Goal: Task Accomplishment & Management: Manage account settings

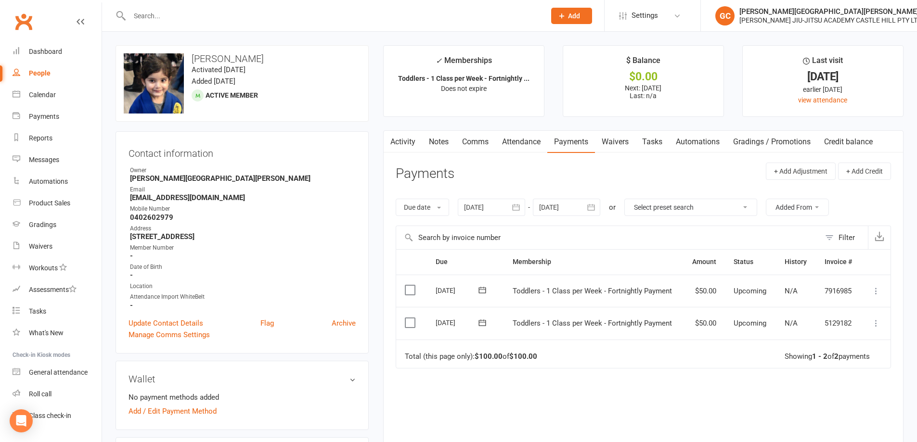
click at [156, 16] on input "text" at bounding box center [333, 15] width 412 height 13
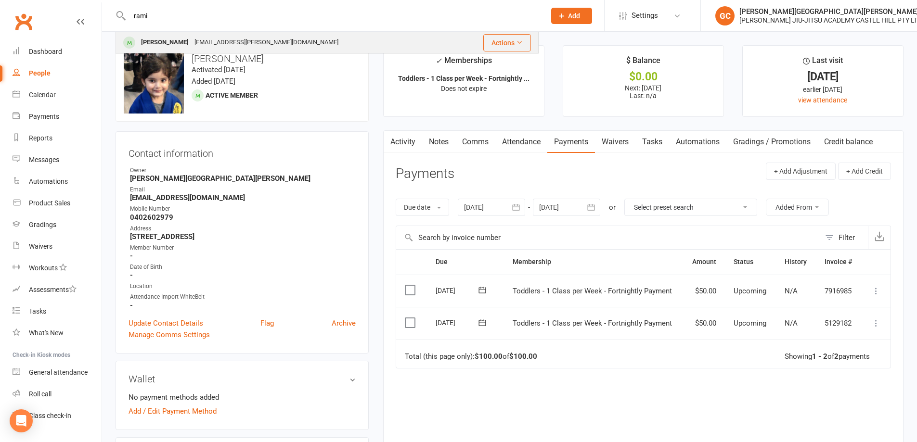
type input "rami"
click at [163, 39] on div "[PERSON_NAME]" at bounding box center [164, 43] width 53 height 14
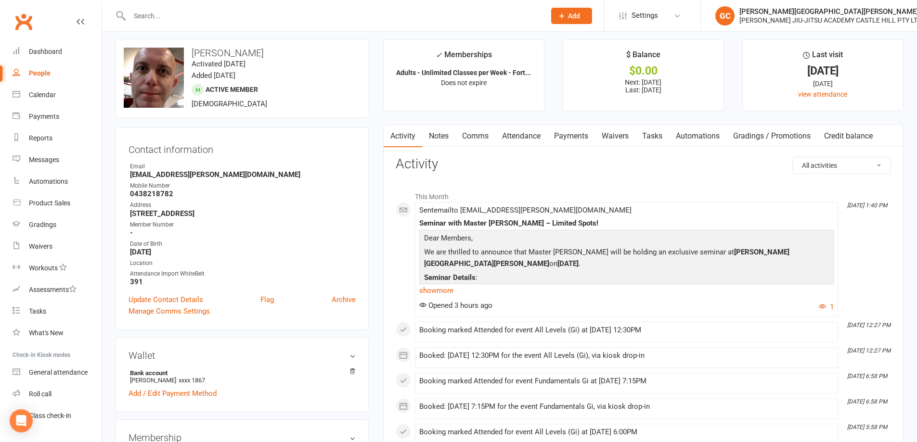
scroll to position [4, 0]
click at [585, 135] on link "Payments" at bounding box center [571, 138] width 48 height 22
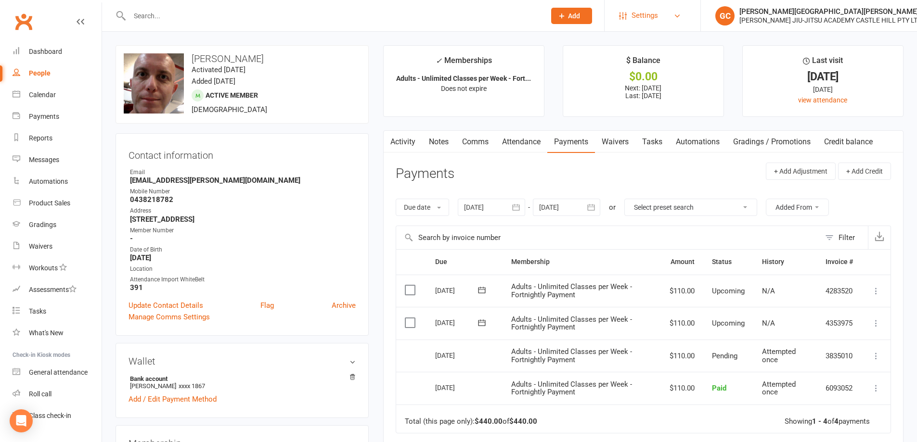
click at [649, 10] on span "Settings" at bounding box center [644, 16] width 26 height 22
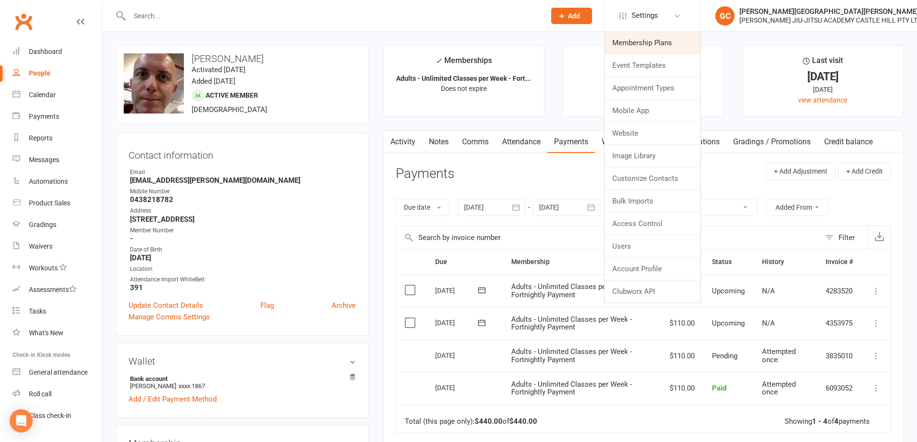
click at [650, 44] on link "Membership Plans" at bounding box center [653, 43] width 96 height 22
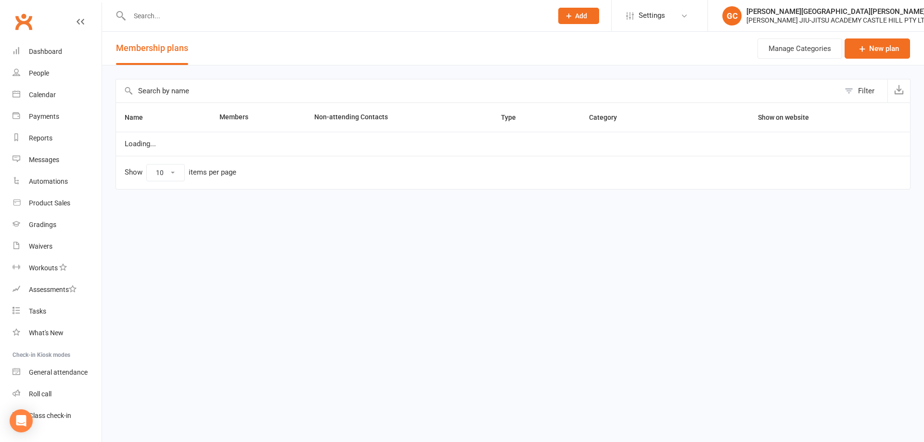
select select "100"
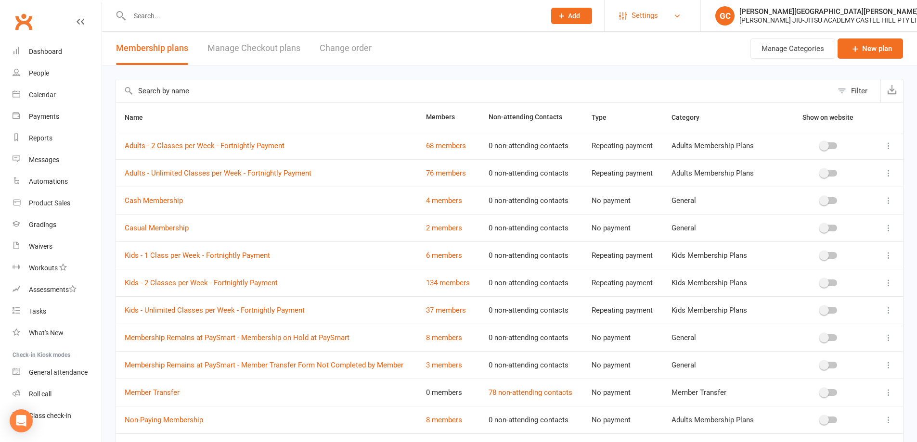
click at [644, 16] on span "Settings" at bounding box center [644, 16] width 26 height 22
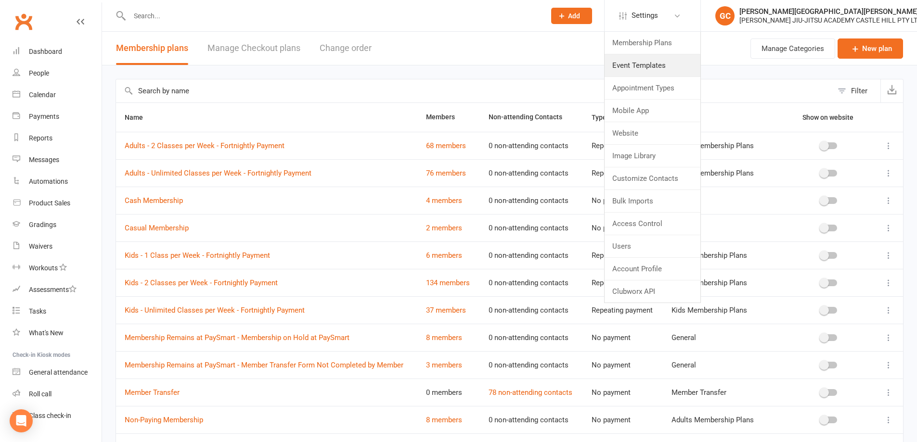
click at [639, 66] on link "Event Templates" at bounding box center [653, 65] width 96 height 22
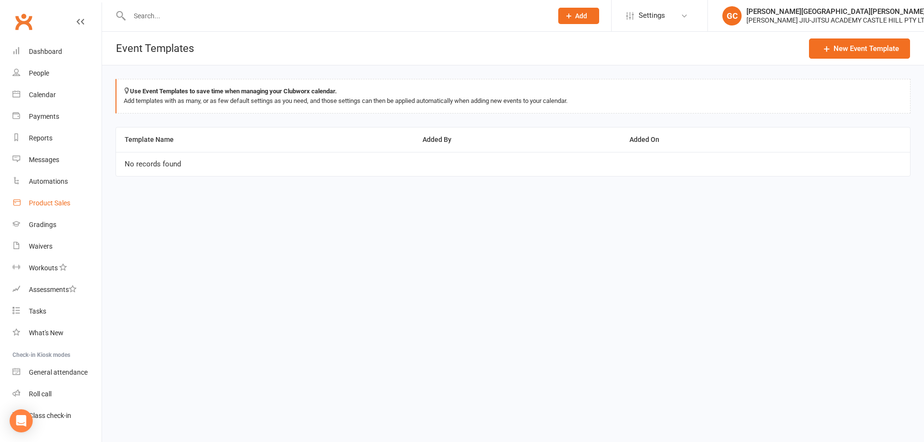
click at [51, 200] on div "Product Sales" at bounding box center [49, 203] width 41 height 8
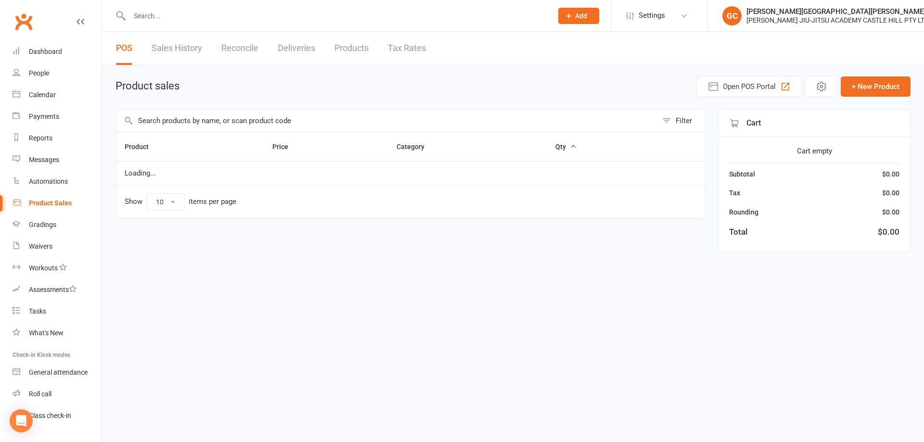
select select "10"
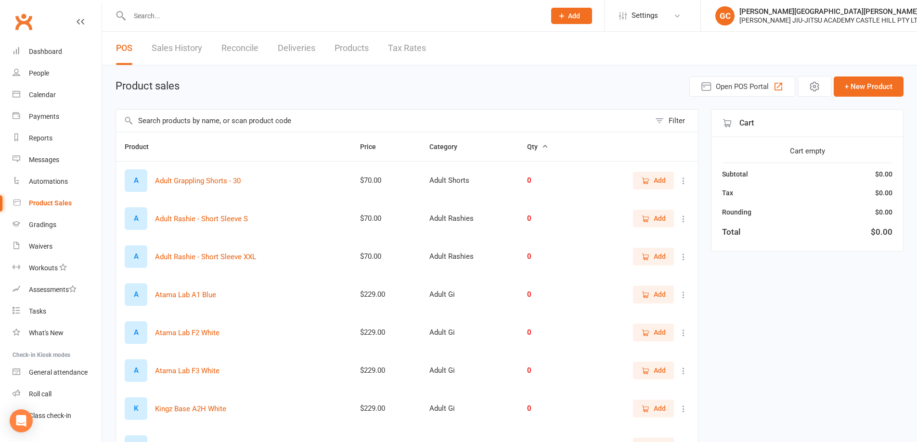
click at [188, 123] on input "text" at bounding box center [383, 121] width 534 height 22
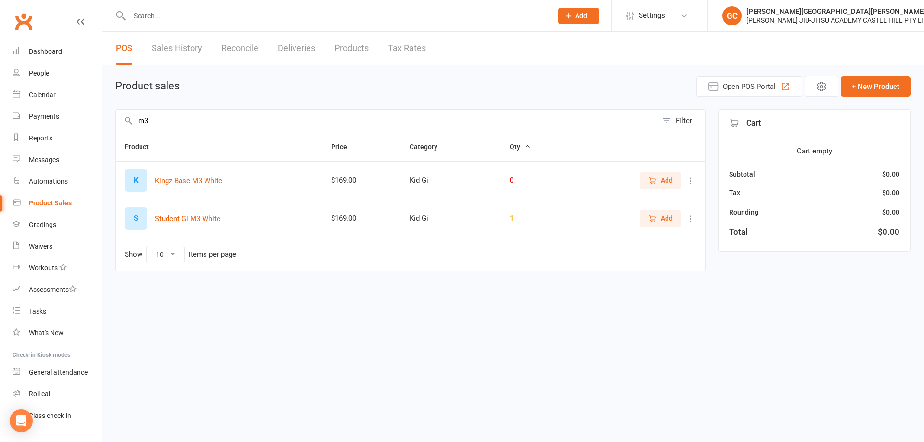
type input "m3"
click at [688, 220] on icon at bounding box center [691, 219] width 10 height 10
click at [633, 238] on link "View / Edit" at bounding box center [648, 237] width 95 height 19
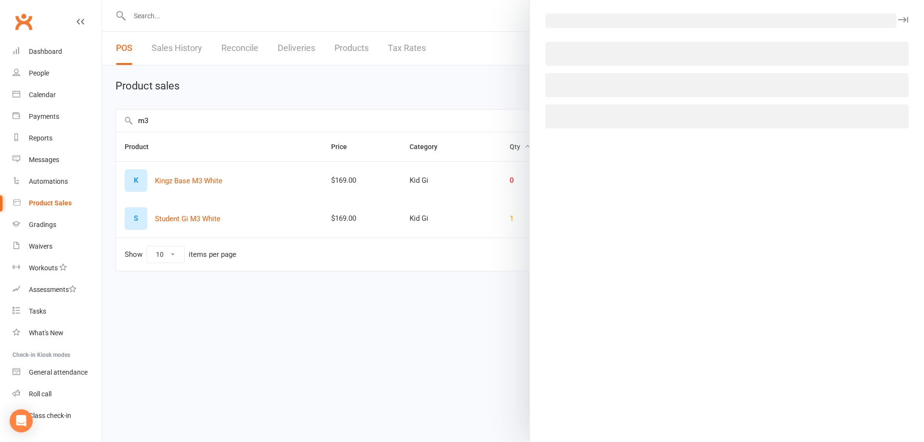
select select "3761"
select select "1515"
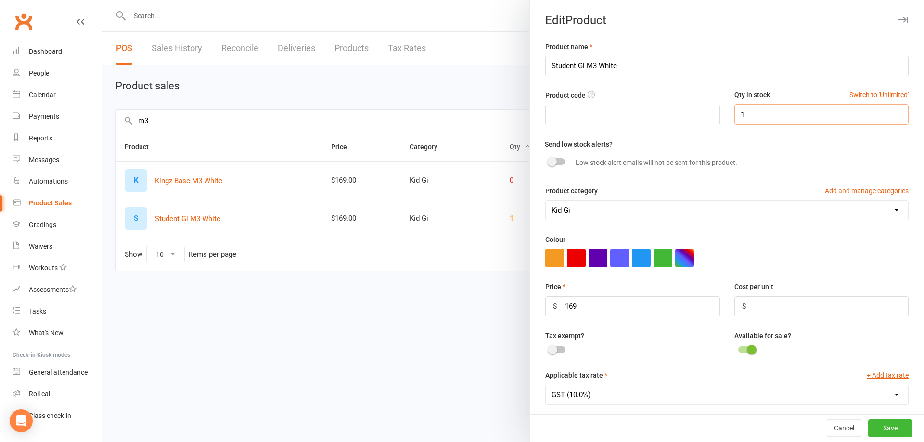
drag, startPoint x: 771, startPoint y: 115, endPoint x: 683, endPoint y: 109, distance: 87.8
click at [683, 108] on div "Product code Qty in stock Switch to 'Unlimited' 1" at bounding box center [727, 114] width 378 height 49
type input "0"
click at [888, 429] on button "Save" at bounding box center [890, 428] width 44 height 17
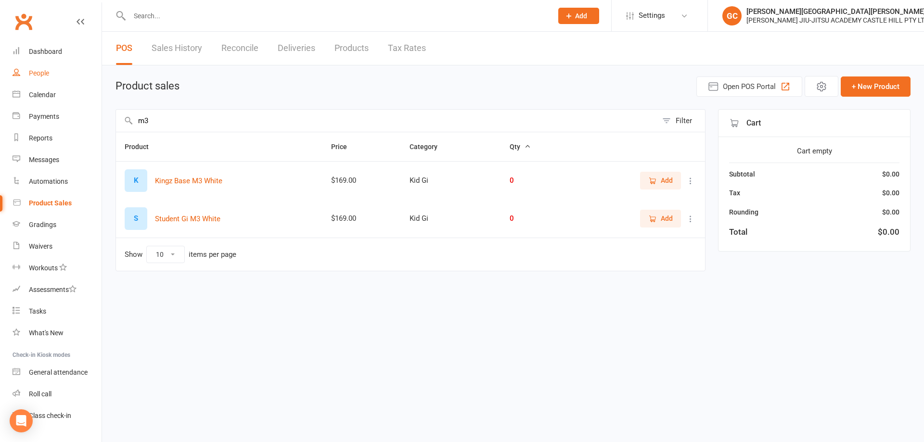
click at [40, 73] on div "People" at bounding box center [39, 73] width 20 height 8
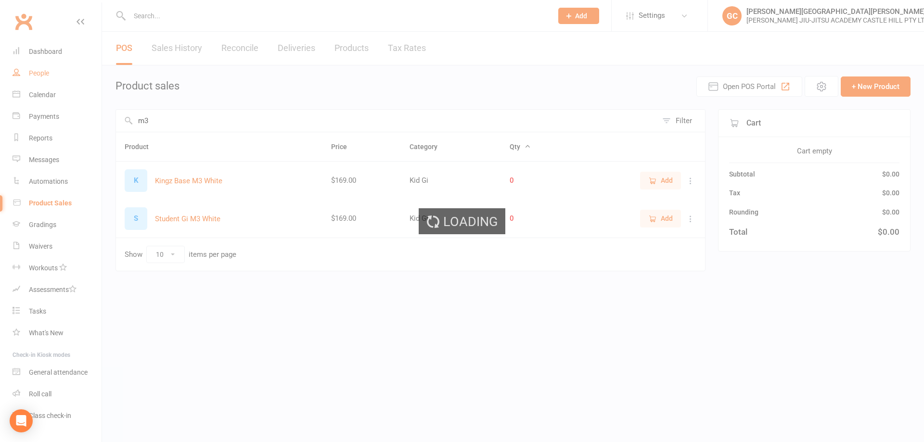
select select "100"
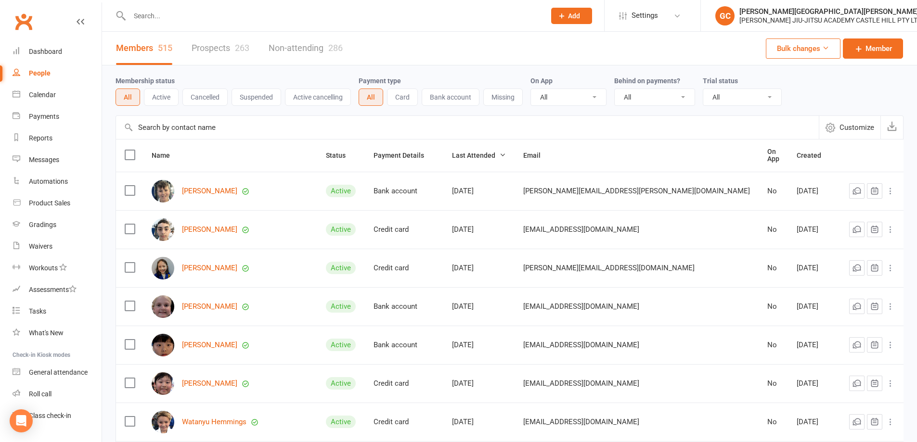
click at [162, 17] on input "text" at bounding box center [333, 15] width 412 height 13
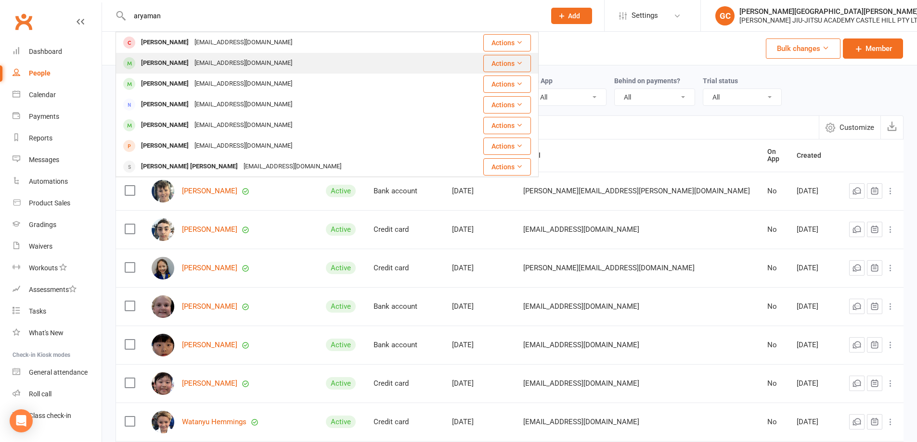
type input "aryaman"
click at [167, 63] on div "Aryaman Mahajan" at bounding box center [164, 63] width 53 height 14
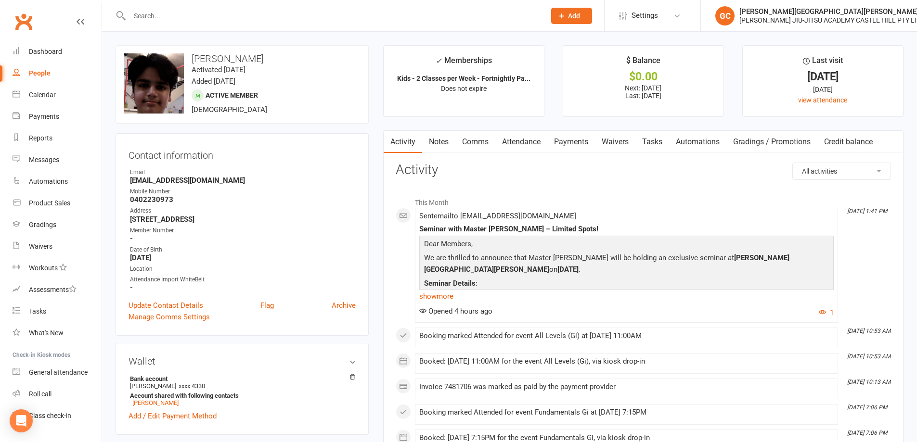
click at [576, 140] on link "Payments" at bounding box center [571, 142] width 48 height 22
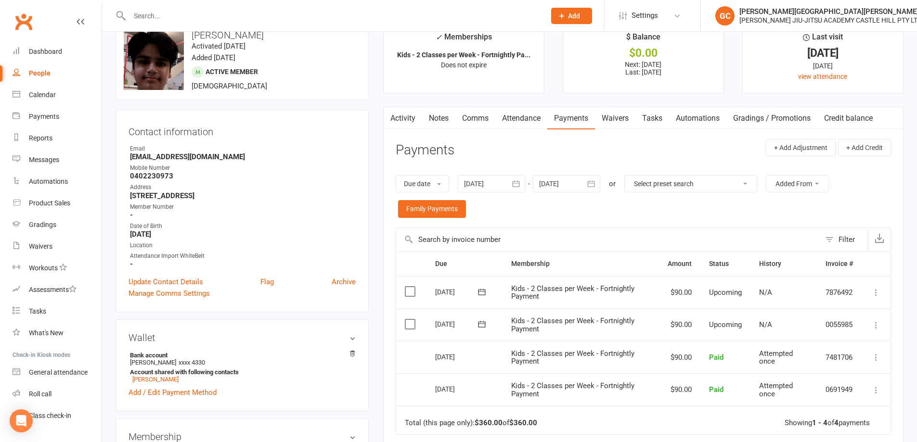
scroll to position [32, 0]
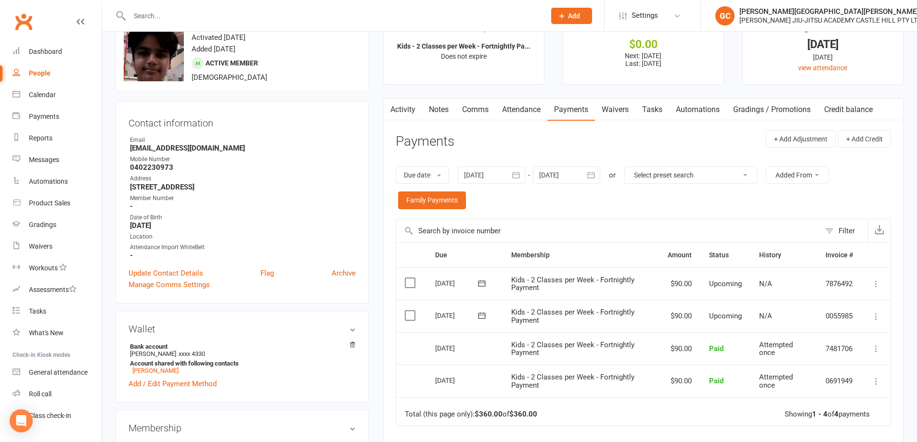
click at [158, 14] on input "text" at bounding box center [333, 15] width 412 height 13
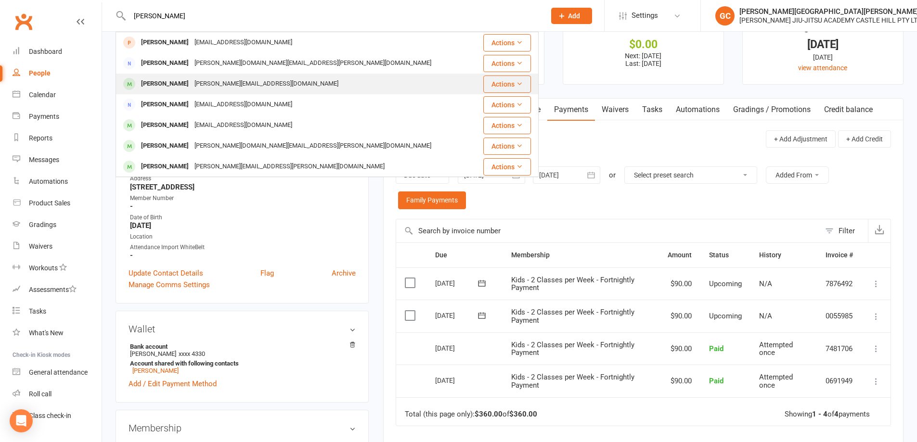
type input "david"
click at [168, 85] on div "David Downie" at bounding box center [164, 84] width 53 height 14
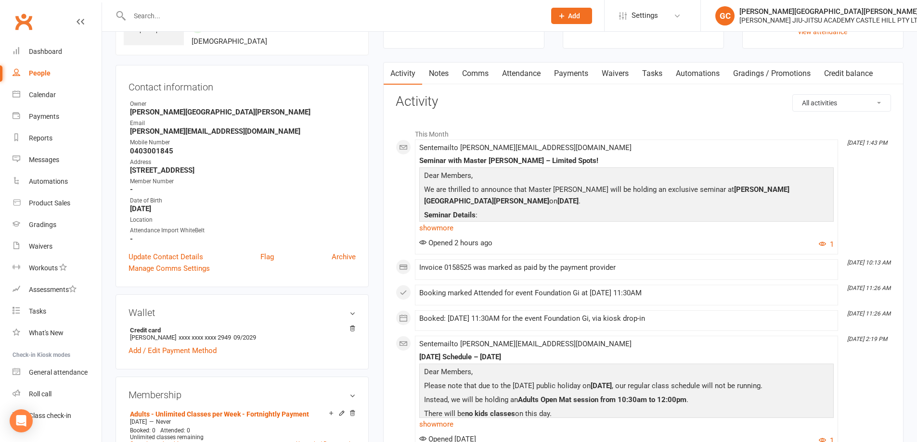
scroll to position [80, 0]
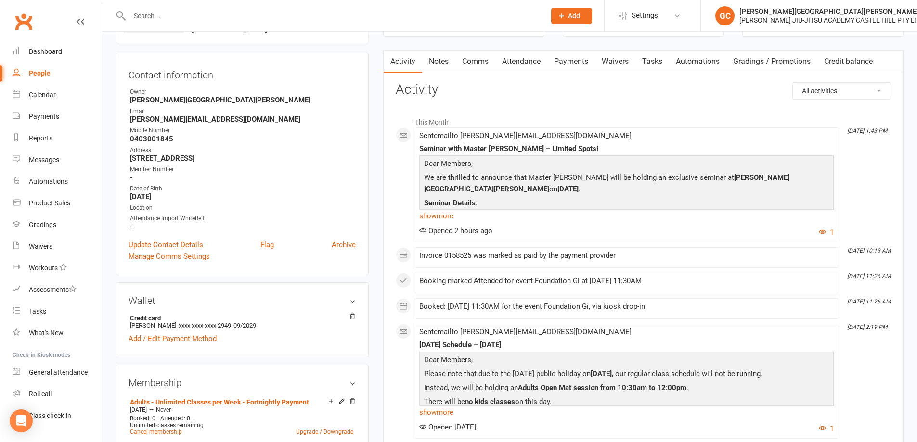
click at [526, 61] on link "Attendance" at bounding box center [521, 62] width 52 height 22
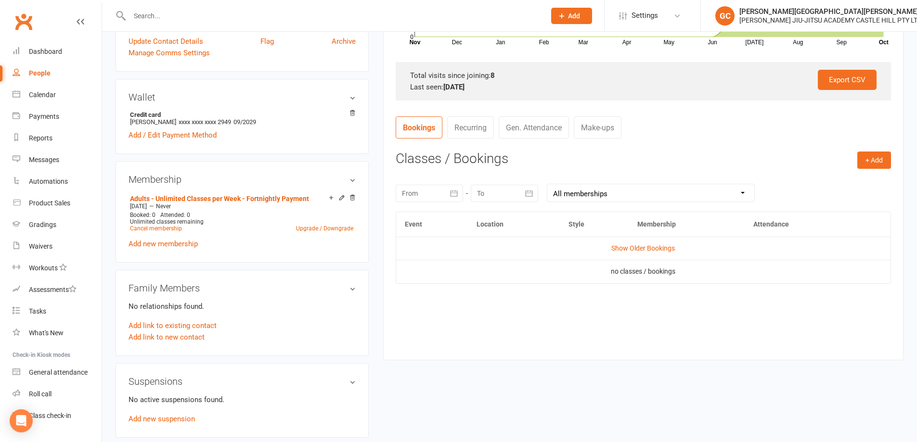
scroll to position [417, 0]
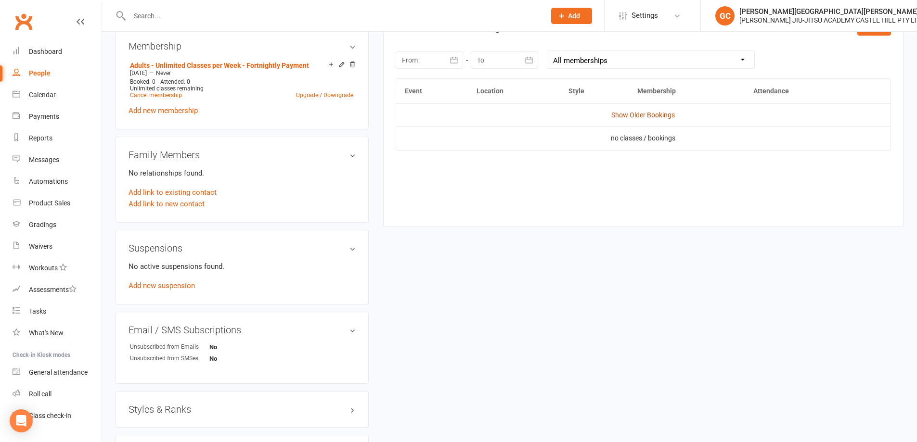
click at [662, 116] on link "Show Older Bookings" at bounding box center [643, 115] width 64 height 8
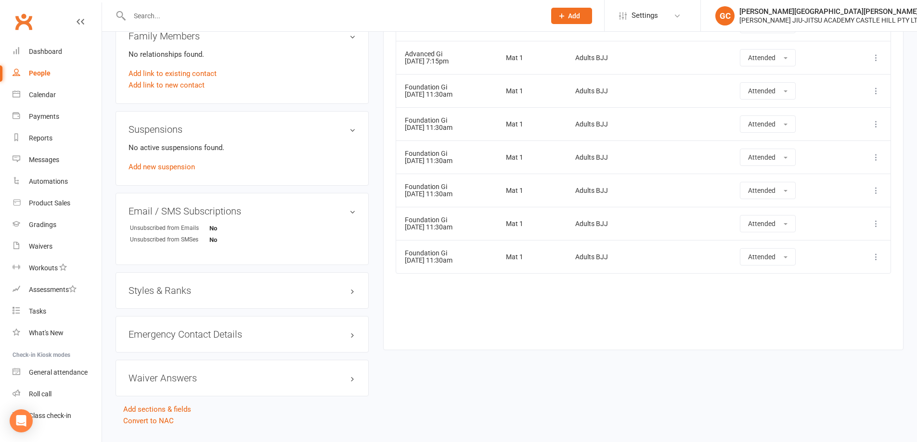
scroll to position [558, 0]
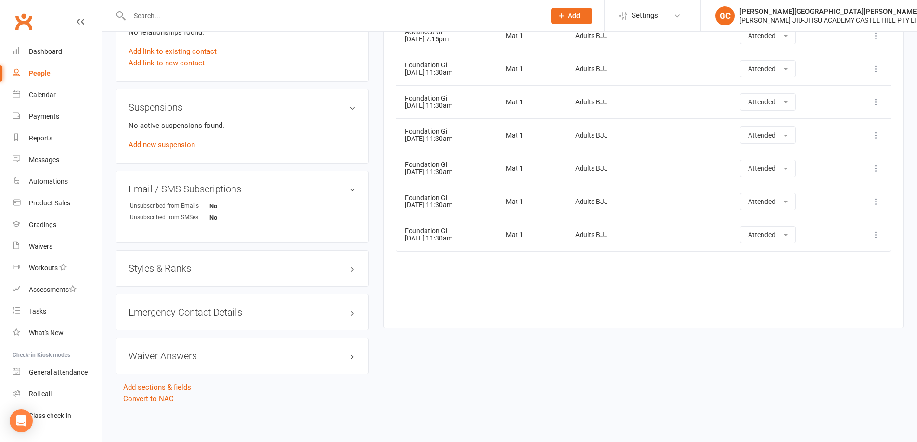
click at [167, 264] on h3 "Styles & Ranks" at bounding box center [242, 268] width 227 height 11
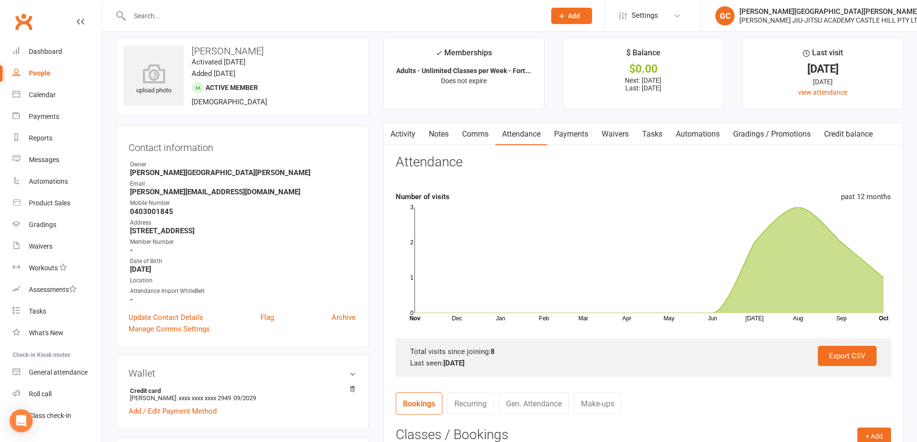
scroll to position [9, 0]
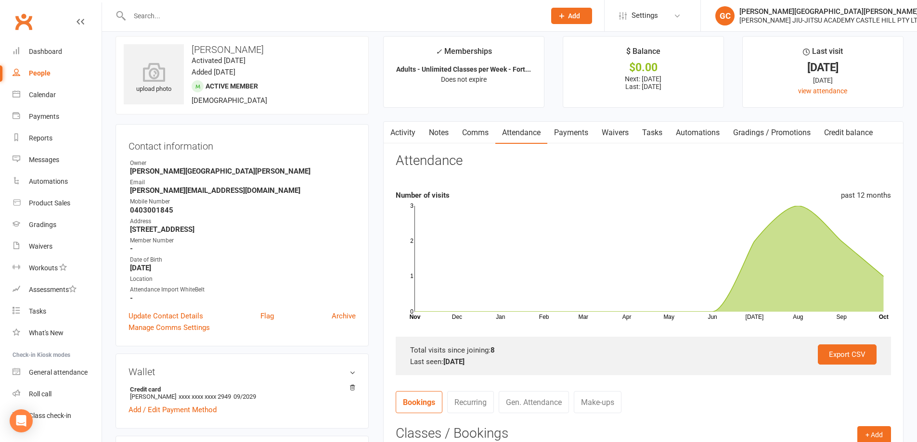
click at [576, 136] on link "Payments" at bounding box center [571, 133] width 48 height 22
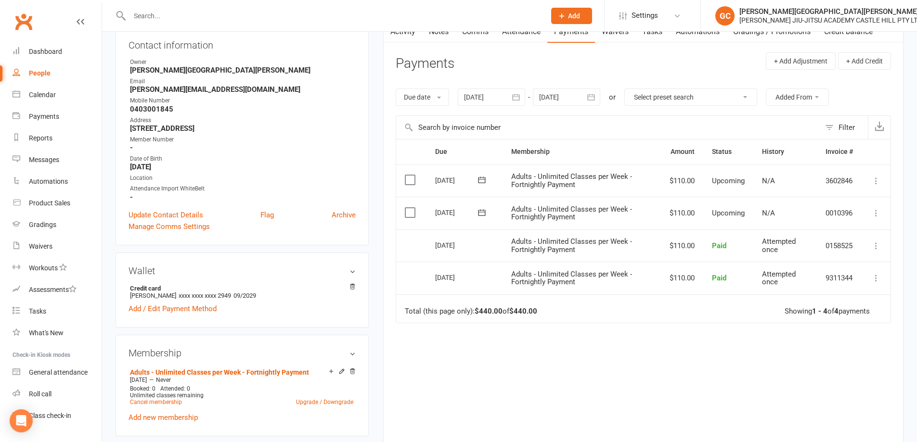
scroll to position [109, 0]
click at [485, 100] on div at bounding box center [491, 98] width 67 height 17
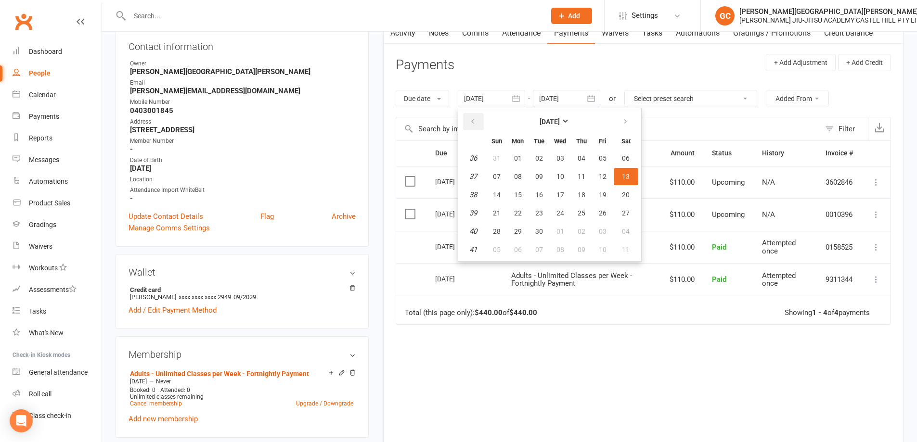
click at [477, 117] on button "button" at bounding box center [473, 121] width 21 height 17
click at [477, 116] on button "button" at bounding box center [473, 121] width 21 height 17
click at [478, 116] on button "button" at bounding box center [473, 121] width 21 height 17
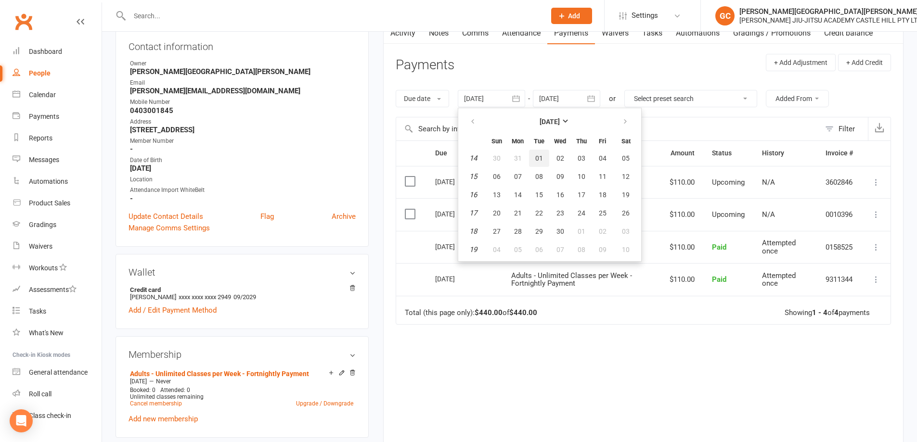
click at [538, 159] on span "01" at bounding box center [539, 158] width 8 height 8
type input "01 Apr 2025"
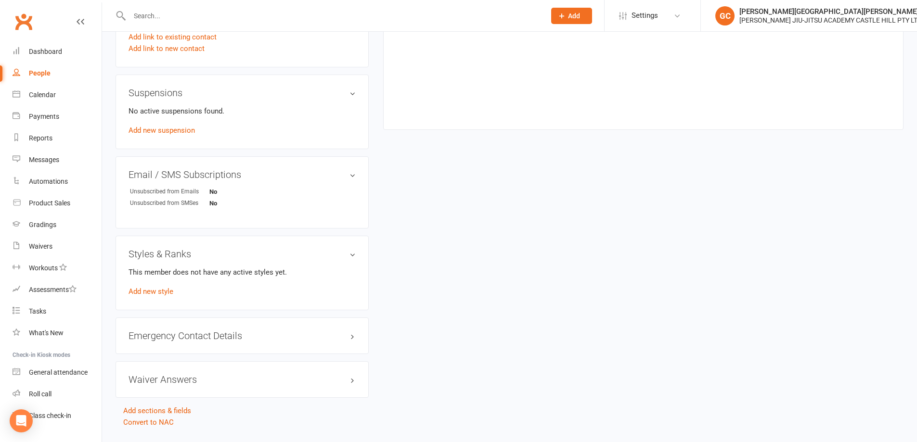
scroll to position [578, 0]
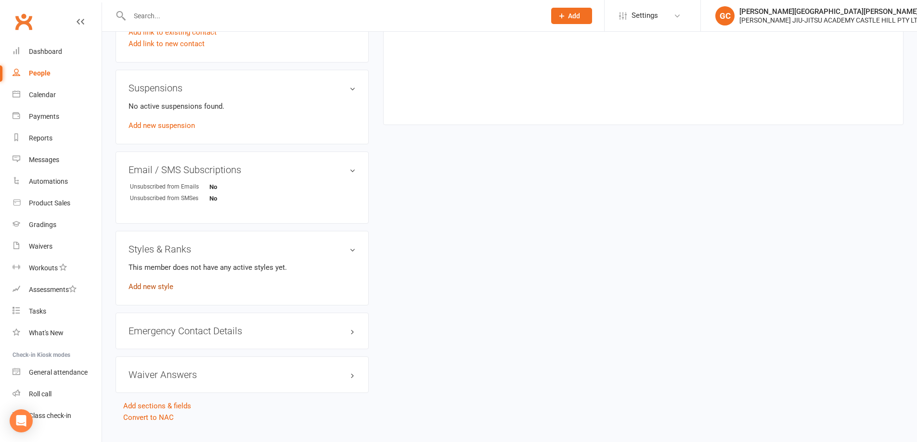
click at [155, 288] on link "Add new style" at bounding box center [151, 287] width 45 height 9
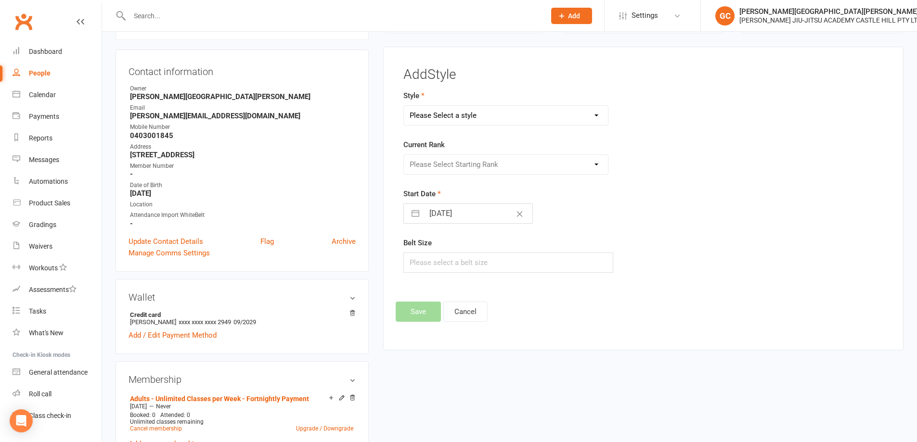
scroll to position [82, 0]
click at [480, 116] on select "Please Select a style Adults BJJ Kids BJJ" at bounding box center [506, 116] width 205 height 19
select select "3441"
click at [404, 107] on select "Please Select a style Adults BJJ Kids BJJ" at bounding box center [506, 116] width 205 height 19
click at [464, 163] on select "Please Select Starting Rank White Belt Blue Belt Purple Belt Brown Belt Black B…" at bounding box center [506, 165] width 205 height 19
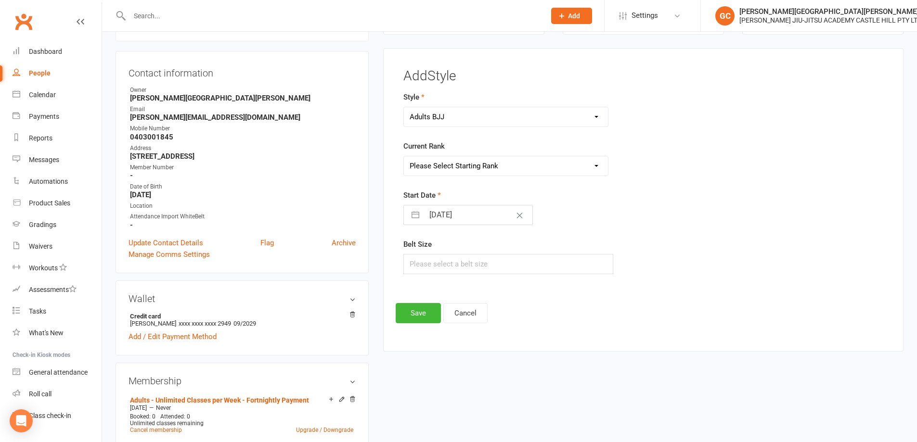
select select "40858"
click at [404, 156] on select "Please Select Starting Rank White Belt Blue Belt Purple Belt Brown Belt Black B…" at bounding box center [506, 165] width 205 height 19
select select "8"
select select "2025"
select select "9"
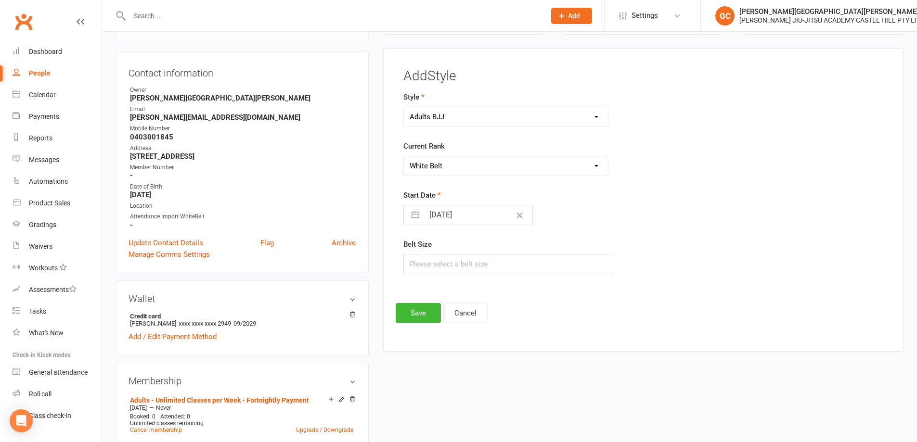
select select "2025"
select select "10"
select select "2025"
click at [478, 215] on input "[DATE]" at bounding box center [478, 215] width 108 height 19
click at [423, 256] on icon "Move backward to switch to the previous month." at bounding box center [423, 253] width 9 height 9
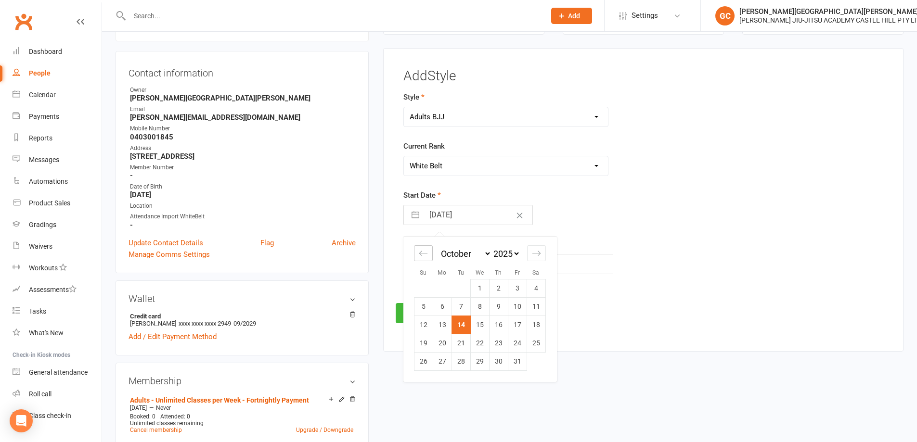
select select "7"
select select "2025"
click at [424, 254] on icon "Move backward to switch to the previous month." at bounding box center [423, 253] width 9 height 9
click at [426, 252] on icon "Move backward to switch to the previous month." at bounding box center [423, 253] width 9 height 9
select select "5"
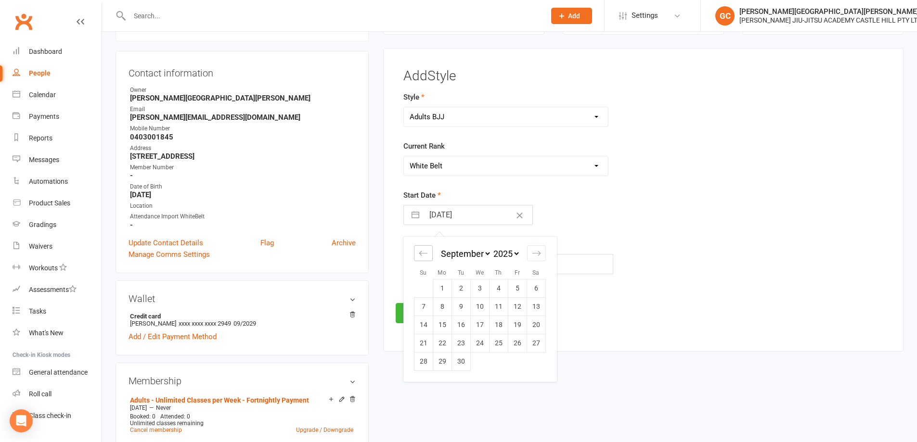
select select "2025"
select select "6"
select select "2025"
click at [429, 248] on div "Move backward to switch to the previous month." at bounding box center [423, 253] width 19 height 16
select select "4"
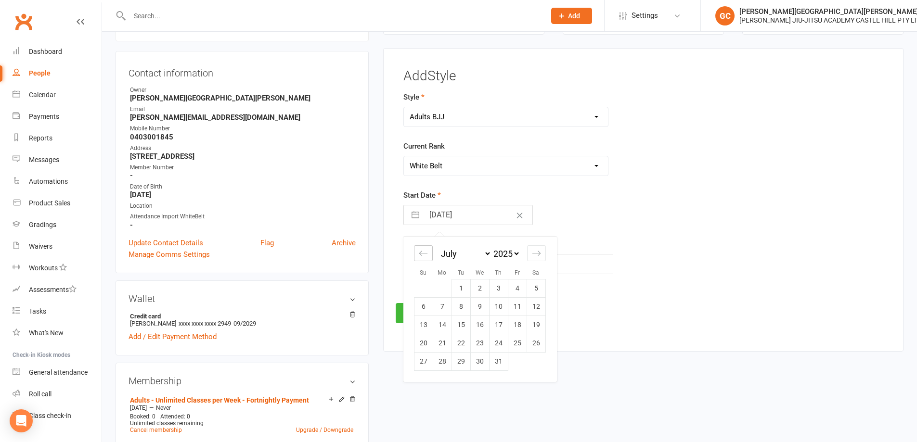
select select "2025"
drag, startPoint x: 429, startPoint y: 248, endPoint x: 425, endPoint y: 253, distance: 5.9
click at [428, 249] on div "Move backward to switch to the previous month." at bounding box center [423, 253] width 19 height 16
select select "3"
select select "2025"
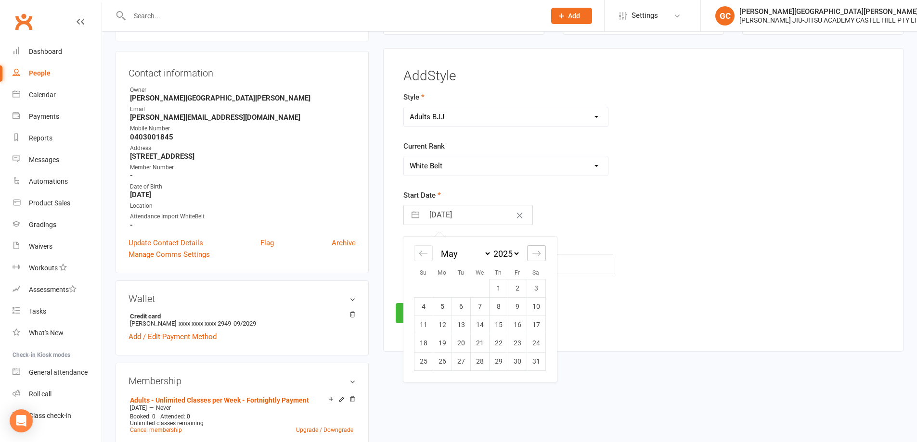
click at [539, 249] on icon "Move forward to switch to the next month." at bounding box center [536, 253] width 9 height 9
select select "6"
select select "2025"
click at [539, 249] on icon "Move forward to switch to the next month." at bounding box center [536, 253] width 9 height 9
select select "7"
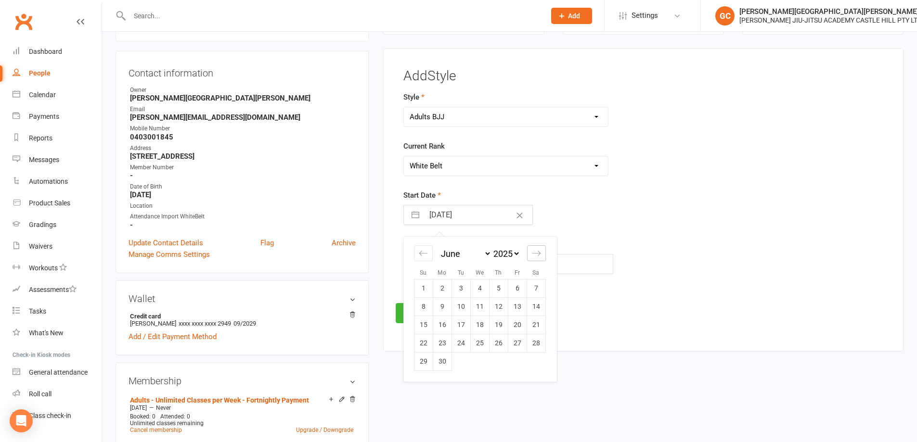
select select "2025"
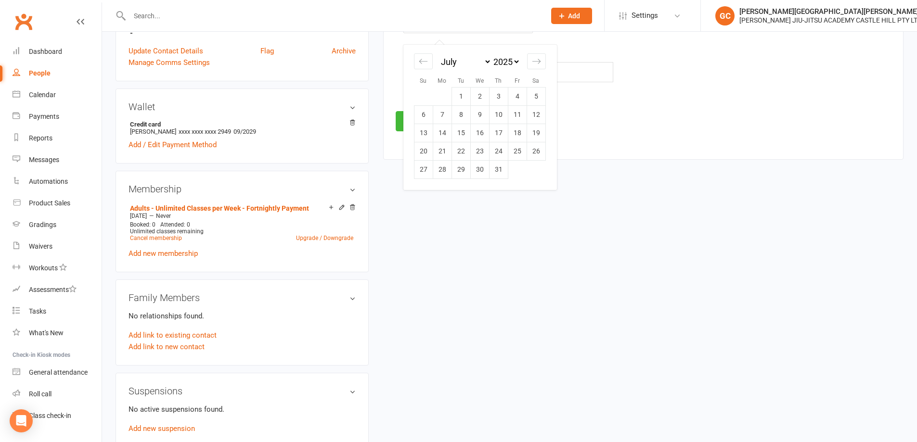
scroll to position [275, 0]
click at [460, 168] on td "29" at bounding box center [460, 169] width 19 height 18
type input "29 Jul 2025"
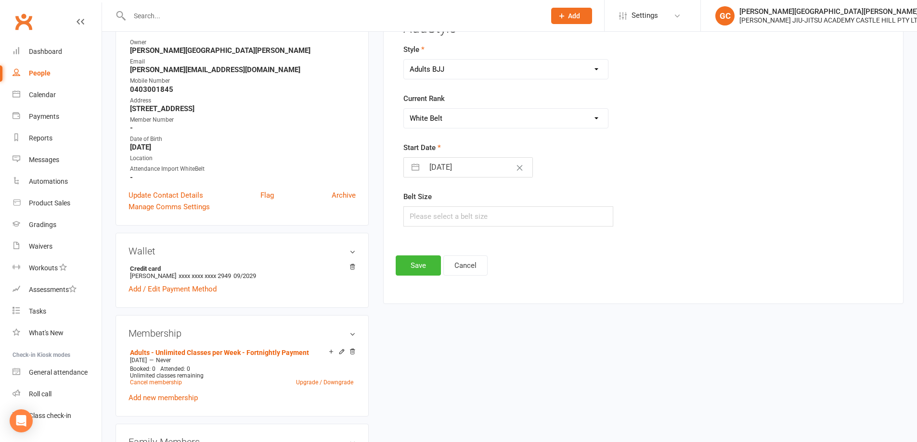
scroll to position [115, 0]
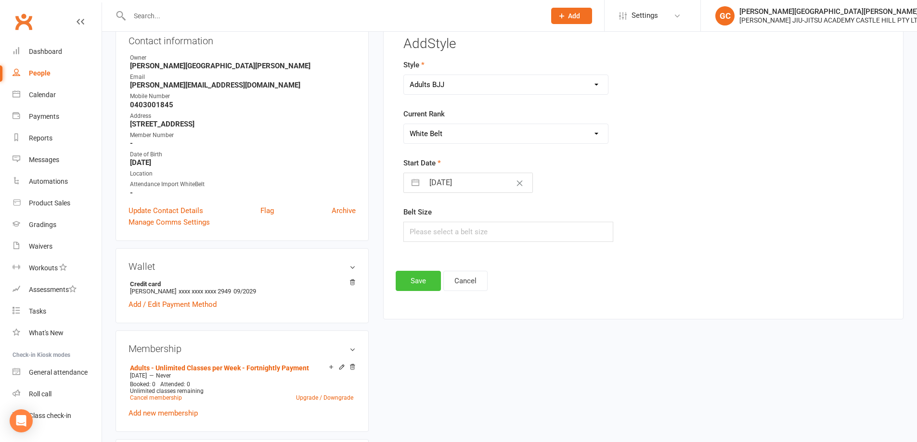
click at [419, 278] on button "Save" at bounding box center [418, 281] width 45 height 20
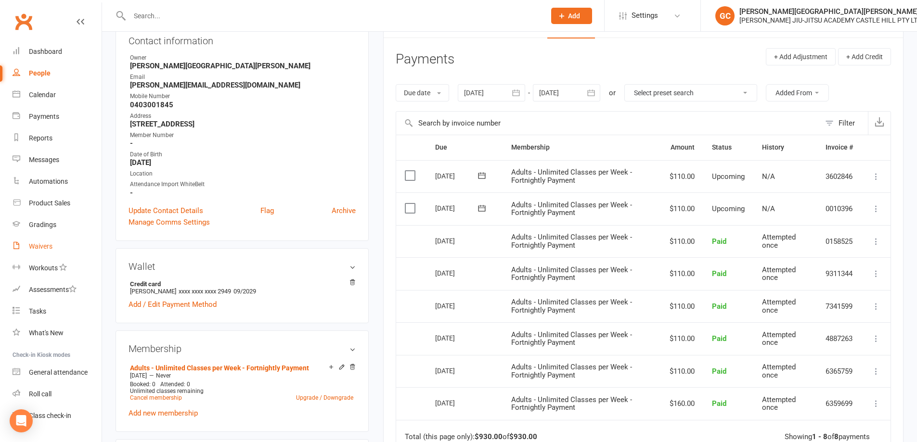
click at [45, 247] on div "Waivers" at bounding box center [41, 247] width 24 height 8
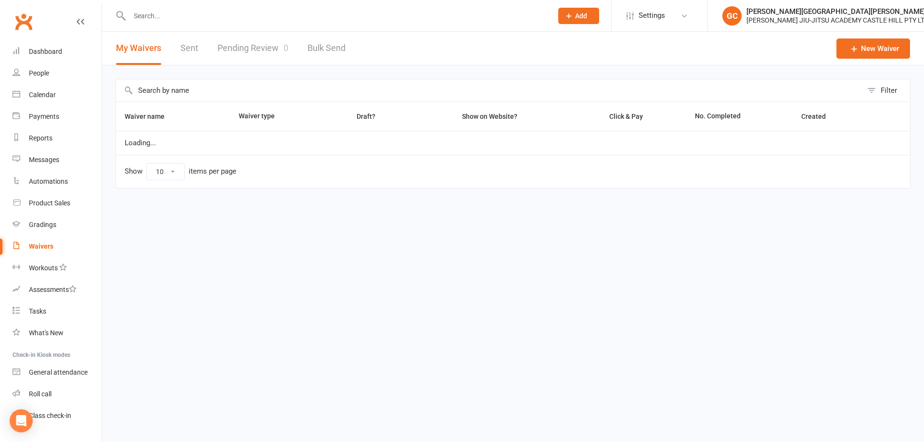
select select "100"
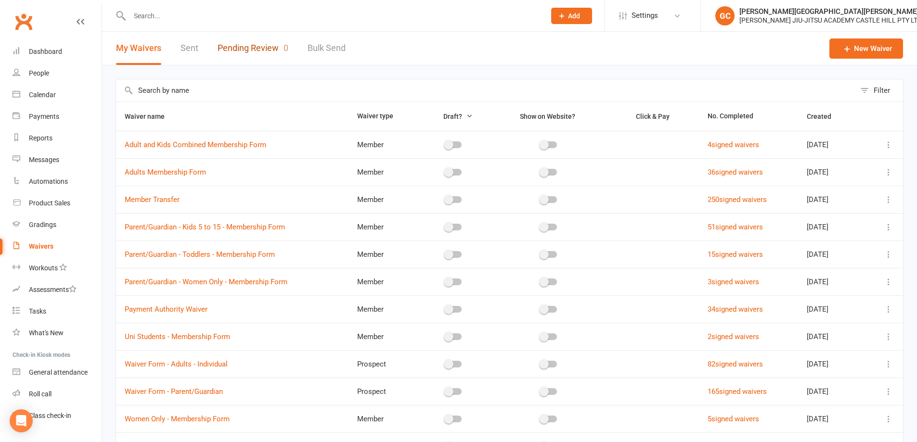
click at [257, 45] on link "Pending Review 0" at bounding box center [253, 48] width 71 height 33
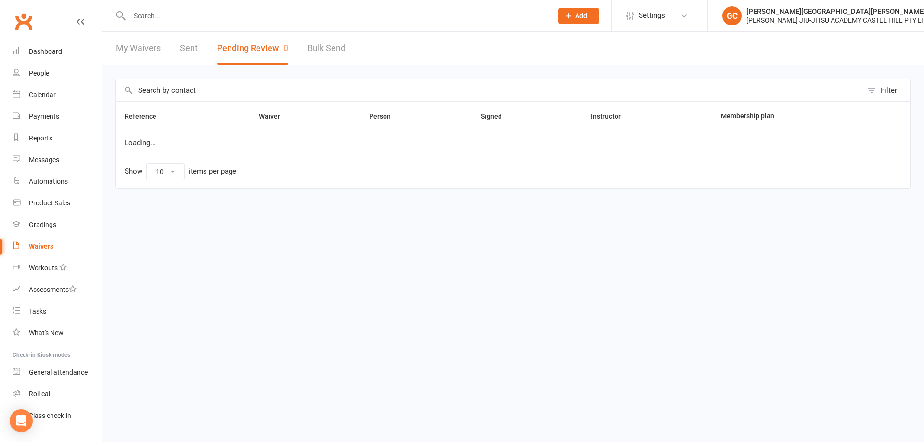
select select "100"
click at [51, 206] on div "Product Sales" at bounding box center [49, 203] width 41 height 8
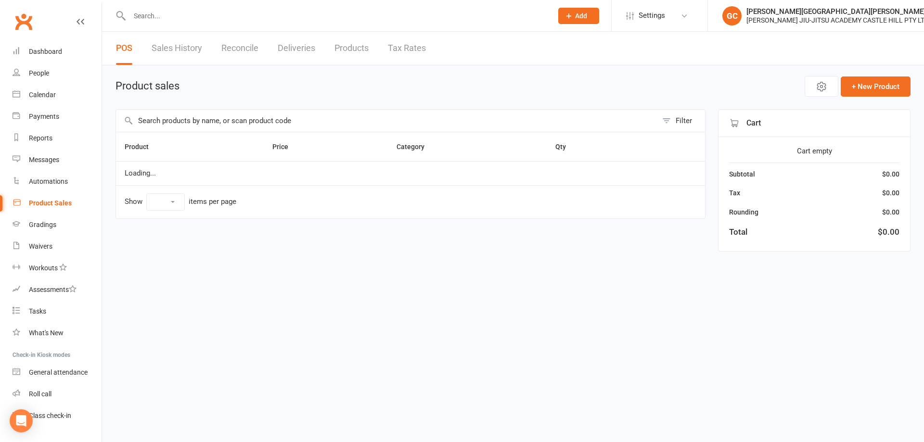
select select "10"
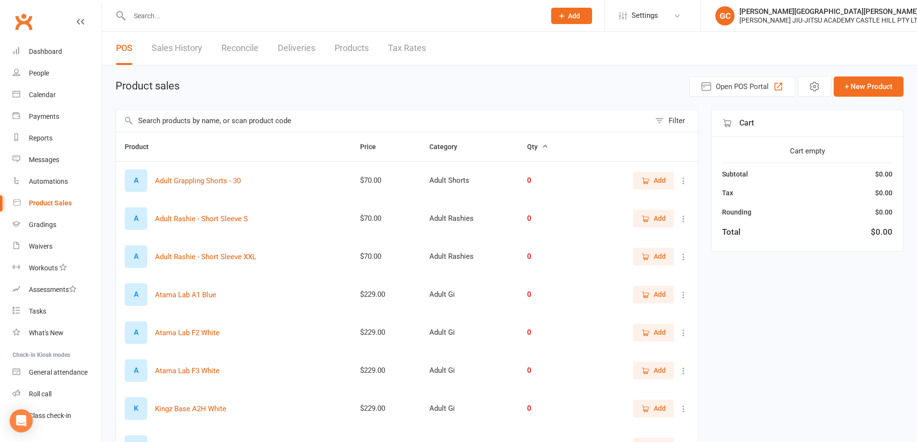
click at [161, 119] on input "text" at bounding box center [383, 121] width 534 height 22
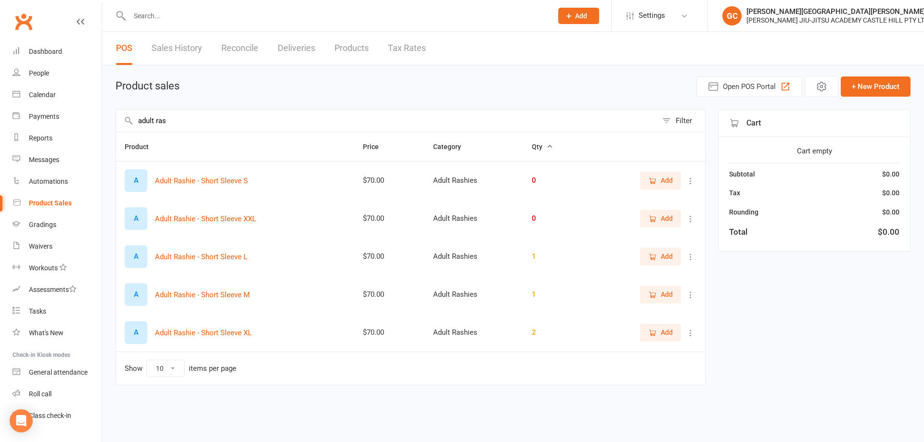
type input "adult ras"
click at [691, 294] on icon at bounding box center [691, 295] width 10 height 10
click at [624, 312] on link "View / Edit" at bounding box center [648, 313] width 95 height 19
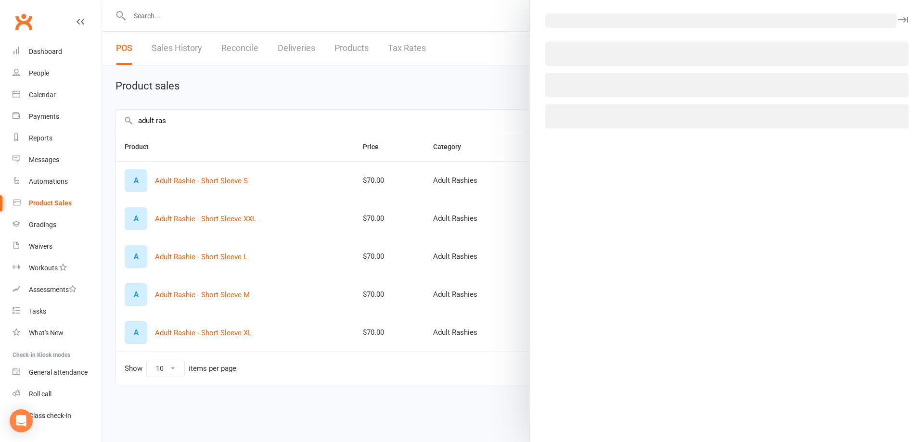
select select "3762"
select select "1515"
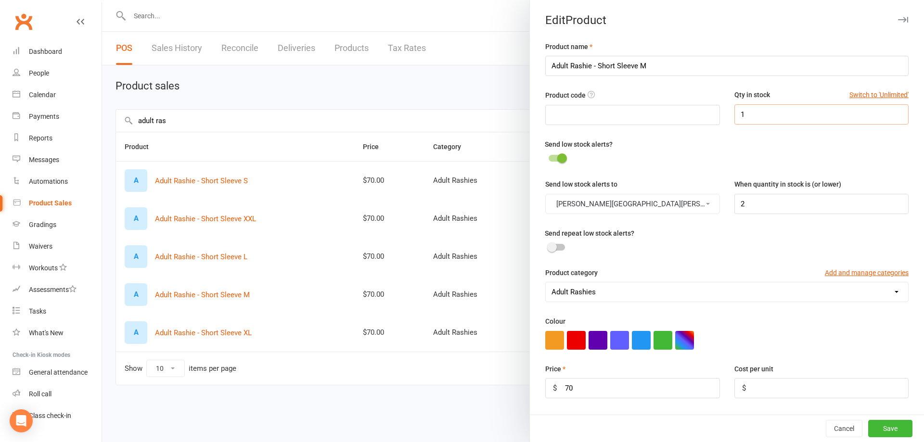
drag, startPoint x: 746, startPoint y: 108, endPoint x: 716, endPoint y: 110, distance: 29.9
click at [727, 109] on div "Qty in stock Switch to 'Unlimited' 1" at bounding box center [821, 107] width 189 height 35
drag, startPoint x: 758, startPoint y: 206, endPoint x: 709, endPoint y: 203, distance: 48.7
click at [709, 204] on div "Send low stock alerts to Gracie Castle Hill When quantity in stock is (or lower…" at bounding box center [727, 203] width 378 height 49
click at [549, 160] on div at bounding box center [557, 158] width 16 height 7
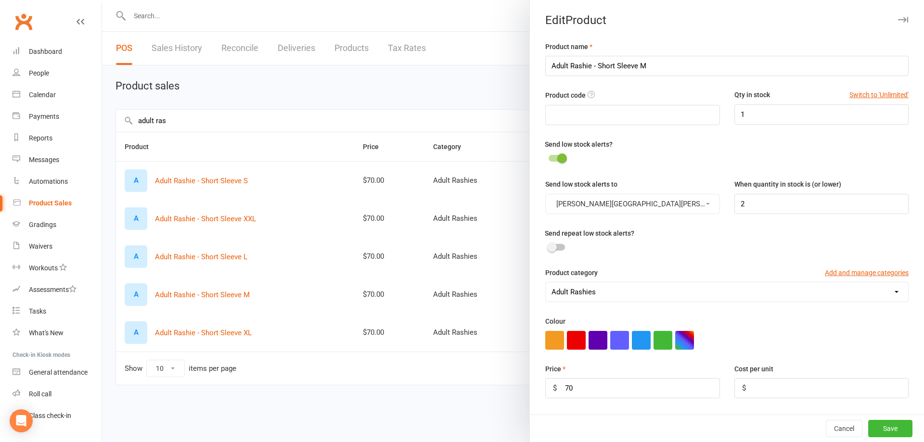
click at [549, 157] on input "checkbox" at bounding box center [549, 157] width 0 height 0
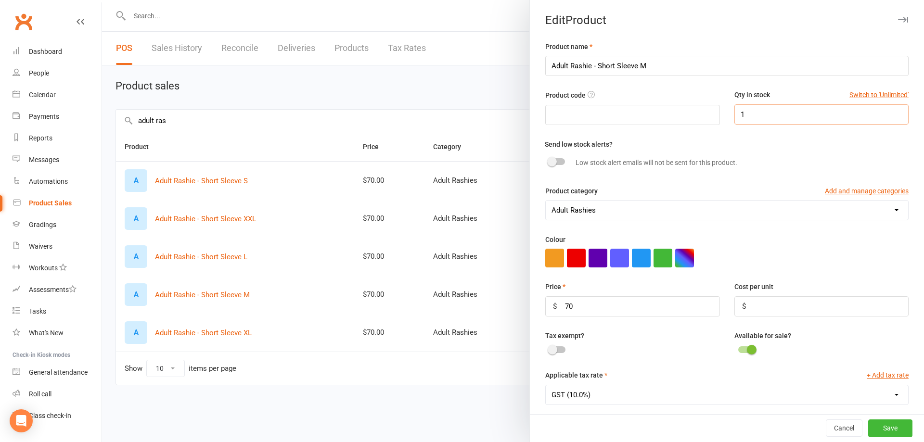
drag, startPoint x: 744, startPoint y: 114, endPoint x: 715, endPoint y: 116, distance: 29.0
click at [715, 116] on div "Product code Qty in stock Switch to 'Unlimited' 1" at bounding box center [727, 114] width 378 height 49
type input "0"
click at [885, 424] on button "Save" at bounding box center [890, 428] width 44 height 17
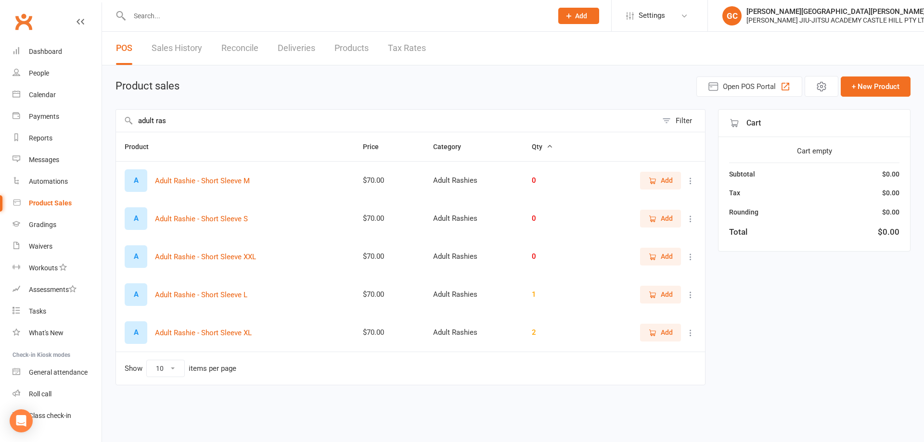
drag, startPoint x: 178, startPoint y: 124, endPoint x: 155, endPoint y: 116, distance: 23.9
click at [155, 116] on input "adult ras" at bounding box center [386, 121] width 541 height 22
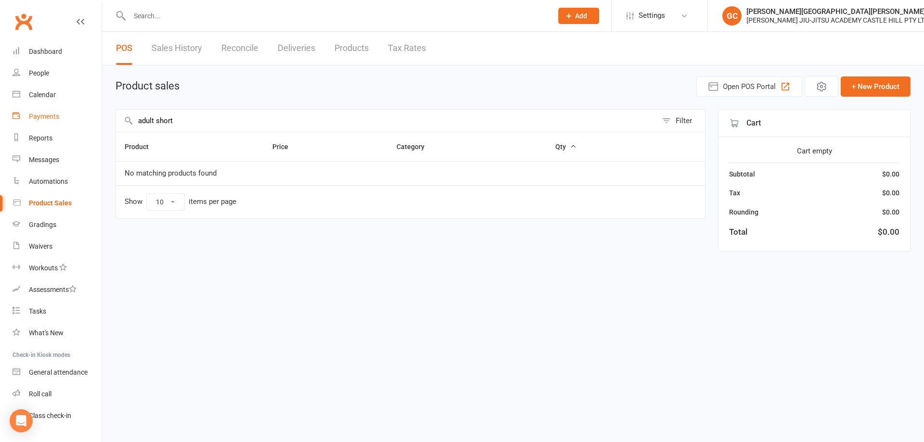
drag, startPoint x: 178, startPoint y: 120, endPoint x: 90, endPoint y: 116, distance: 88.6
click at [90, 116] on ui-view "Prospect Member Non-attending contact Class / event Appointment Grading event T…" at bounding box center [462, 133] width 924 height 263
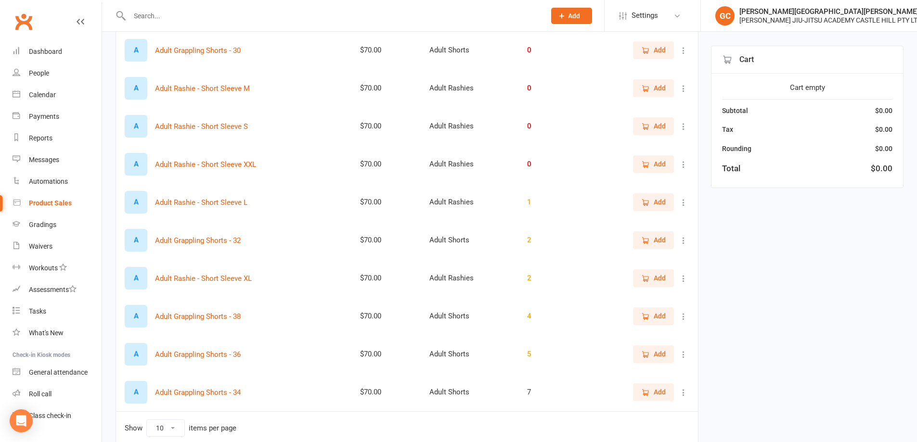
scroll to position [160, 0]
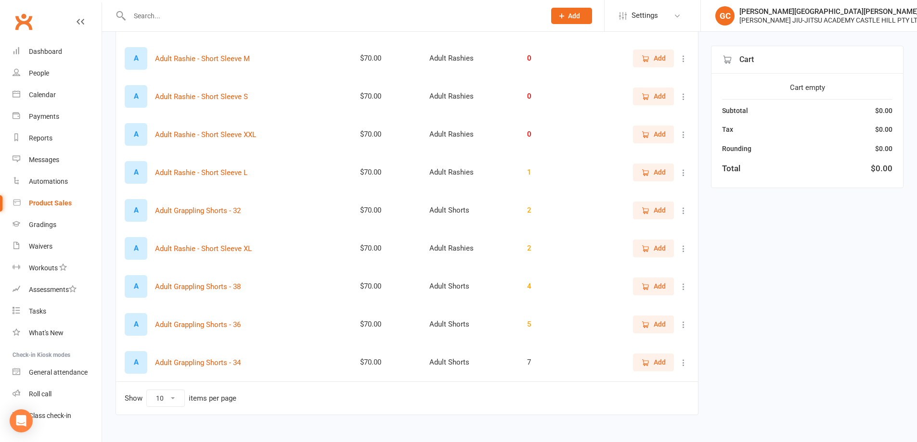
type input "short"
click at [682, 210] on icon at bounding box center [684, 211] width 10 height 10
click at [634, 227] on link "View / Edit" at bounding box center [633, 229] width 95 height 19
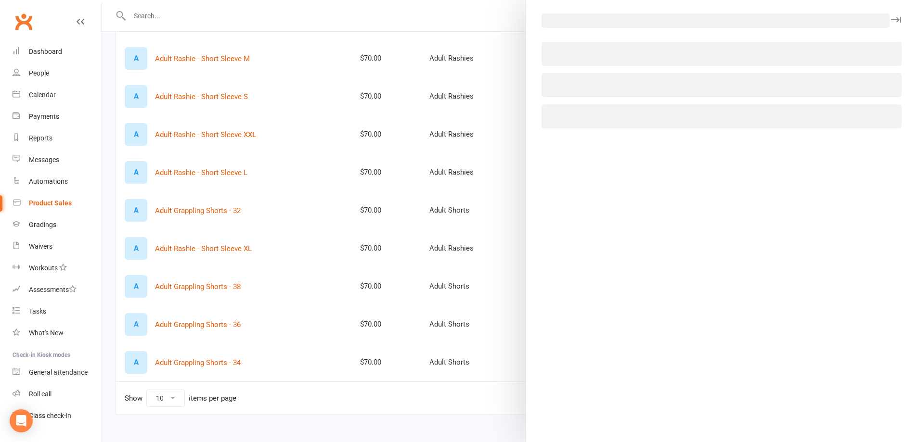
select select "3763"
select select "1515"
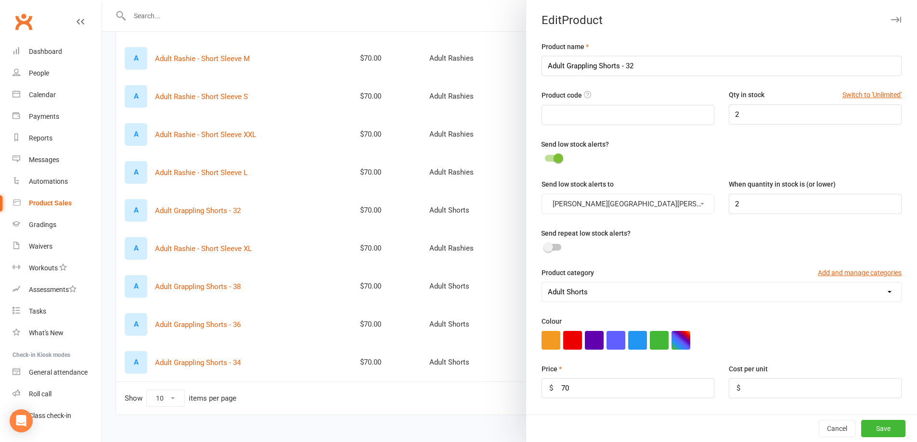
click at [545, 159] on div at bounding box center [553, 158] width 16 height 7
click at [545, 157] on input "checkbox" at bounding box center [545, 157] width 0 height 0
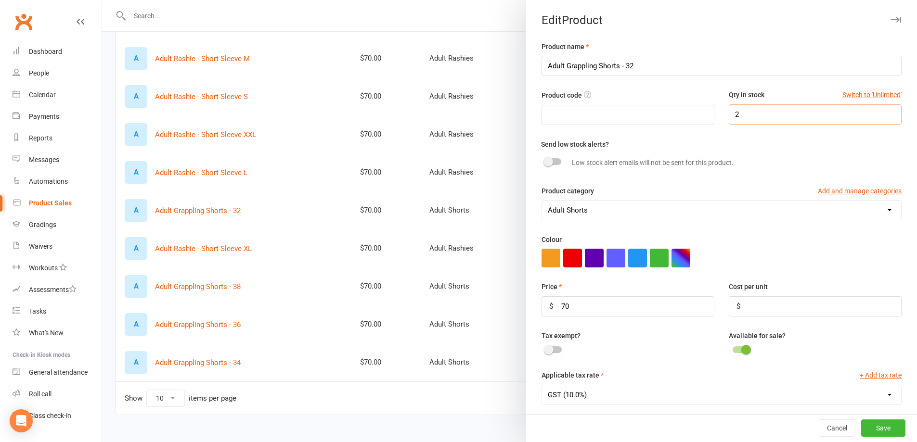
drag, startPoint x: 724, startPoint y: 109, endPoint x: 676, endPoint y: 107, distance: 48.2
click at [676, 107] on div "Product code Qty in stock Switch to 'Unlimited' 2" at bounding box center [721, 114] width 374 height 49
type input "1"
click at [866, 429] on button "Save" at bounding box center [883, 428] width 44 height 17
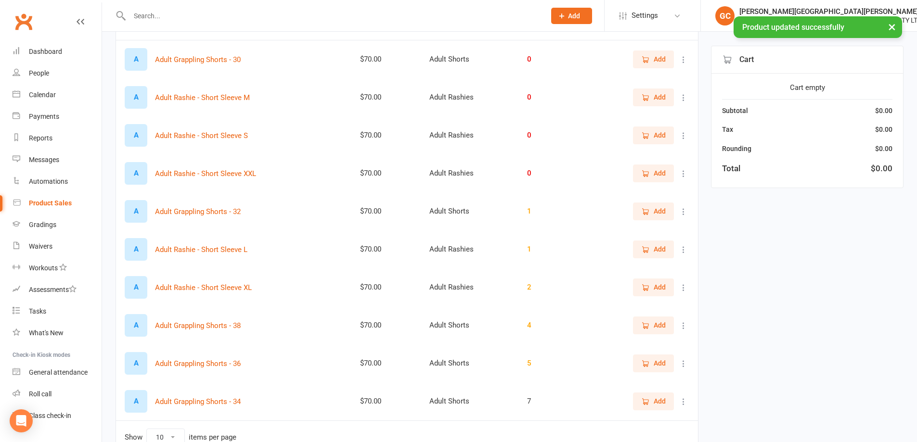
scroll to position [80, 0]
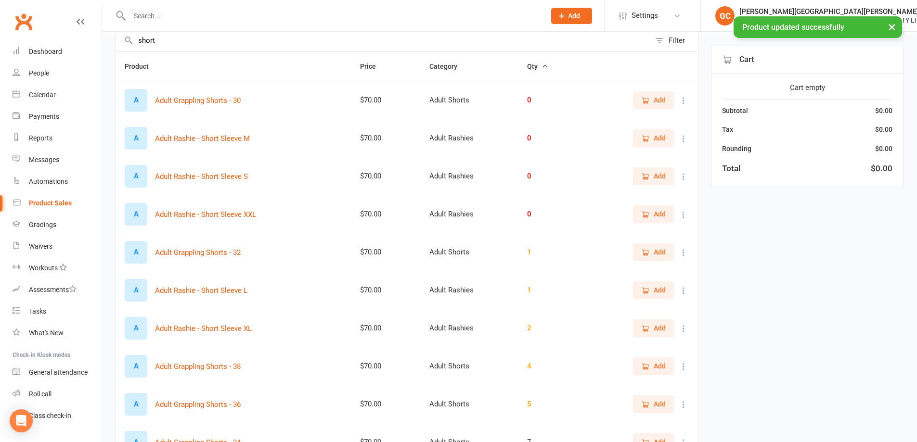
drag, startPoint x: 162, startPoint y: 37, endPoint x: 134, endPoint y: 38, distance: 28.4
click at [131, 16] on div "× Product updated successfully" at bounding box center [452, 16] width 904 height 0
click at [147, 16] on div "× Product updated successfully" at bounding box center [452, 16] width 904 height 0
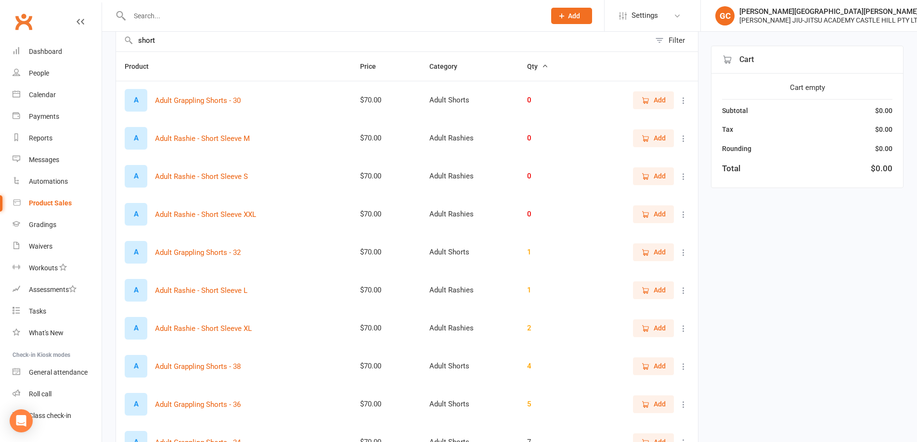
click at [160, 39] on input "short" at bounding box center [383, 40] width 534 height 22
drag, startPoint x: 160, startPoint y: 39, endPoint x: 117, endPoint y: 40, distance: 42.8
click at [117, 40] on input "short" at bounding box center [383, 40] width 534 height 22
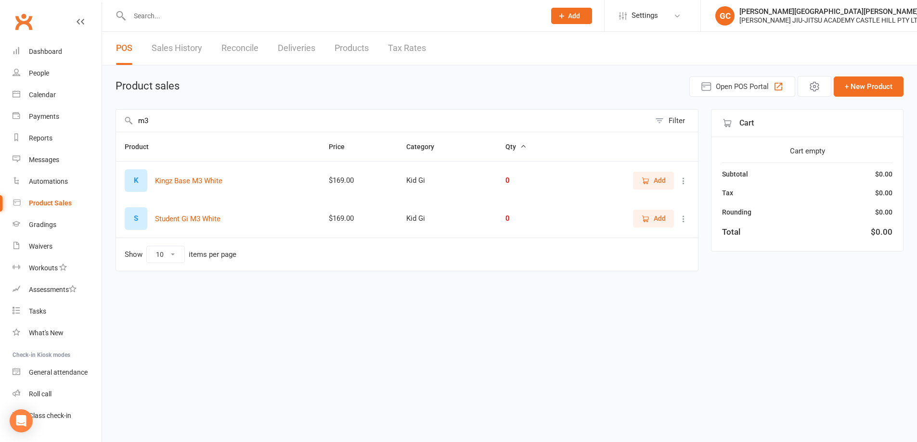
scroll to position [0, 0]
drag, startPoint x: 146, startPoint y: 120, endPoint x: 96, endPoint y: 118, distance: 50.1
click at [96, 118] on ui-view "Prospect Member Non-attending contact Class / event Appointment Grading event T…" at bounding box center [462, 150] width 924 height 296
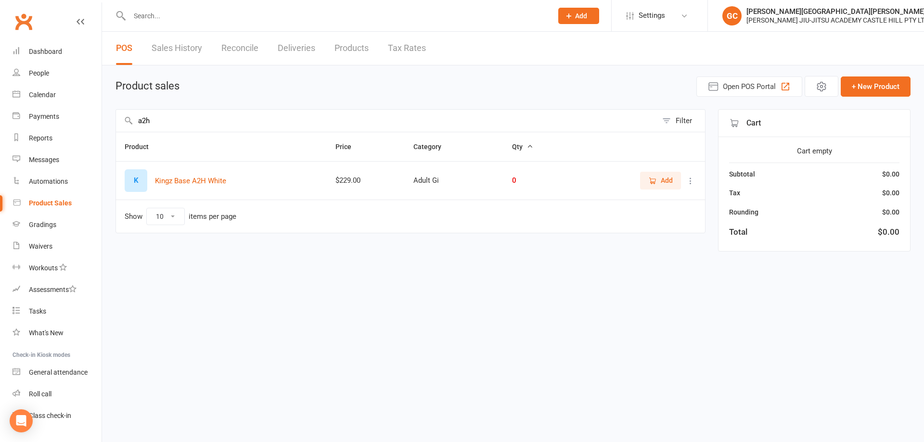
click at [147, 118] on input "a2h" at bounding box center [386, 121] width 541 height 22
type input "a3h"
click at [41, 75] on div "People" at bounding box center [39, 73] width 20 height 8
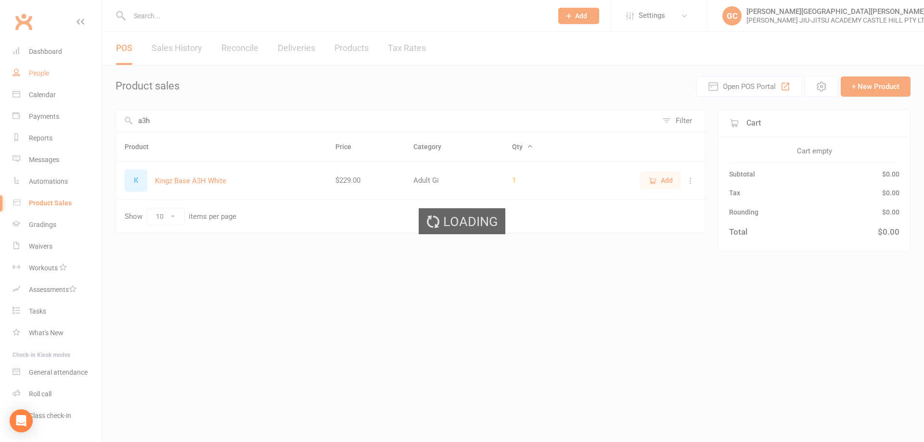
select select "100"
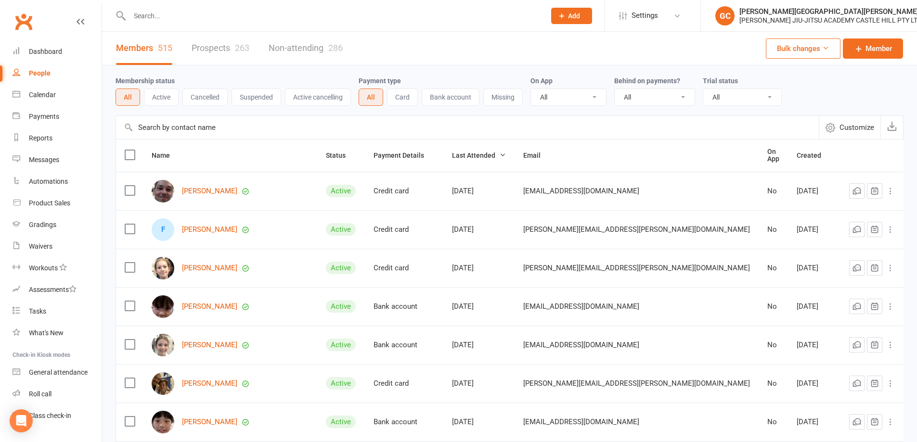
click at [516, 47] on div "Members 515 Prospects 263 Non-attending 286 Bulk changes Member" at bounding box center [509, 49] width 815 height 34
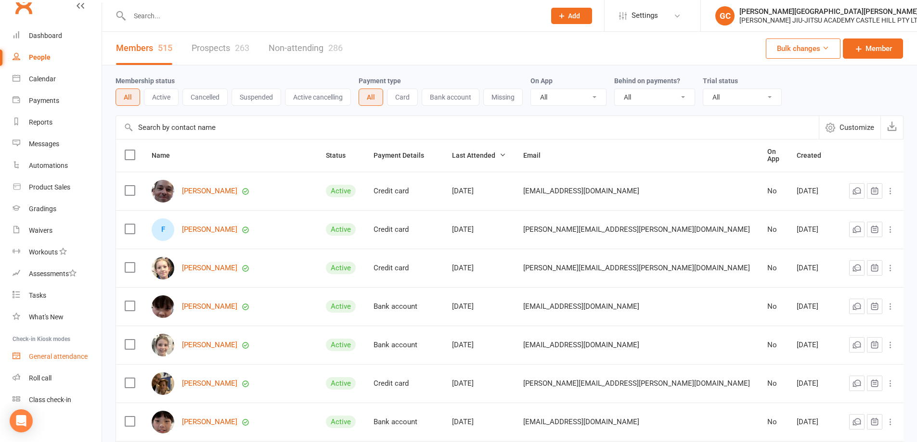
scroll to position [21, 0]
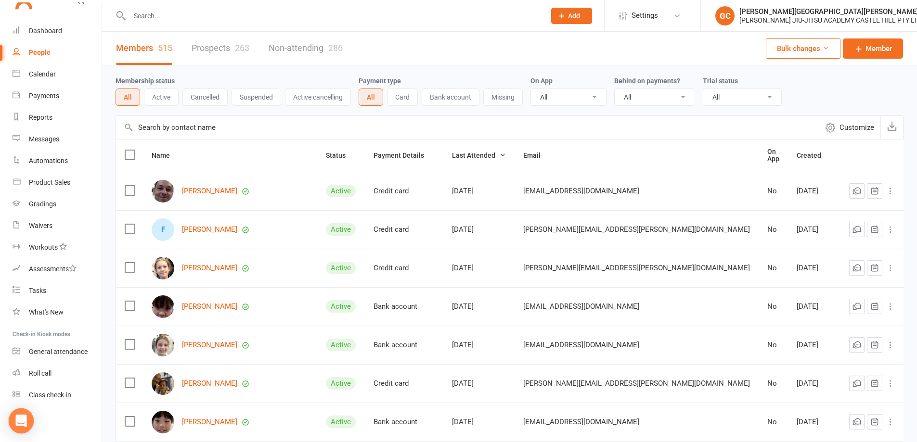
click at [25, 417] on icon "Open Intercom Messenger" at bounding box center [20, 421] width 11 height 13
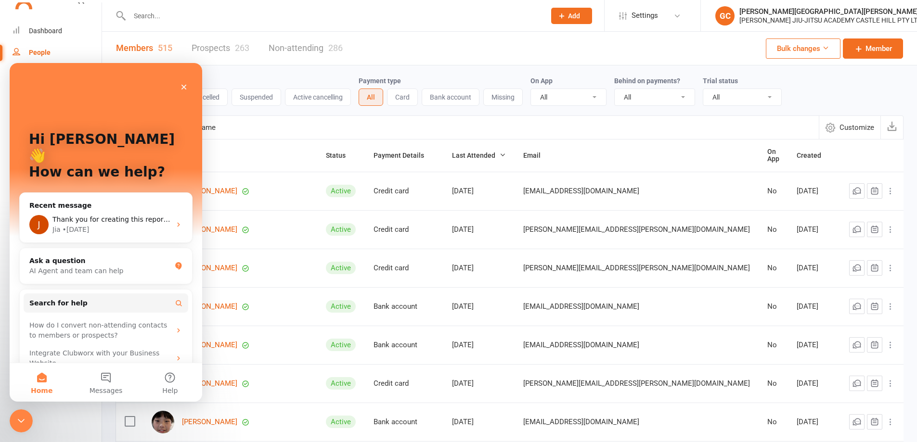
scroll to position [0, 0]
click at [91, 216] on span "Thank you for creating this report. What I really want to create is a report wh…" at bounding box center [615, 220] width 1127 height 8
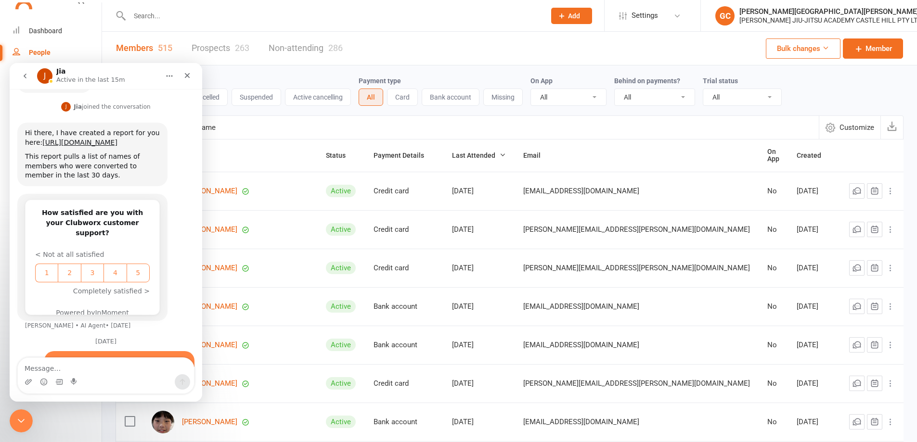
scroll to position [388, 0]
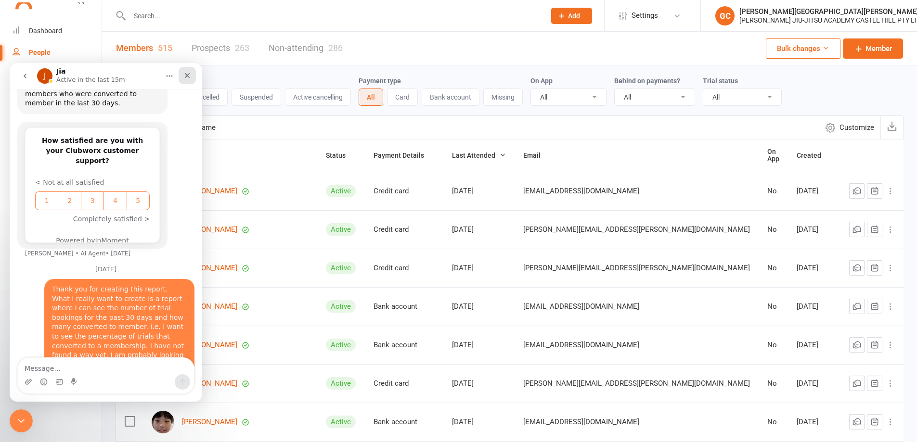
click at [186, 77] on icon "Close" at bounding box center [187, 76] width 8 height 8
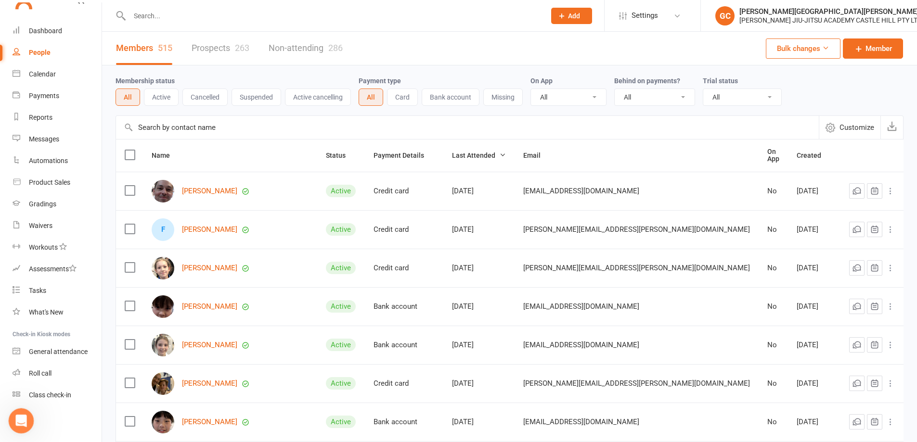
click at [20, 421] on icon "Open Intercom Messenger" at bounding box center [19, 420] width 7 height 8
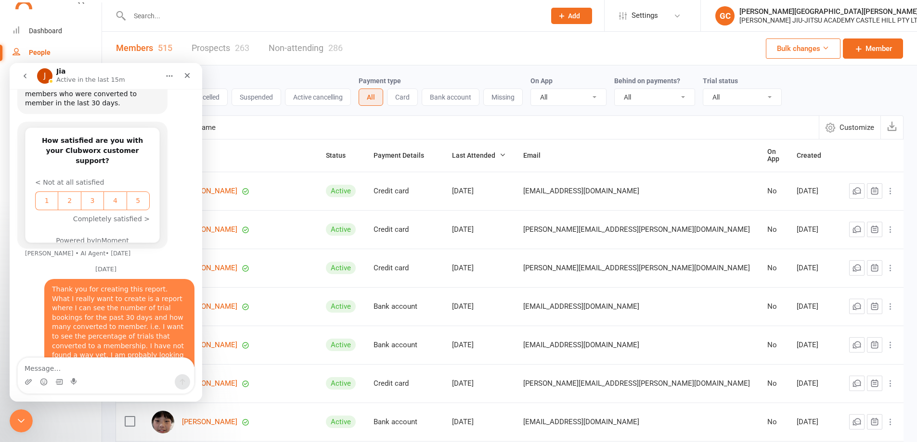
click at [21, 75] on icon "go back" at bounding box center [25, 76] width 8 height 8
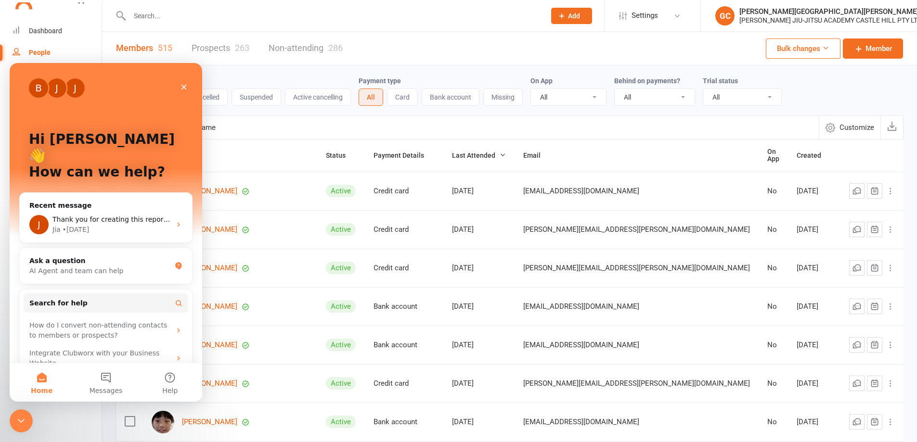
scroll to position [0, 0]
click at [65, 256] on div "Ask a question" at bounding box center [100, 261] width 142 height 10
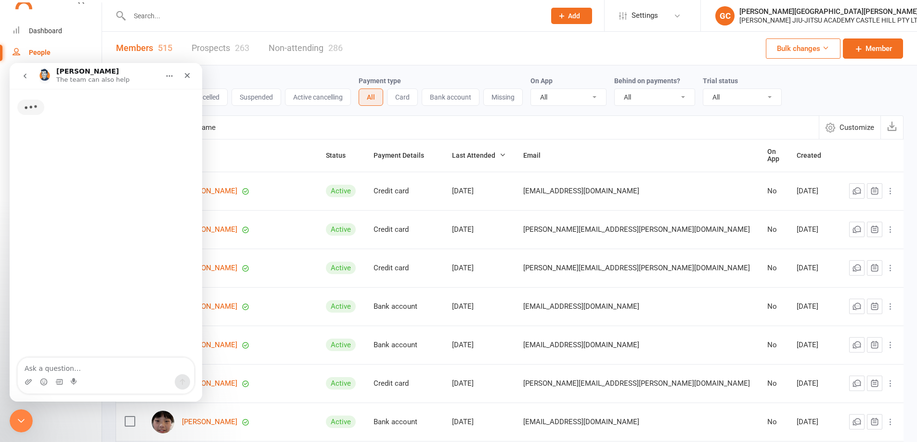
click at [47, 369] on textarea "Ask a question…" at bounding box center [106, 366] width 176 height 16
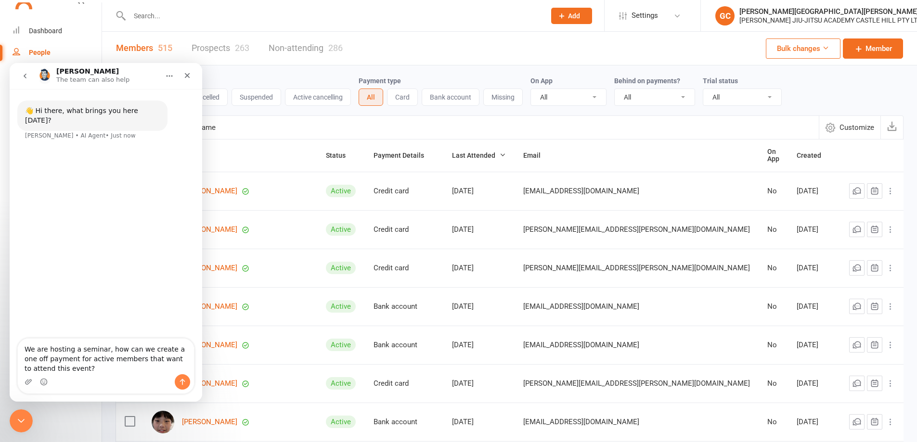
type textarea "We are hosting a seminar, how can we create a one off payment for active member…"
click at [184, 380] on icon "Send a message…" at bounding box center [183, 382] width 8 height 8
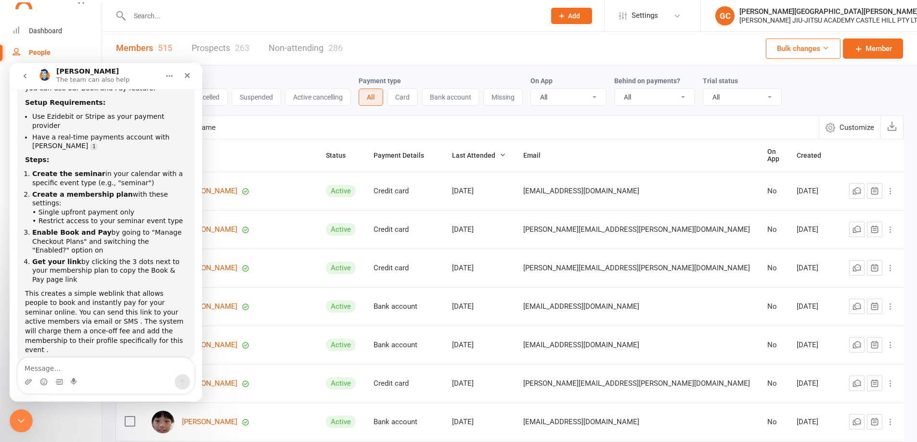
scroll to position [126, 0]
click at [39, 371] on textarea "Message…" at bounding box center [106, 366] width 176 height 16
type textarea "yes this answered my question"
drag, startPoint x: 181, startPoint y: 380, endPoint x: 179, endPoint y: 372, distance: 8.1
click at [179, 373] on div "yes this answered my question yes this answered my question" at bounding box center [106, 376] width 176 height 36
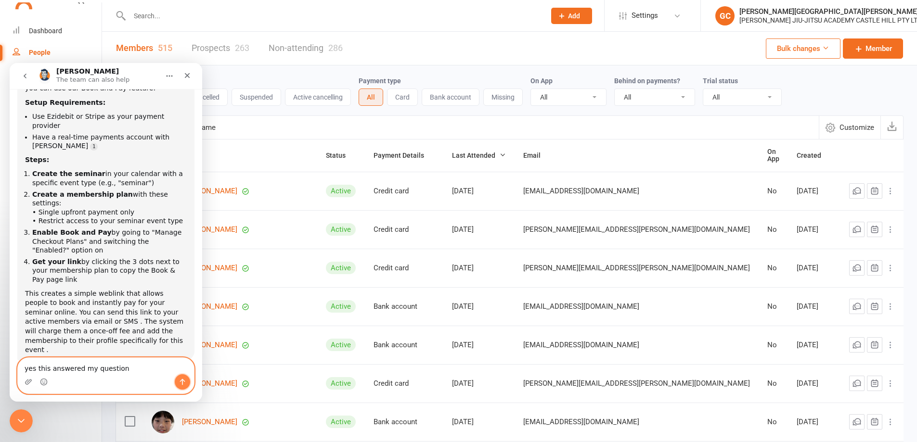
click at [184, 386] on button "Send a message…" at bounding box center [182, 381] width 15 height 15
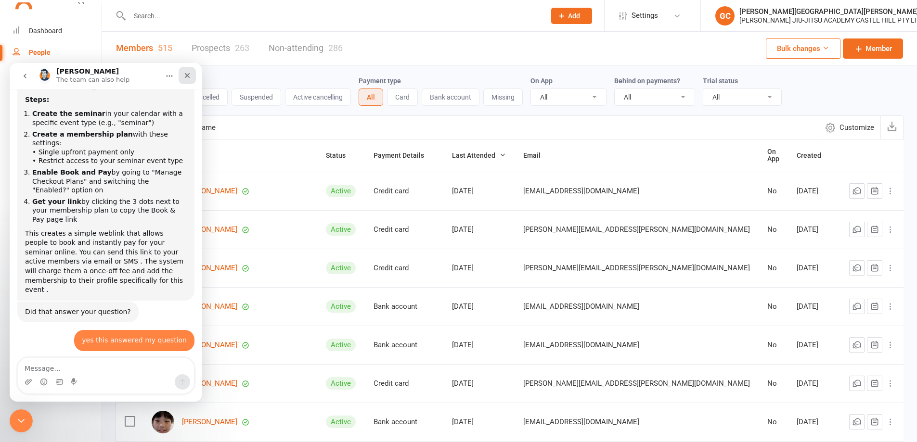
scroll to position [193, 0]
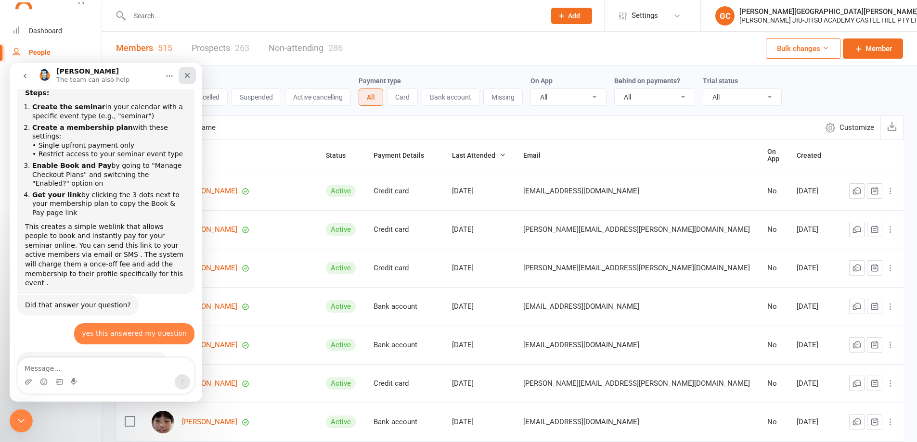
click at [187, 76] on icon "Close" at bounding box center [187, 76] width 8 height 8
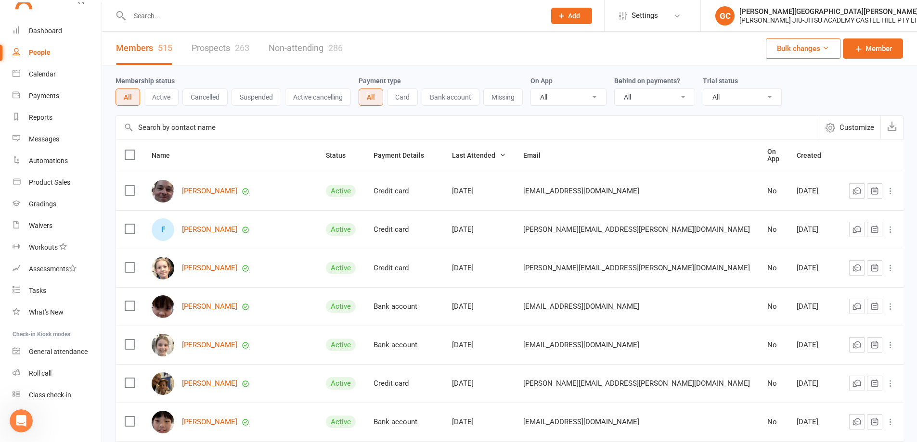
click at [506, 44] on div "Members 515 Prospects 263 Non-attending 286 Bulk changes Member" at bounding box center [509, 49] width 815 height 34
click at [26, 417] on icon "Open Intercom Messenger" at bounding box center [20, 420] width 16 height 16
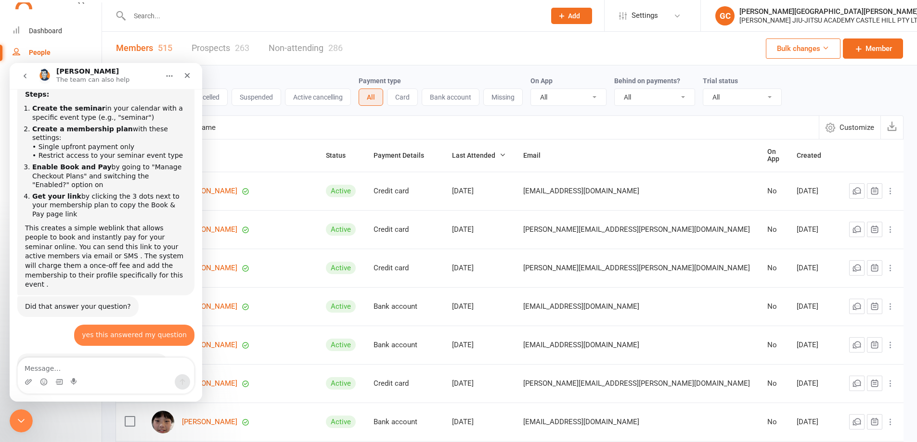
click at [25, 74] on icon "go back" at bounding box center [25, 76] width 8 height 8
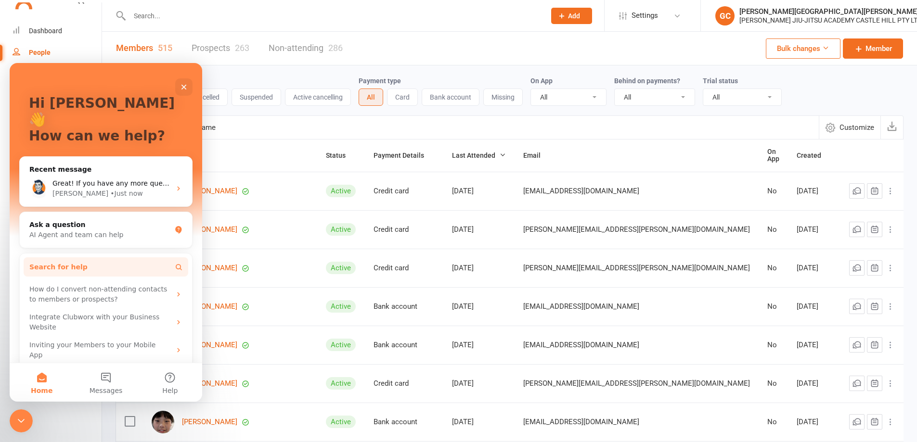
scroll to position [38, 0]
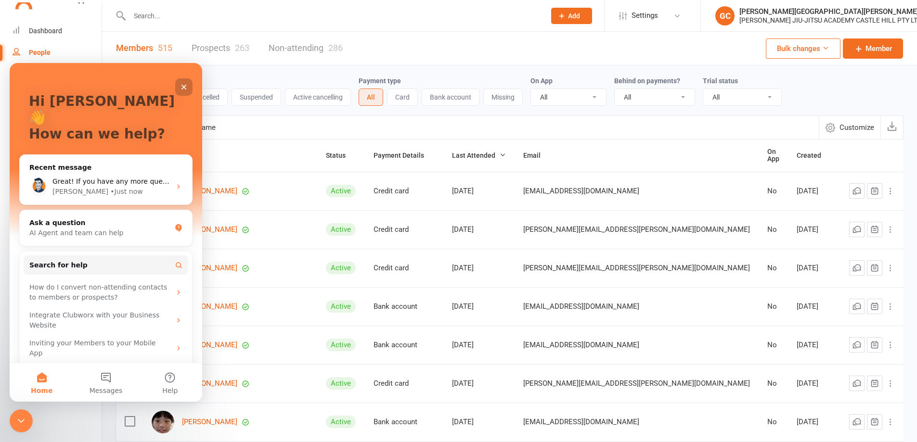
click at [186, 87] on icon "Close" at bounding box center [184, 87] width 8 height 8
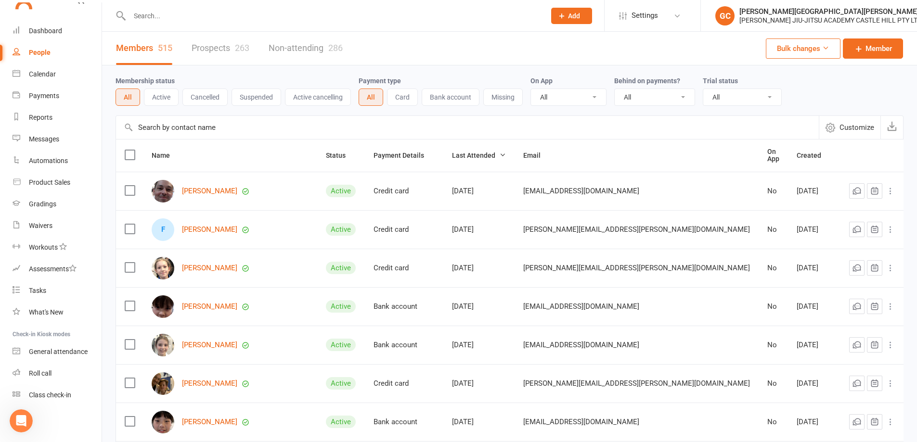
click at [611, 47] on div "Members 515 Prospects 263 Non-attending 286 Bulk changes Member" at bounding box center [509, 49] width 815 height 34
click at [661, 44] on div "Members 515 Prospects 263 Non-attending 286 Bulk changes Member" at bounding box center [509, 49] width 815 height 34
click at [704, 42] on div "Members 515 Prospects 263 Non-attending 286 Bulk changes Member" at bounding box center [509, 49] width 815 height 34
click at [163, 16] on input "text" at bounding box center [333, 15] width 412 height 13
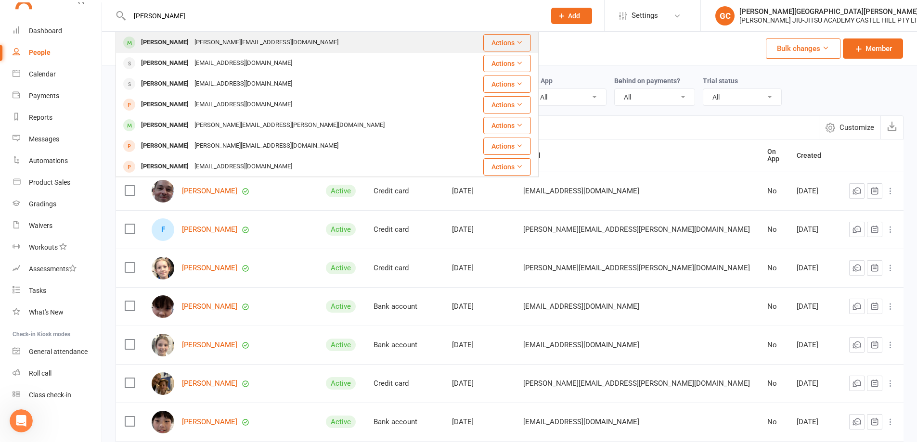
type input "oliver"
click at [192, 42] on div "roland.rajah@gmail.com" at bounding box center [267, 43] width 150 height 14
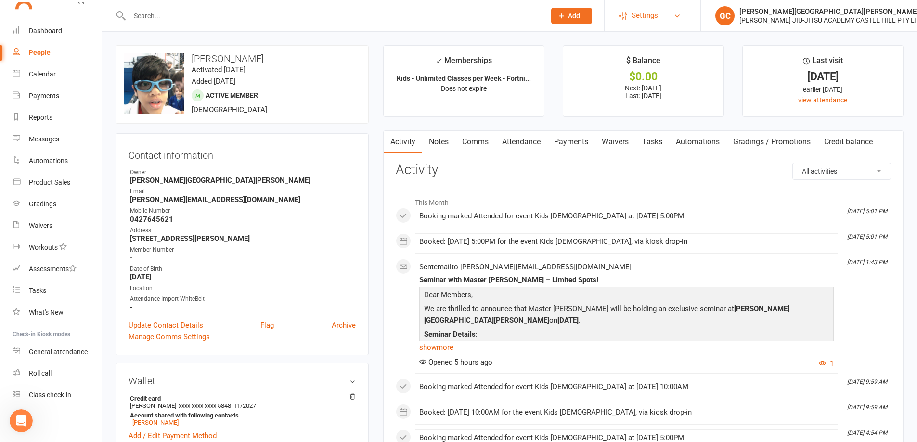
click at [657, 17] on span "Settings" at bounding box center [644, 16] width 26 height 22
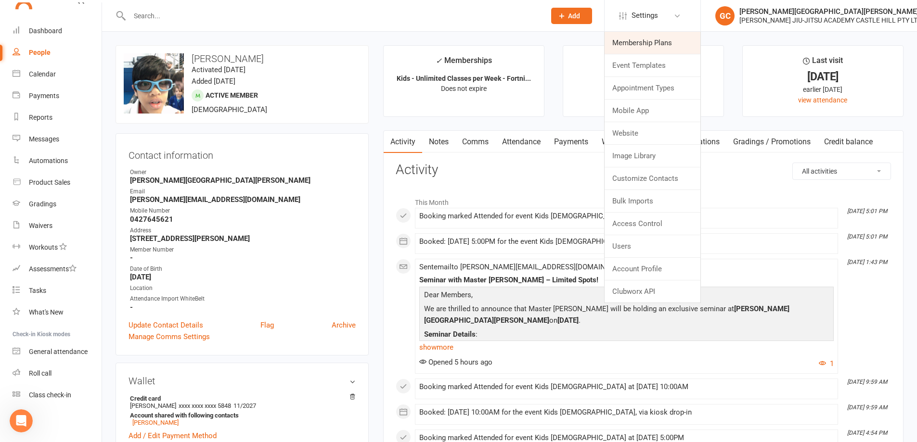
click at [654, 49] on link "Membership Plans" at bounding box center [653, 43] width 96 height 22
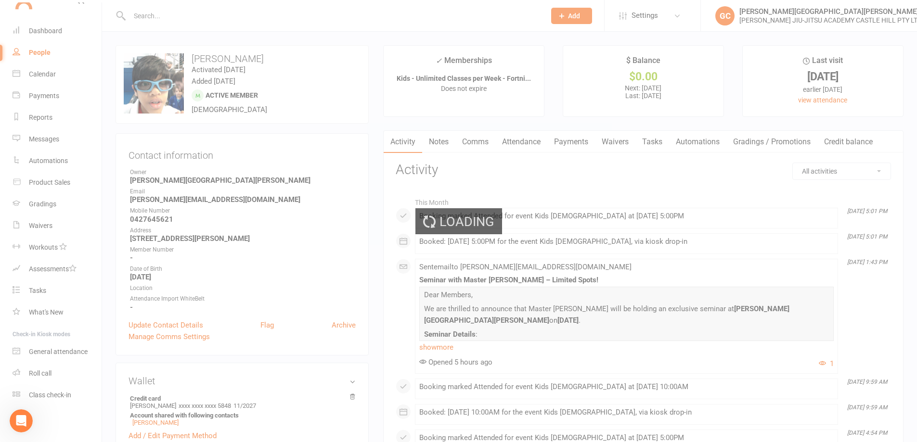
select select "100"
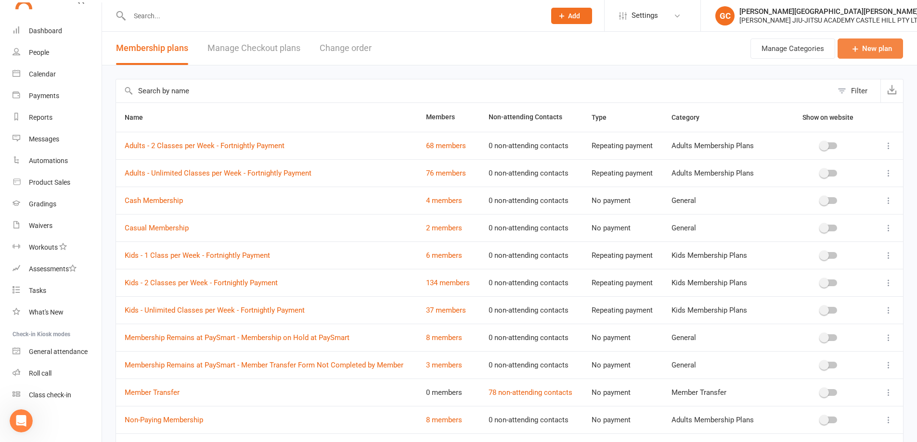
click at [874, 47] on link "New plan" at bounding box center [869, 49] width 65 height 20
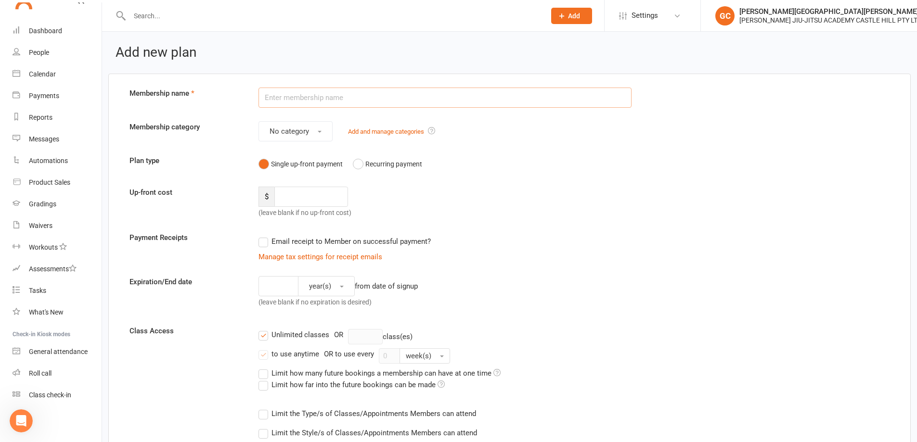
click at [284, 96] on input "text" at bounding box center [444, 98] width 373 height 20
type input "Master [PERSON_NAME] Seminar"
click at [311, 134] on button "No category" at bounding box center [295, 131] width 74 height 20
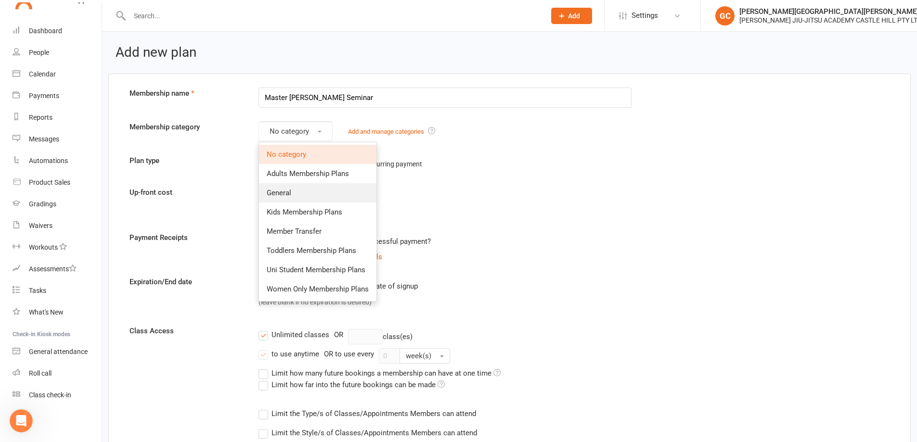
click at [284, 190] on span "General" at bounding box center [279, 193] width 25 height 9
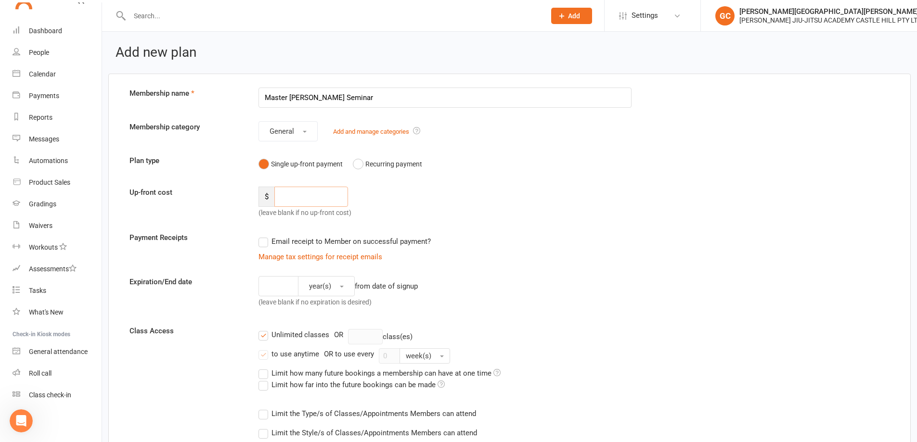
click at [304, 198] on input "number" at bounding box center [311, 197] width 74 height 20
type input "130.00"
click at [261, 240] on label "Email receipt to Member on successful payment?" at bounding box center [344, 242] width 172 height 12
click at [261, 236] on input "Email receipt to Member on successful payment?" at bounding box center [261, 236] width 6 height 0
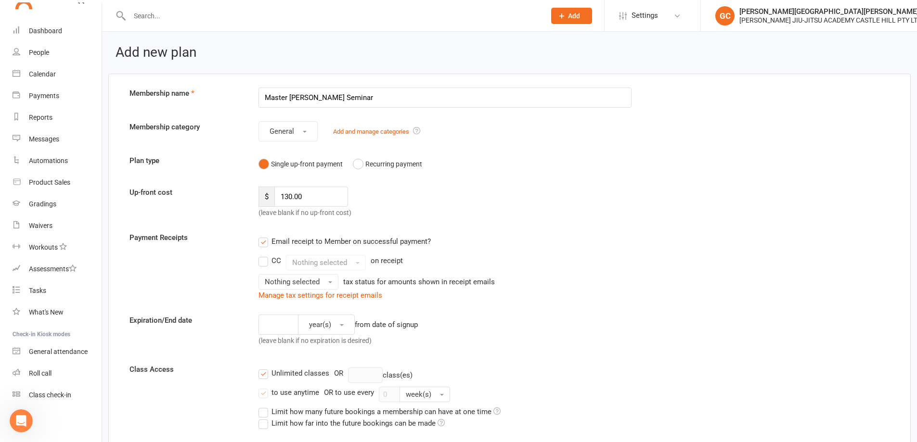
click at [265, 260] on label "CC" at bounding box center [269, 261] width 23 height 12
click at [265, 255] on input "CC" at bounding box center [261, 255] width 6 height 0
click at [339, 262] on span "Nothing selected" at bounding box center [319, 262] width 55 height 9
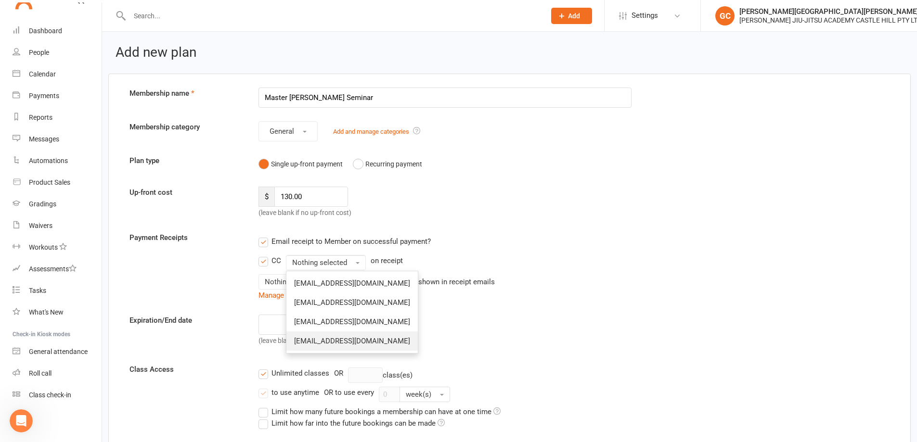
drag, startPoint x: 335, startPoint y: 342, endPoint x: 382, endPoint y: 328, distance: 49.2
click at [336, 342] on span "support@graciecastlehill.com.au" at bounding box center [352, 341] width 116 height 9
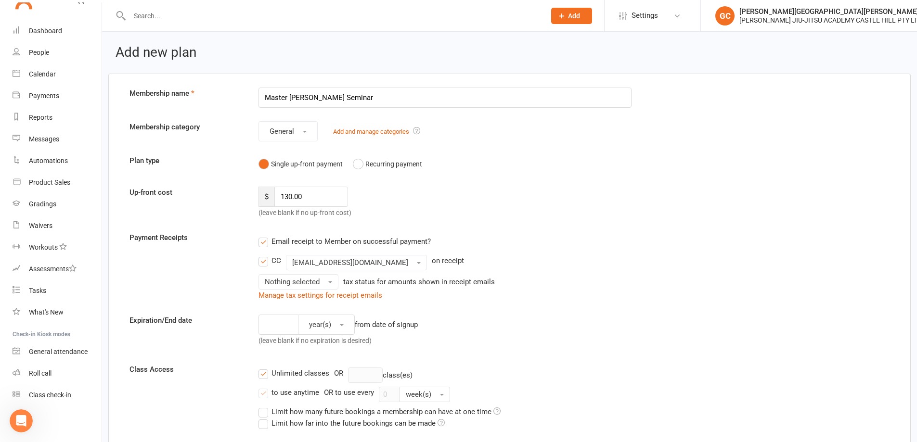
drag, startPoint x: 563, startPoint y: 251, endPoint x: 557, endPoint y: 241, distance: 11.6
click at [564, 250] on div "Email receipt to Member on successful payment?" at bounding box center [441, 241] width 381 height 19
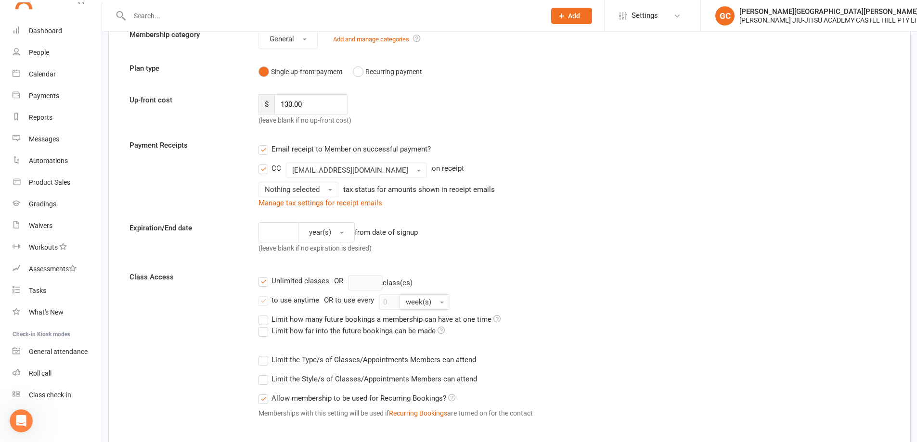
scroll to position [96, 0]
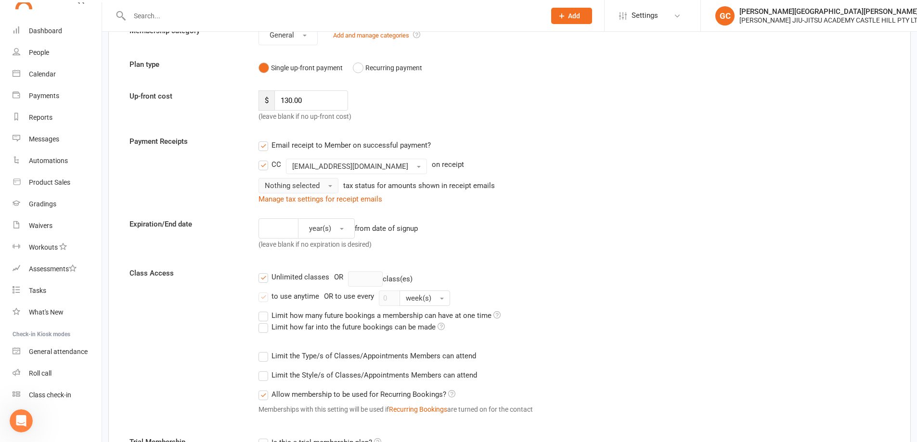
click at [310, 184] on span "Nothing selected" at bounding box center [292, 185] width 55 height 9
click at [283, 205] on span "Inc tax" at bounding box center [277, 206] width 21 height 9
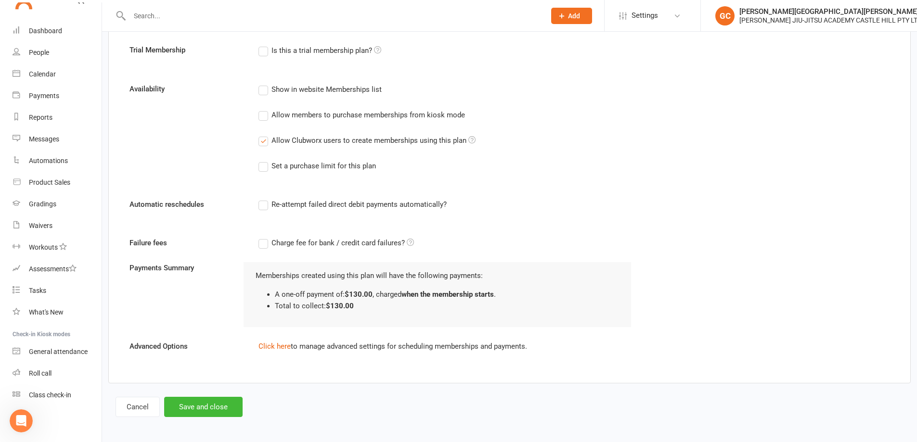
scroll to position [491, 0]
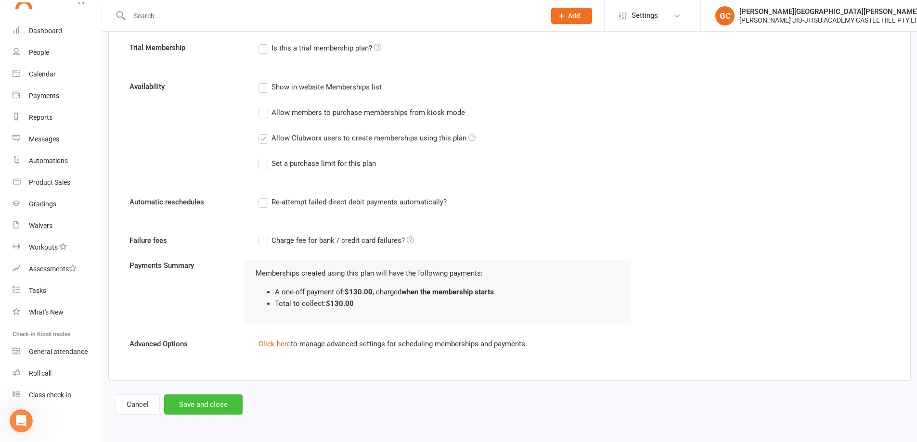
click at [210, 407] on button "Save and close" at bounding box center [203, 405] width 78 height 20
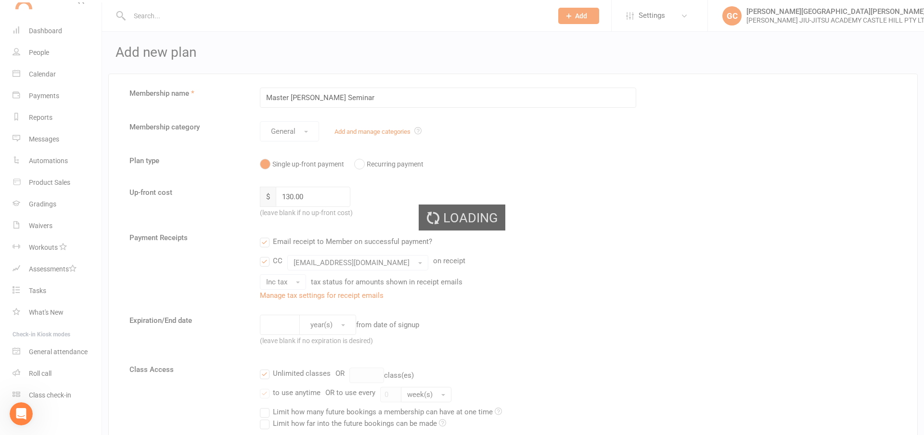
select select "100"
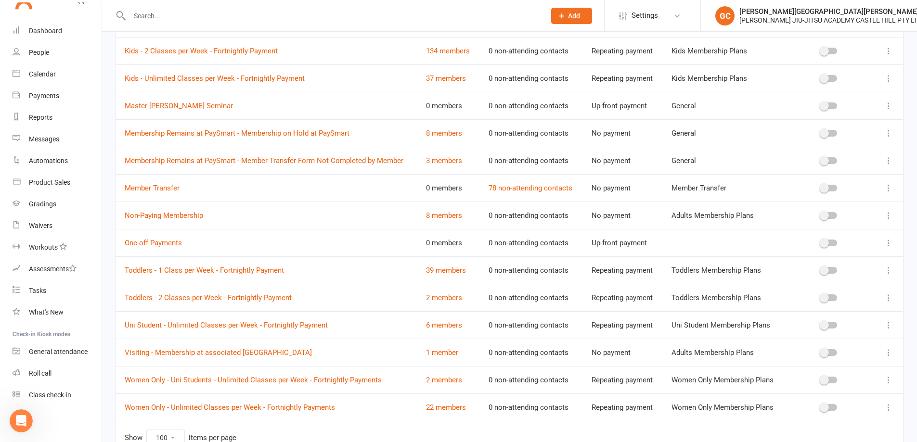
scroll to position [189, 0]
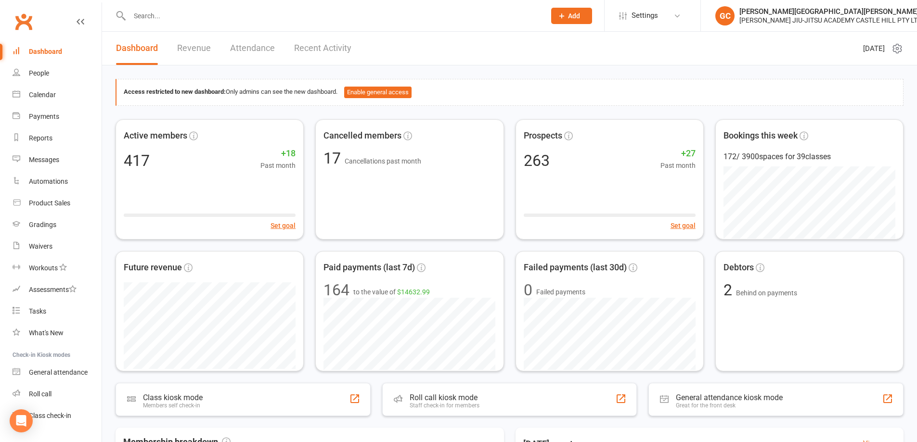
click at [202, 46] on link "Revenue" at bounding box center [194, 48] width 34 height 33
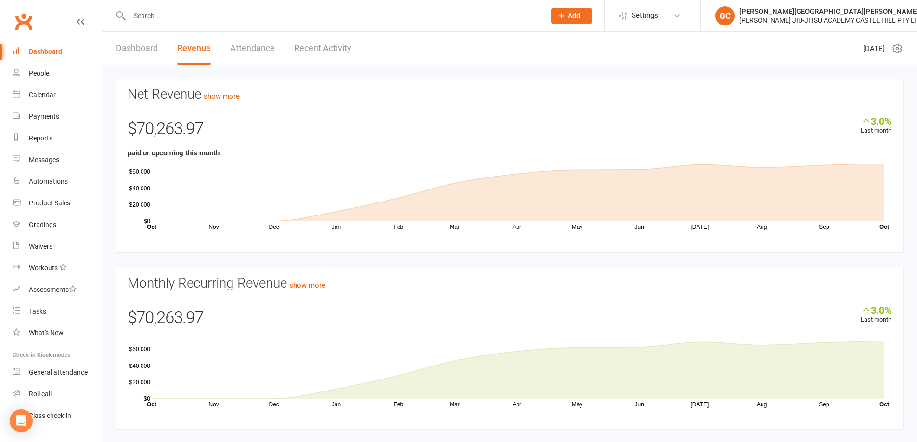
click at [141, 49] on link "Dashboard" at bounding box center [137, 48] width 42 height 33
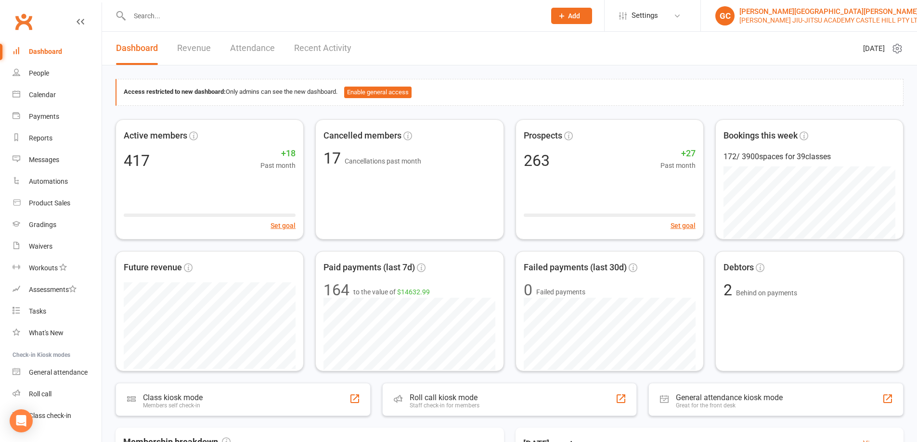
click at [721, 18] on div "GC" at bounding box center [724, 15] width 19 height 19
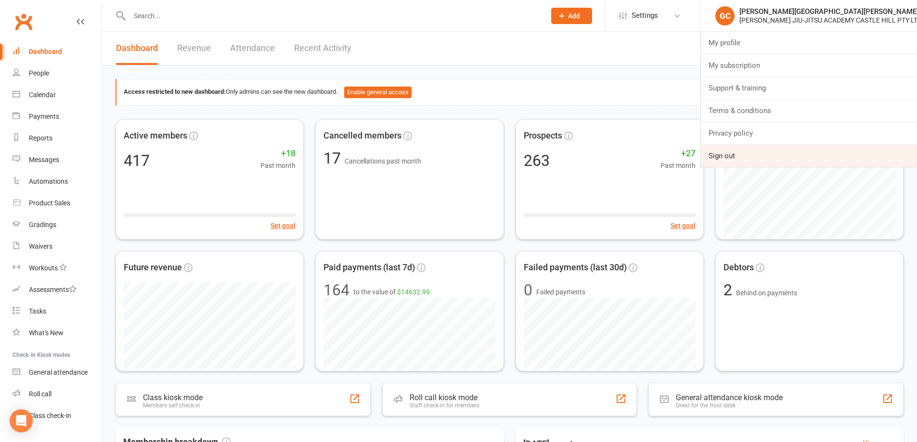
click at [730, 154] on link "Sign out" at bounding box center [809, 156] width 216 height 22
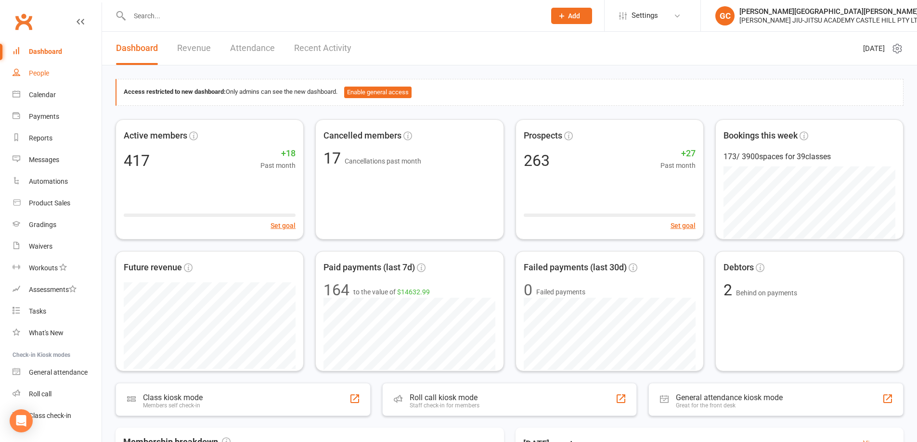
click at [39, 72] on div "People" at bounding box center [39, 73] width 20 height 8
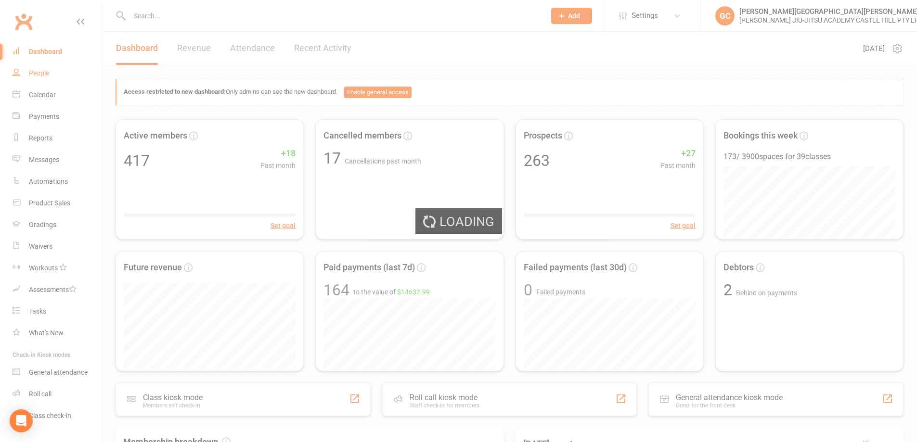
select select "100"
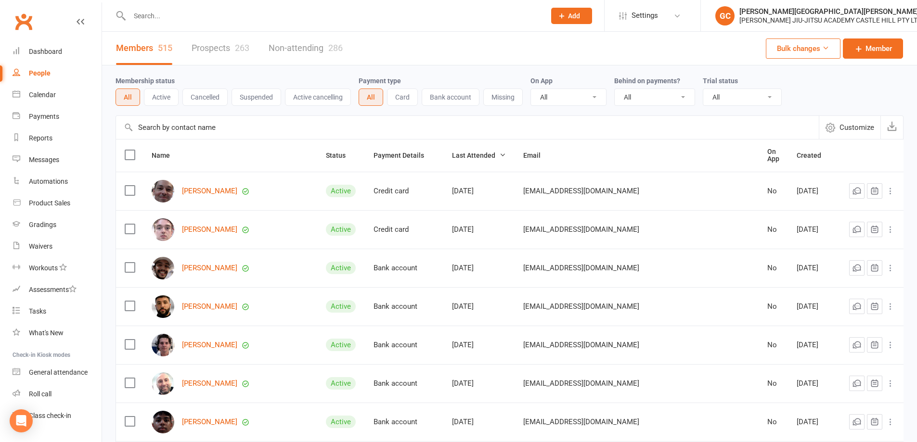
click at [188, 17] on input "text" at bounding box center [333, 15] width 412 height 13
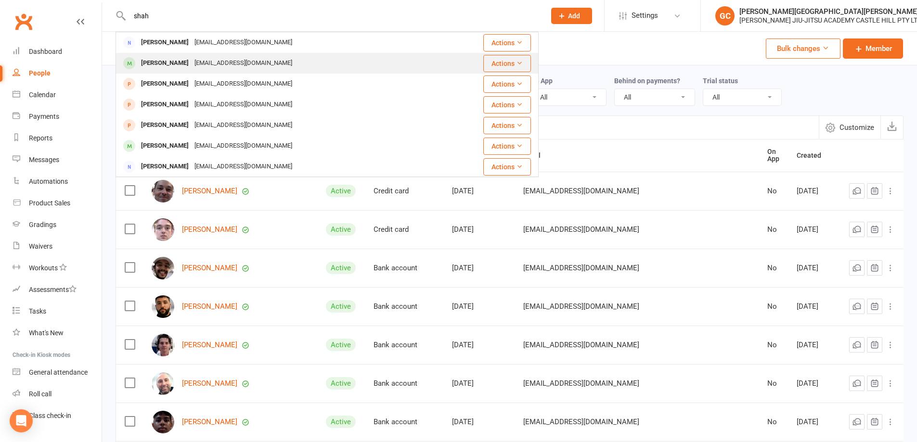
type input "shah"
click at [161, 61] on div "Arya Shah" at bounding box center [164, 63] width 53 height 14
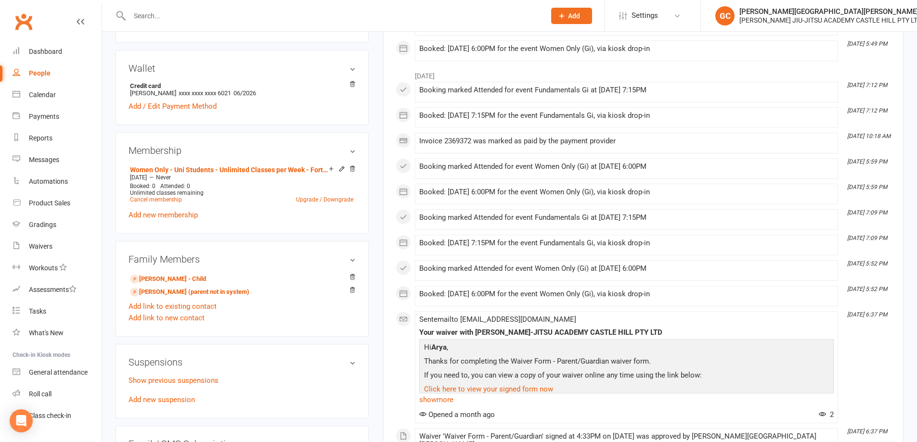
scroll to position [321, 0]
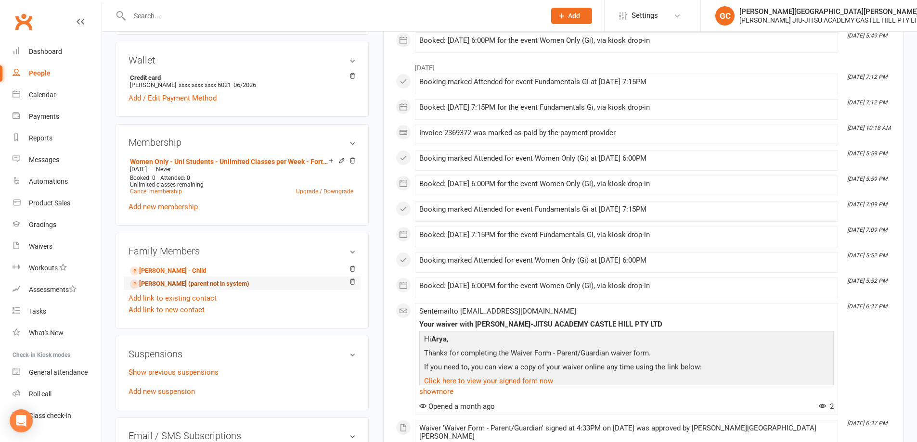
click at [183, 282] on link "Yuvi Shah - Sibling (parent not in system)" at bounding box center [189, 284] width 119 height 10
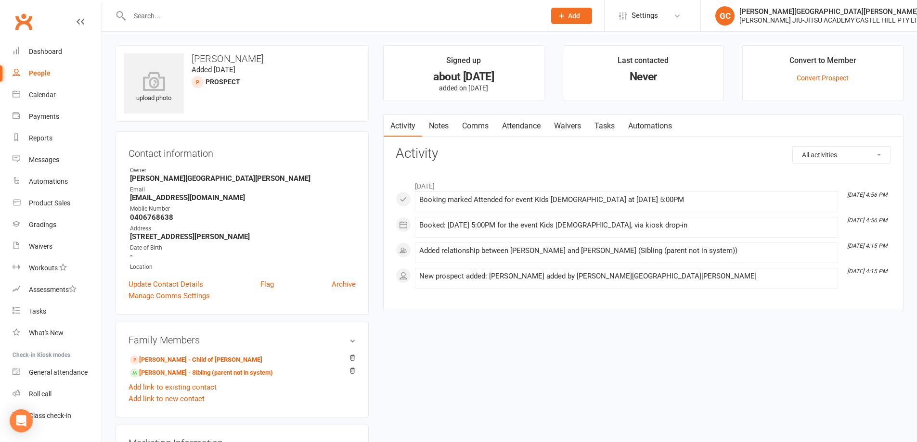
click at [572, 124] on link "Waivers" at bounding box center [567, 126] width 40 height 22
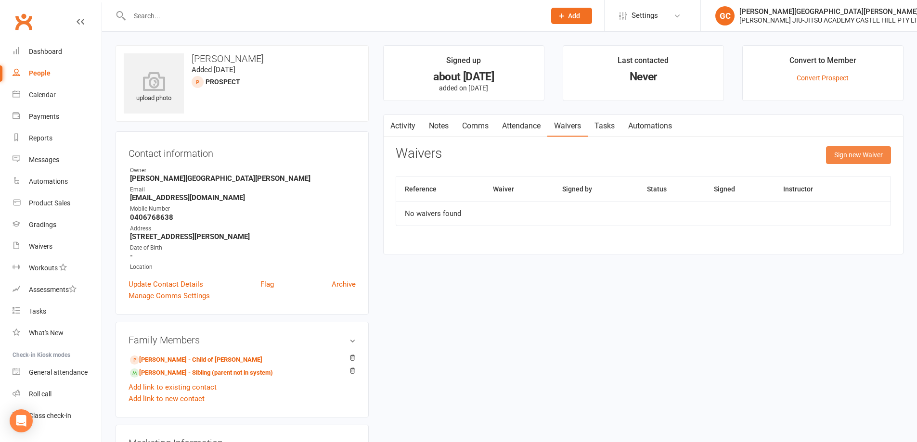
click at [868, 150] on button "Sign new Waiver" at bounding box center [858, 154] width 65 height 17
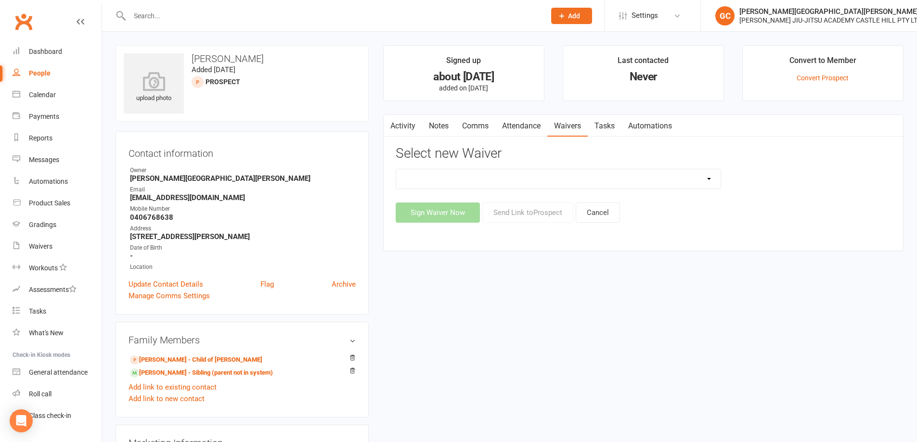
click at [463, 178] on select "Adult and Kids Combined Membership Form Adults Membership Form Member Transfer …" at bounding box center [558, 178] width 324 height 19
select select "13042"
click at [396, 169] on select "Adult and Kids Combined Membership Form Adults Membership Form Member Transfer …" at bounding box center [558, 178] width 324 height 19
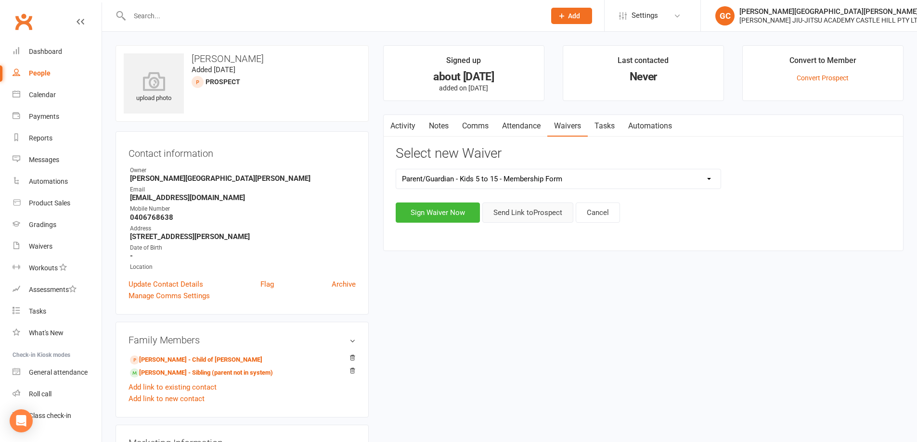
click at [529, 209] on button "Send Link to Prospect" at bounding box center [527, 213] width 91 height 20
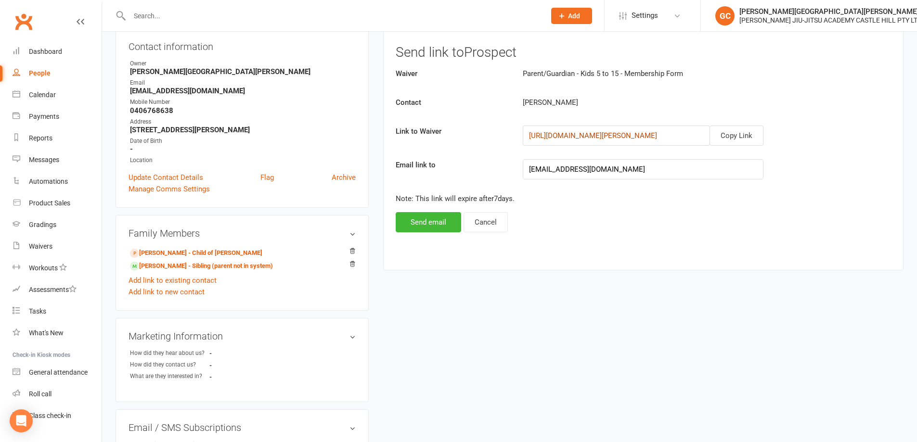
scroll to position [112, 0]
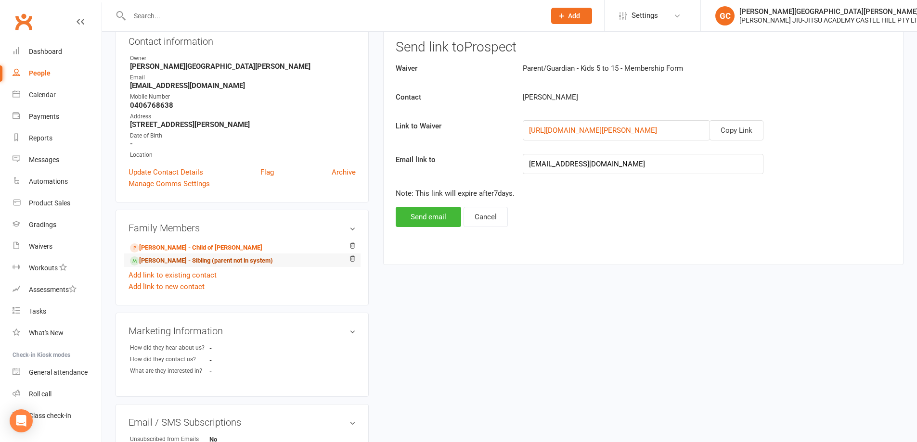
click at [179, 259] on link "Arya Shah - Sibling (parent not in system)" at bounding box center [201, 261] width 143 height 10
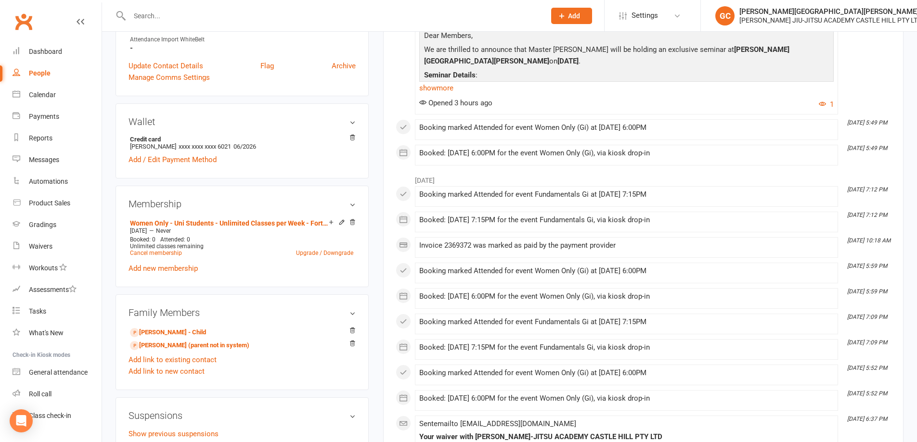
scroll to position [337, 0]
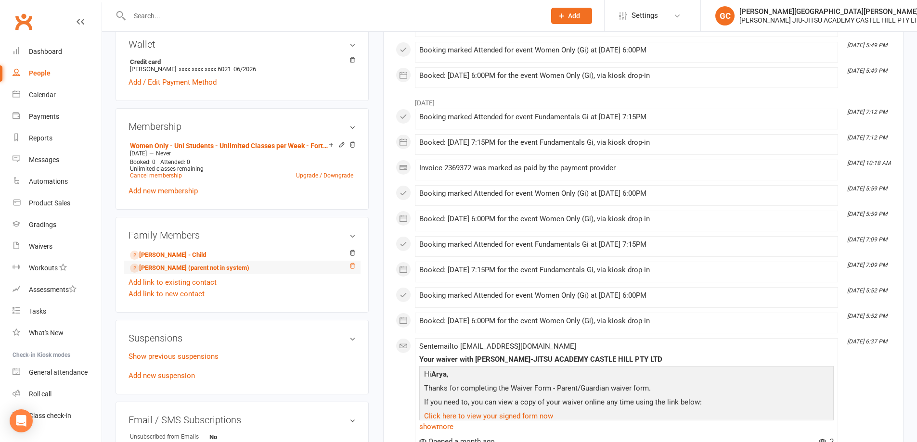
click at [352, 266] on icon at bounding box center [352, 266] width 7 height 7
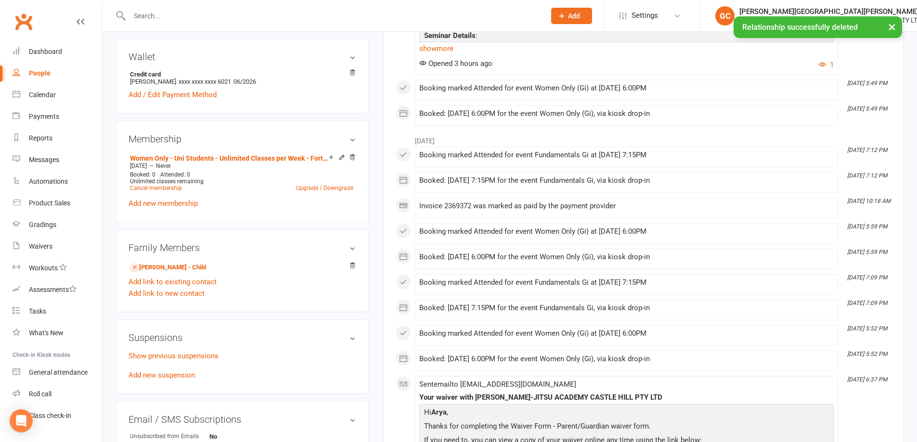
scroll to position [0, 0]
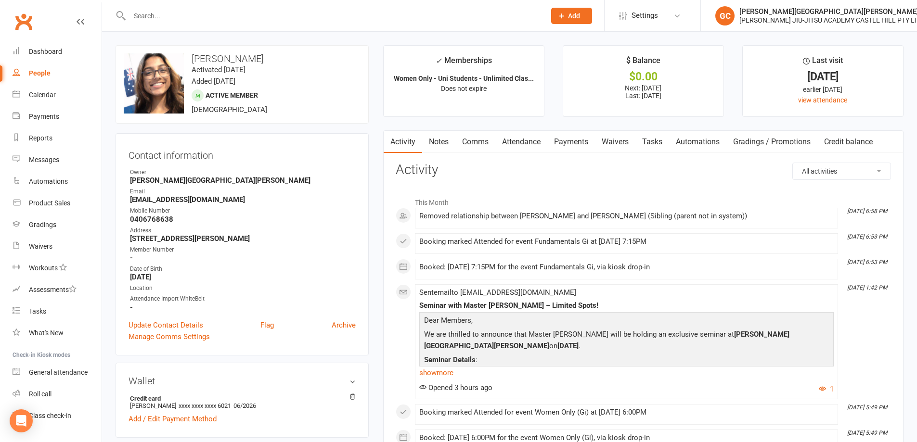
click at [156, 15] on input "text" at bounding box center [333, 15] width 412 height 13
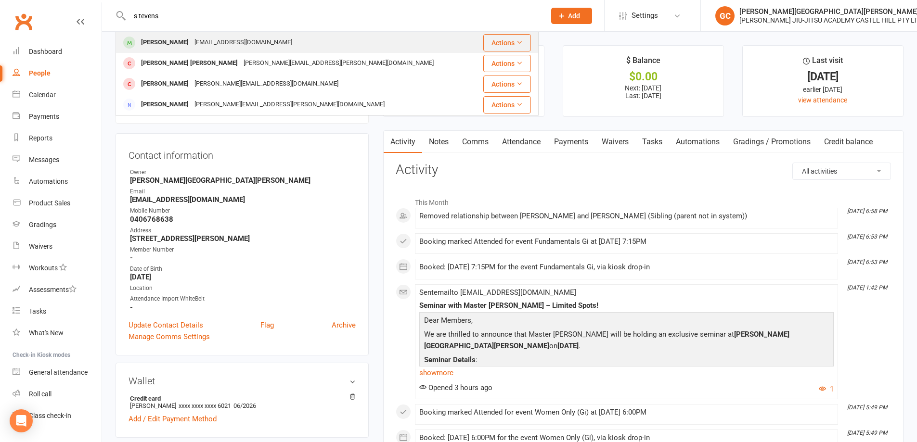
type input "s tevens"
click at [171, 39] on div "Tyler Stevenson" at bounding box center [164, 43] width 53 height 14
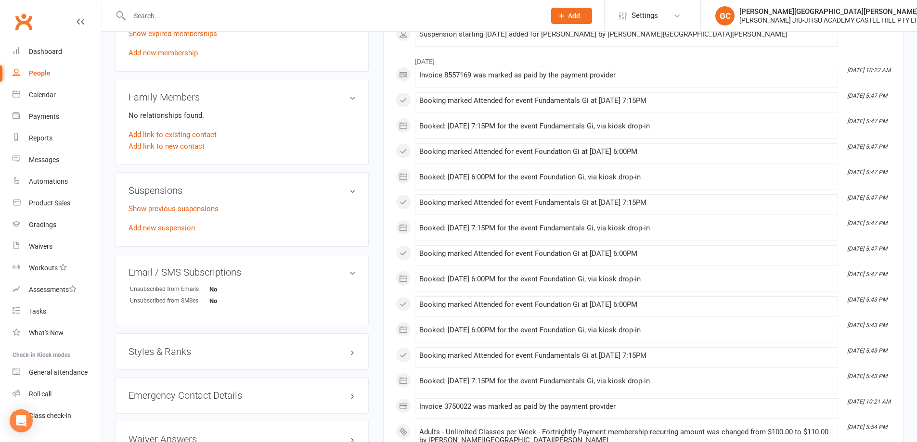
scroll to position [481, 0]
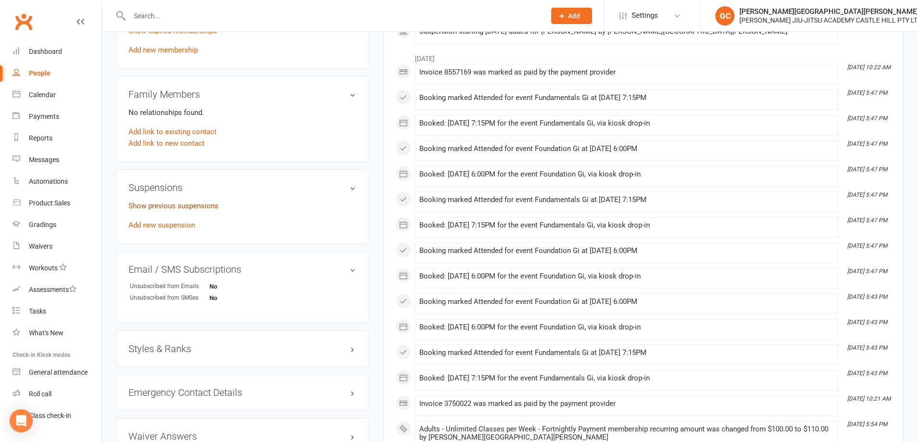
click at [168, 206] on link "Show previous suspensions" at bounding box center [174, 206] width 90 height 9
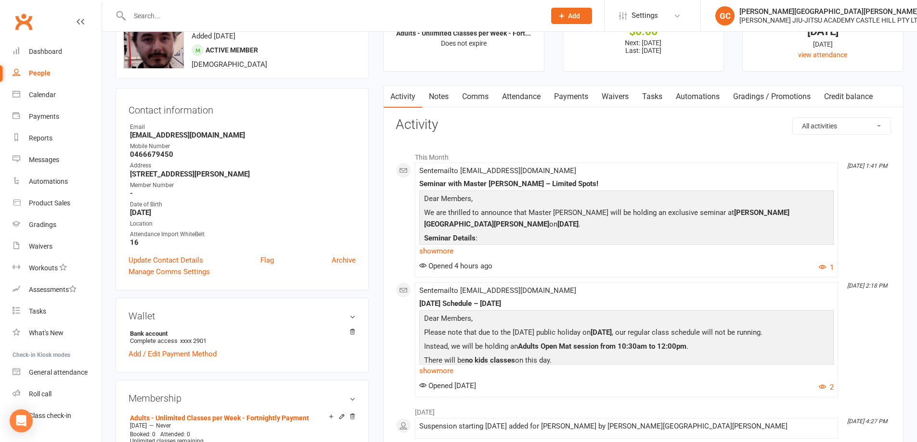
scroll to position [41, 0]
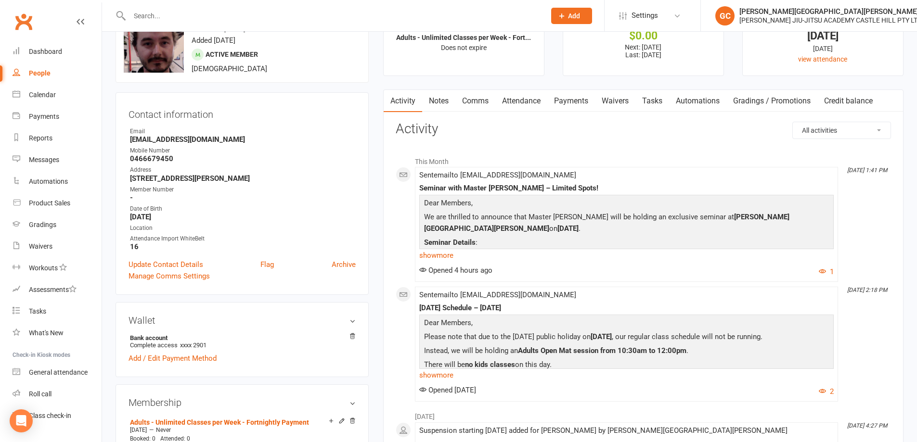
click at [583, 101] on link "Payments" at bounding box center [571, 101] width 48 height 22
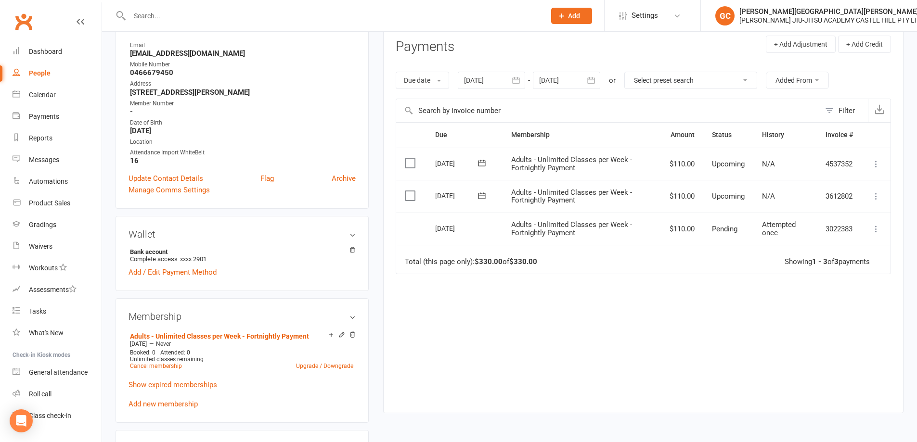
scroll to position [201, 0]
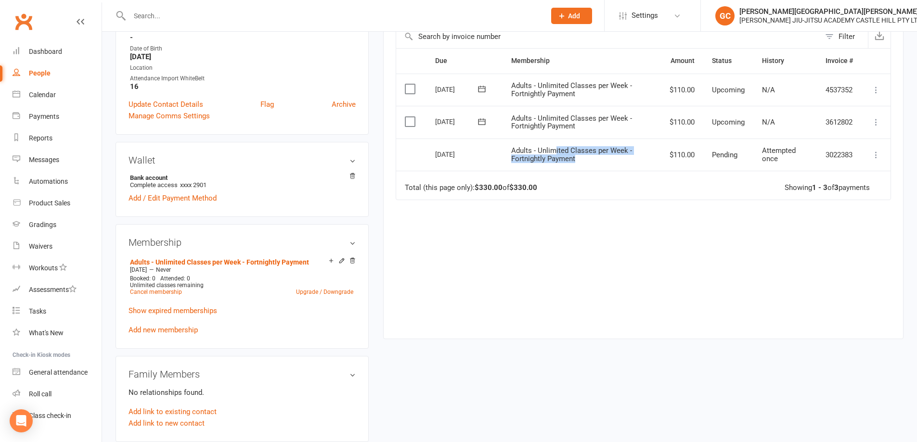
drag, startPoint x: 553, startPoint y: 146, endPoint x: 568, endPoint y: 156, distance: 18.6
click at [580, 157] on td "Adults - Unlimited Classes per Week - Fortnightly Payment" at bounding box center [581, 155] width 159 height 33
click at [551, 150] on span "Adults - Unlimited Classes per Week - Fortnightly Payment" at bounding box center [571, 154] width 121 height 17
drag, startPoint x: 537, startPoint y: 148, endPoint x: 523, endPoint y: 175, distance: 31.0
click at [551, 156] on span "Adults - Unlimited Classes per Week - Fortnightly Payment" at bounding box center [571, 154] width 121 height 17
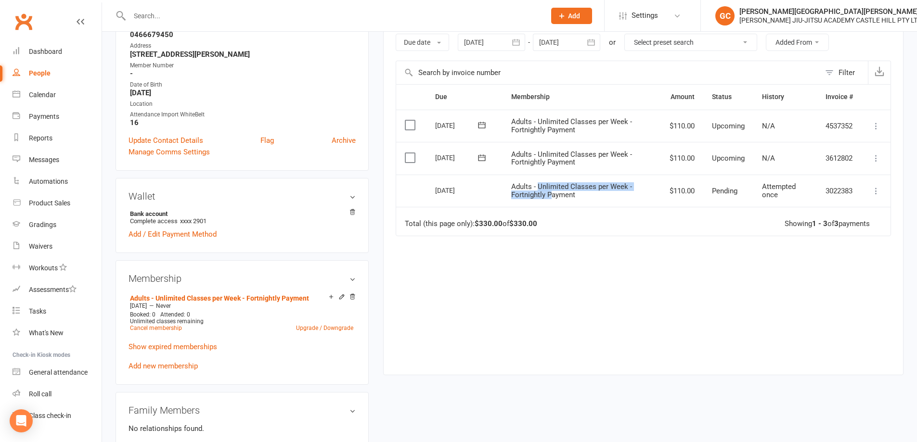
scroll to position [0, 0]
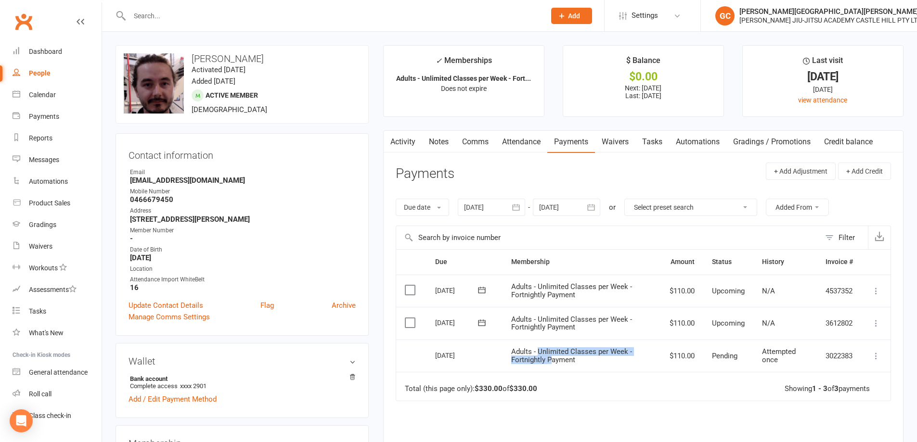
click at [43, 75] on div "People" at bounding box center [40, 73] width 22 height 8
select select "100"
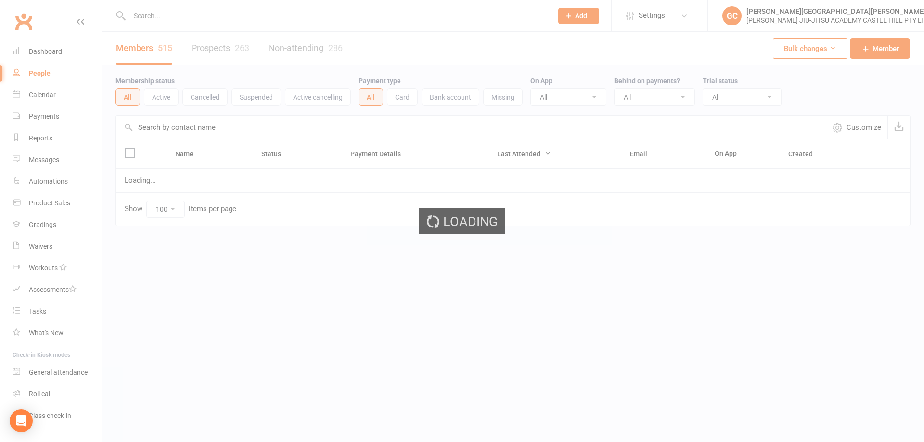
click at [154, 11] on input "text" at bounding box center [336, 15] width 419 height 13
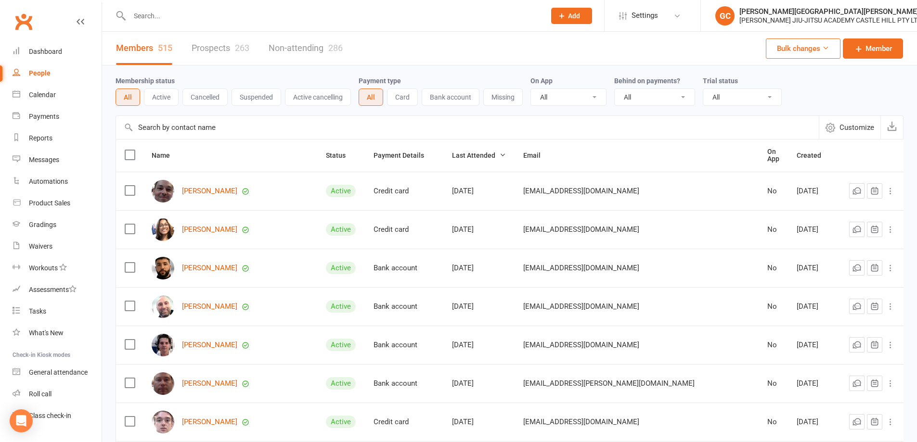
click at [156, 16] on input "text" at bounding box center [333, 15] width 412 height 13
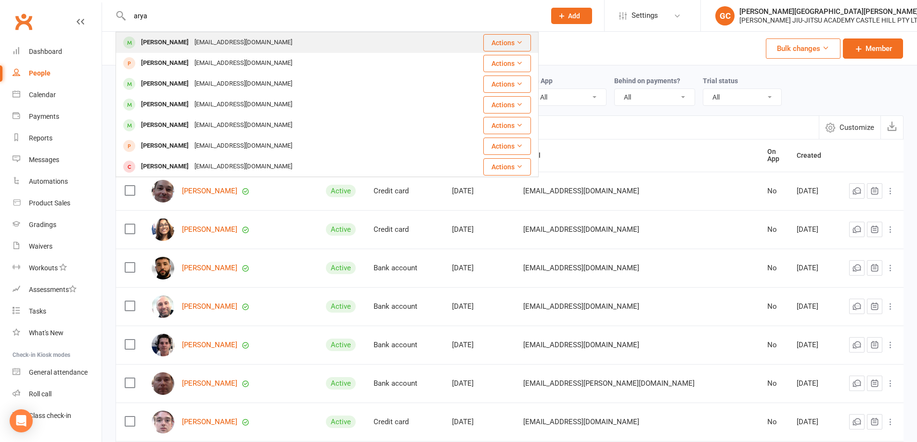
type input "arya"
click at [159, 44] on div "Arya Shah" at bounding box center [164, 43] width 53 height 14
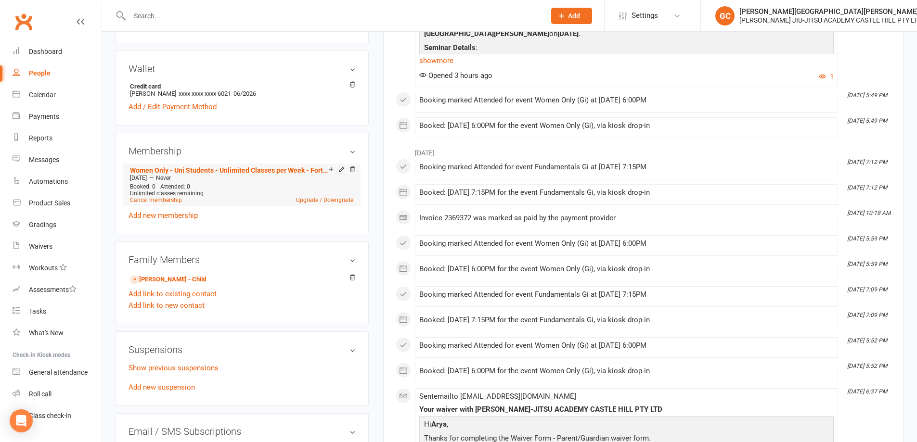
scroll to position [321, 0]
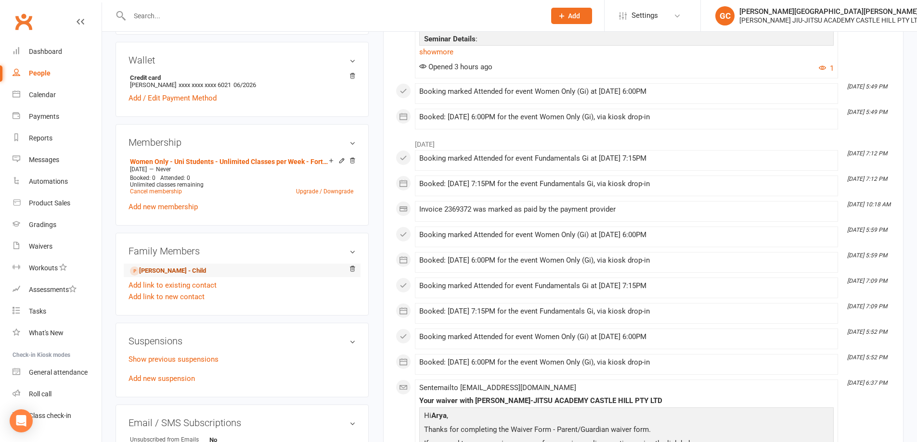
click at [174, 270] on link "Yuvi Shah - Child" at bounding box center [168, 271] width 76 height 10
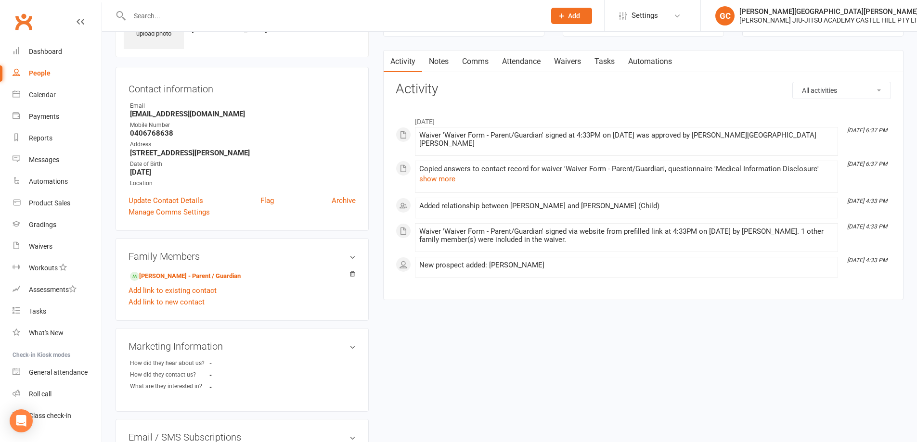
scroll to position [64, 0]
click at [577, 60] on link "Waivers" at bounding box center [567, 62] width 40 height 22
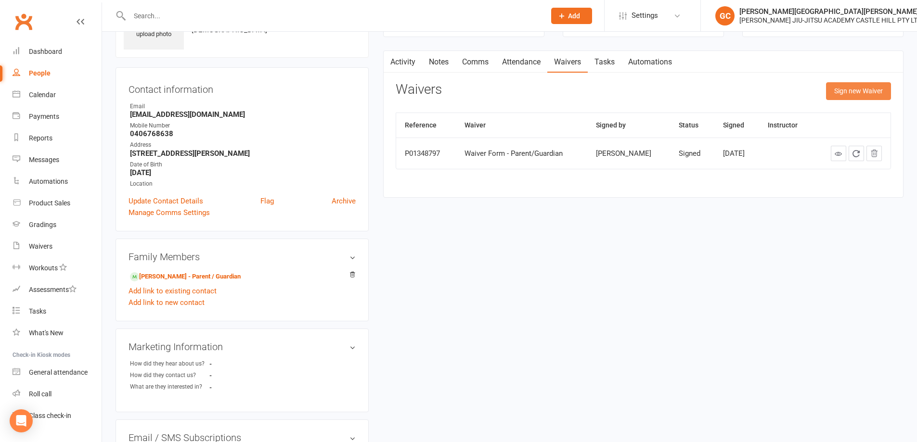
drag, startPoint x: 866, startPoint y: 93, endPoint x: 850, endPoint y: 90, distance: 16.3
click at [866, 93] on button "Sign new Waiver" at bounding box center [858, 90] width 65 height 17
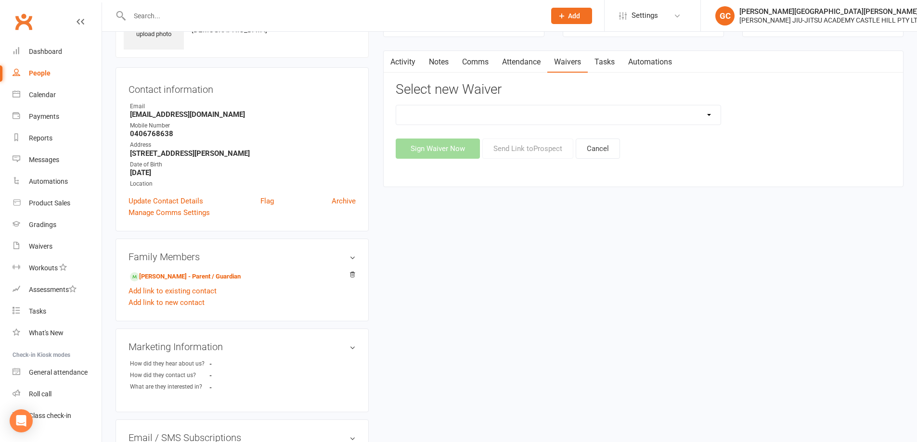
click at [526, 115] on select "Adult and Kids Combined Membership Form Adults Membership Form Member Transfer …" at bounding box center [558, 114] width 324 height 19
select select "13042"
click at [396, 105] on select "Adult and Kids Combined Membership Form Adults Membership Form Member Transfer …" at bounding box center [558, 114] width 324 height 19
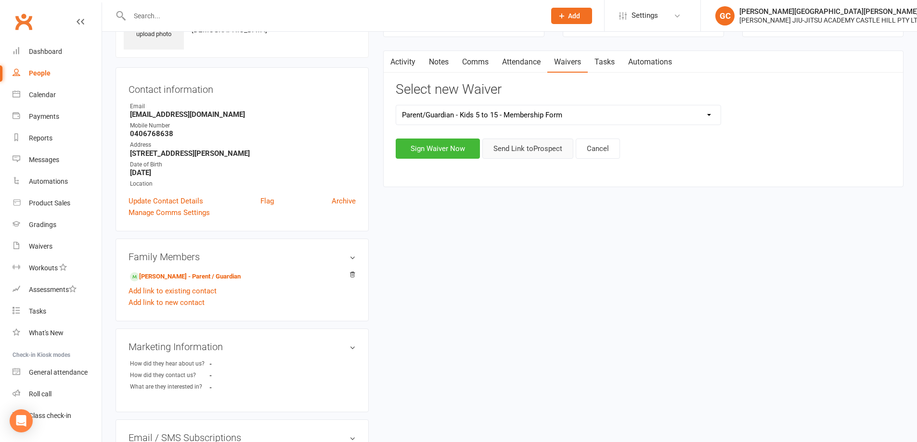
click at [533, 146] on button "Send Link to Prospect" at bounding box center [527, 149] width 91 height 20
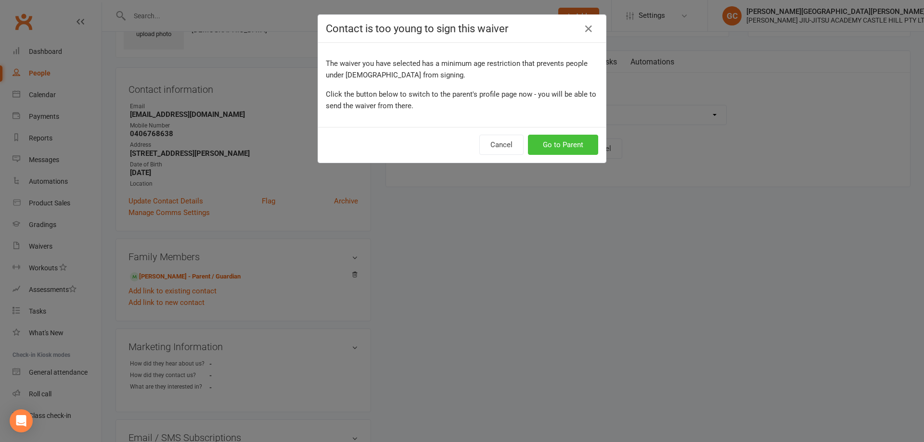
click at [562, 146] on button "Go to Parent" at bounding box center [563, 145] width 70 height 20
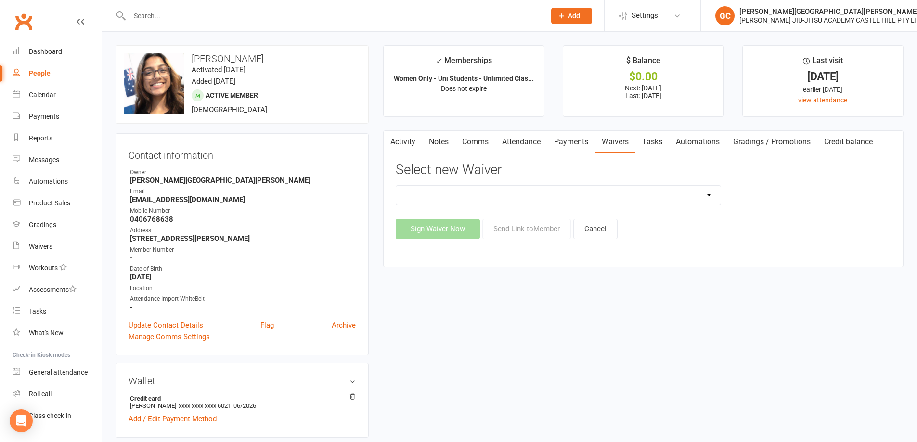
click at [628, 192] on select "Adult and Kids Combined Membership Form Adults Membership Form Member Transfer …" at bounding box center [558, 195] width 324 height 19
select select "13042"
click at [396, 186] on select "Adult and Kids Combined Membership Form Adults Membership Form Member Transfer …" at bounding box center [558, 195] width 324 height 19
click at [533, 232] on button "Send Link to Member" at bounding box center [526, 229] width 89 height 20
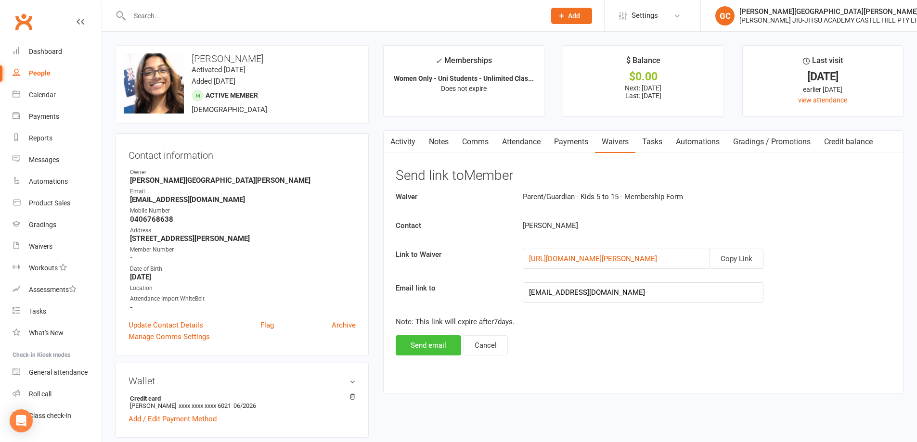
click at [435, 345] on button "Send email" at bounding box center [428, 345] width 65 height 20
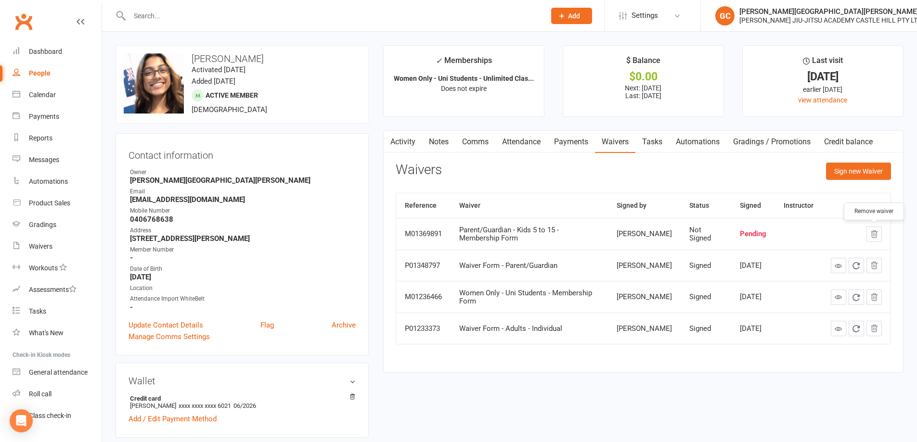
click at [877, 236] on icon "button" at bounding box center [874, 234] width 9 height 9
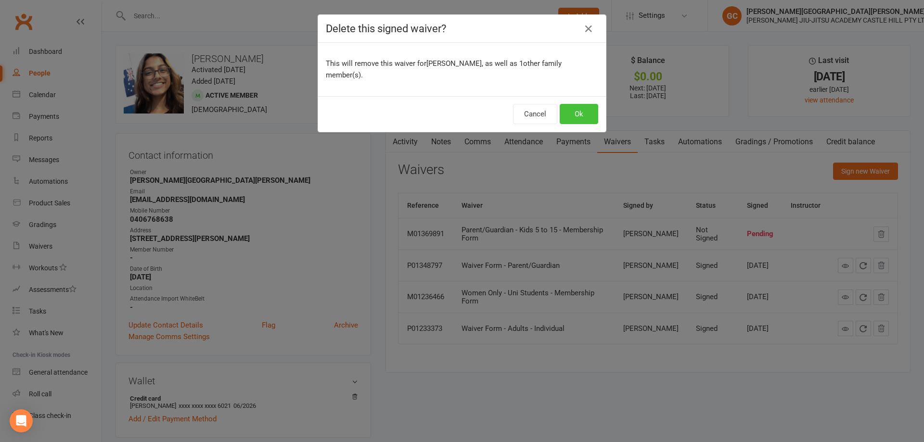
click at [586, 104] on button "Ok" at bounding box center [579, 114] width 39 height 20
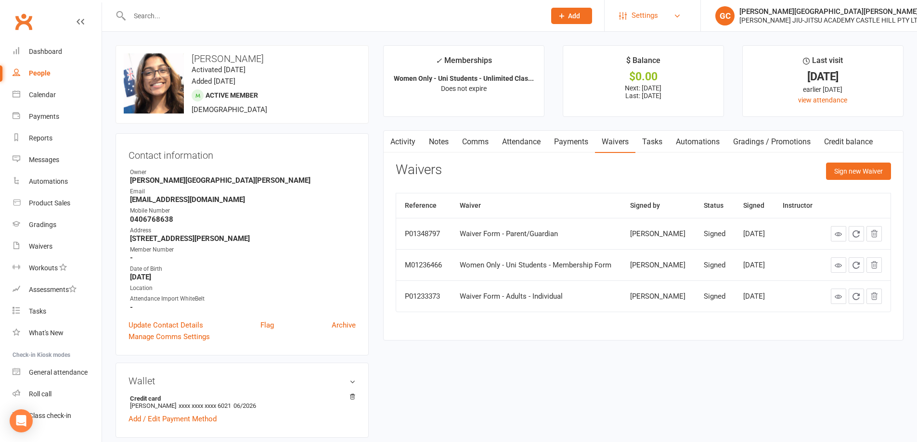
click at [649, 19] on span "Settings" at bounding box center [644, 16] width 26 height 22
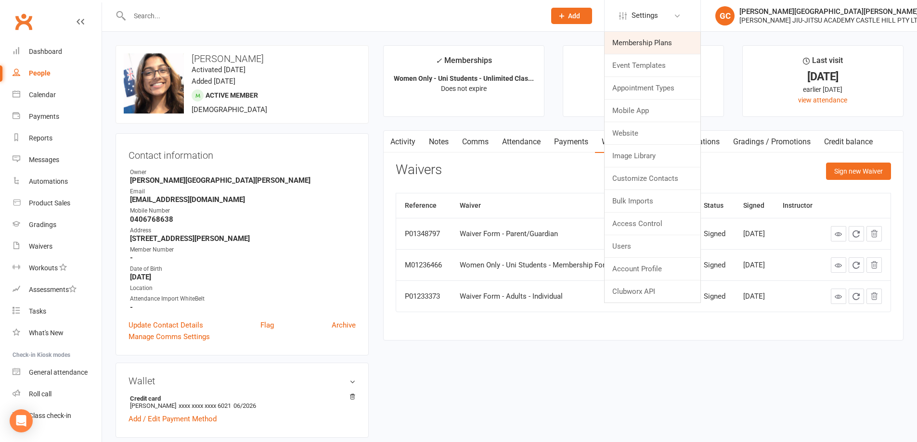
click at [646, 43] on link "Membership Plans" at bounding box center [653, 43] width 96 height 22
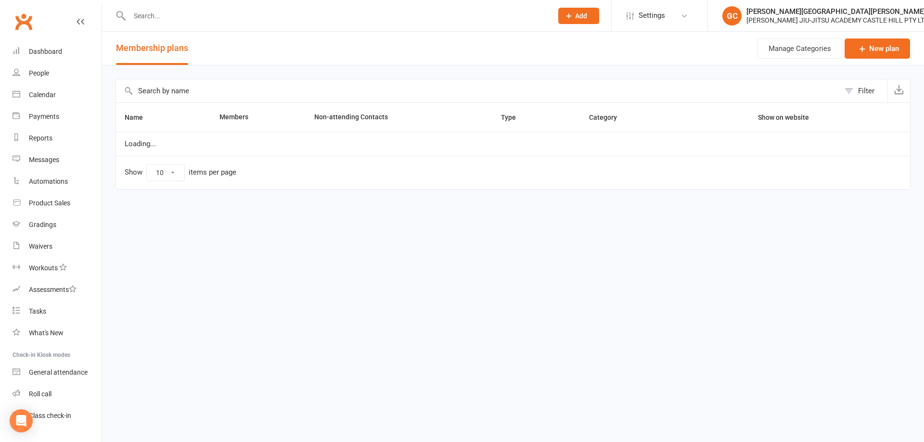
select select "100"
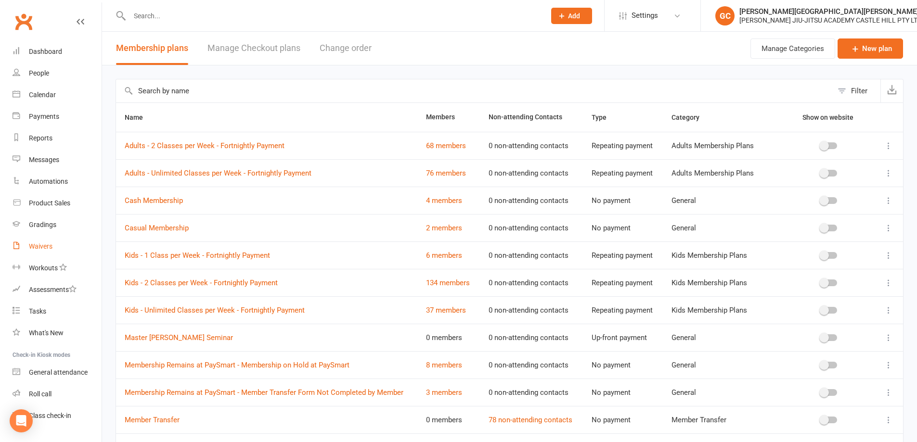
click at [44, 248] on div "Waivers" at bounding box center [41, 247] width 24 height 8
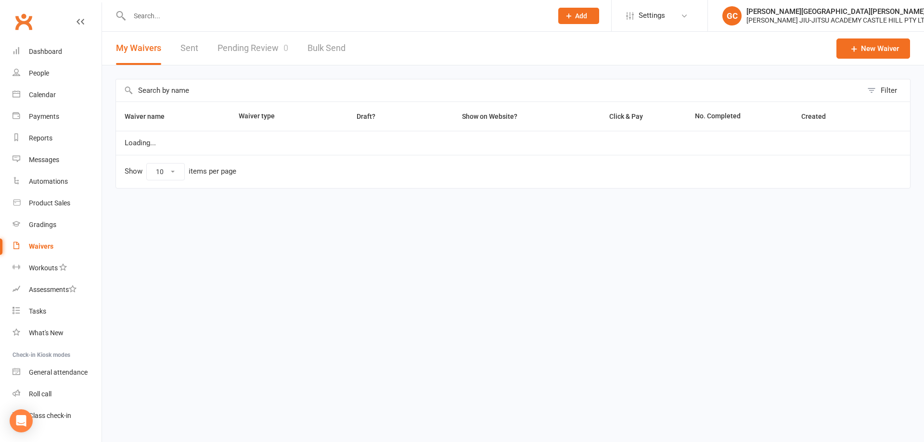
select select "100"
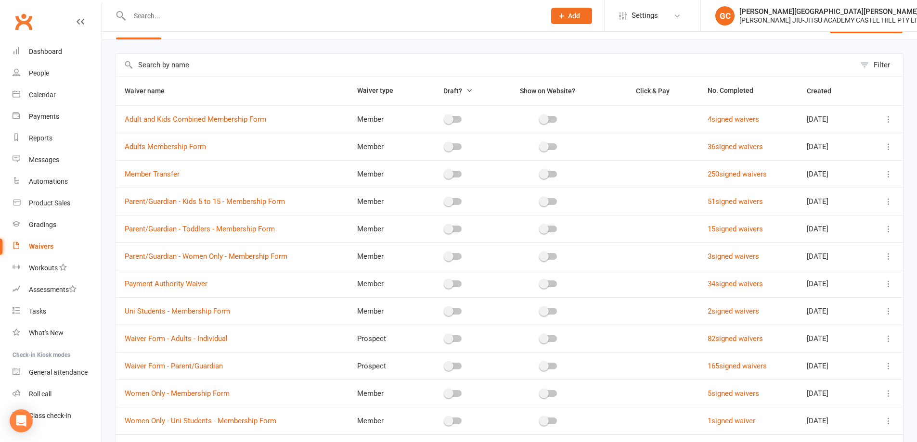
scroll to position [32, 0]
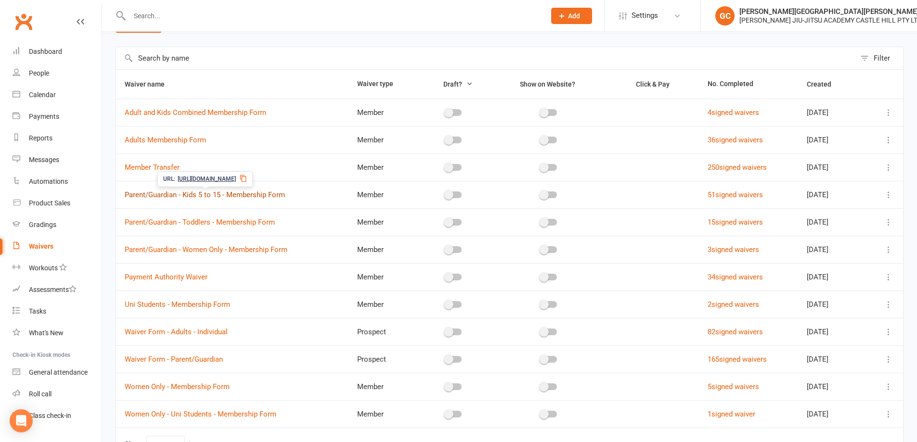
click at [198, 193] on link "Parent/Guardian - Kids 5 to 15 - Membership Form" at bounding box center [205, 195] width 160 height 9
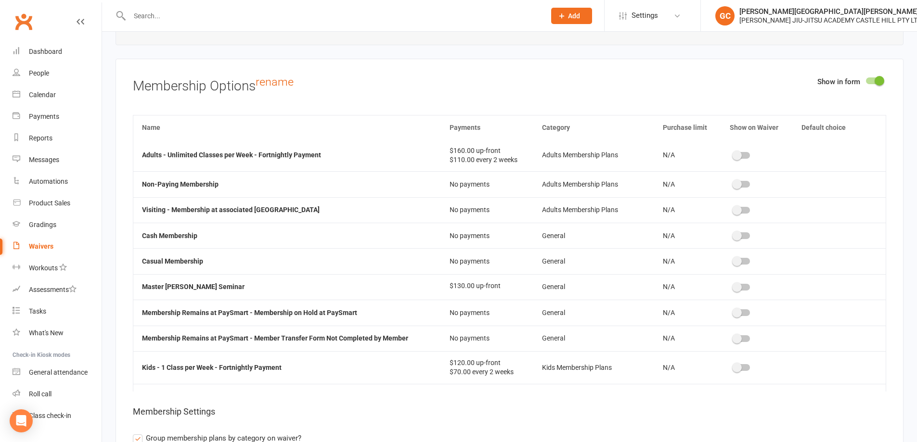
scroll to position [160, 0]
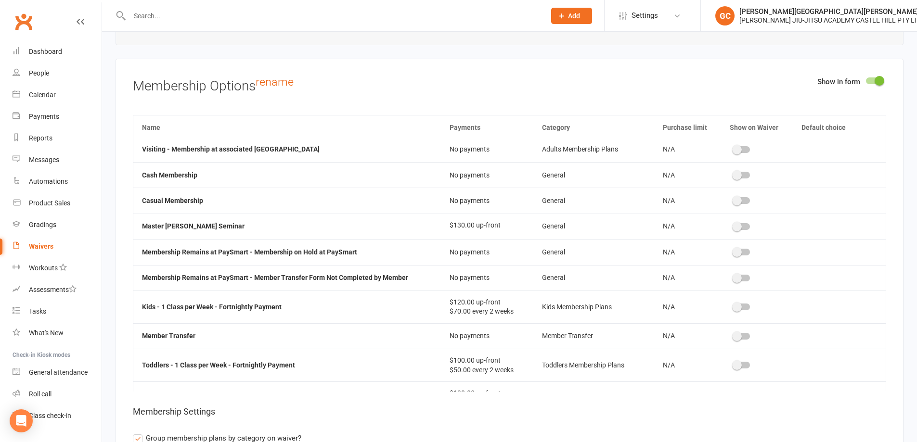
click at [738, 305] on div at bounding box center [741, 307] width 16 height 7
click at [733, 306] on input "checkbox" at bounding box center [733, 306] width 0 height 0
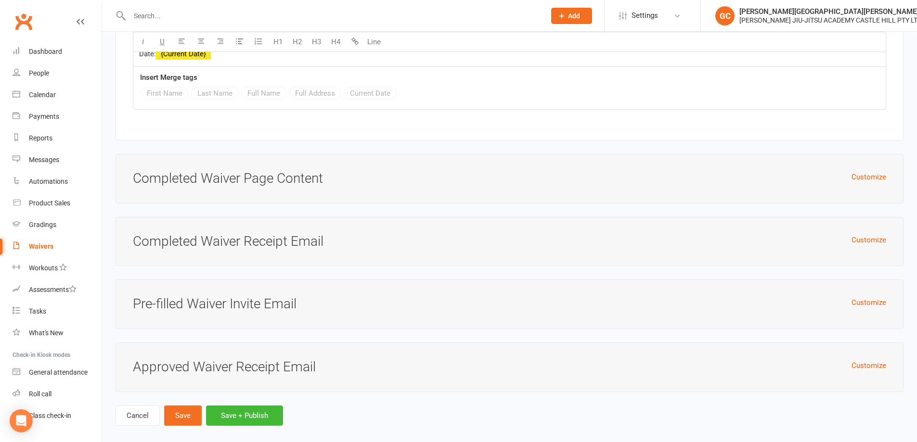
scroll to position [3069, 0]
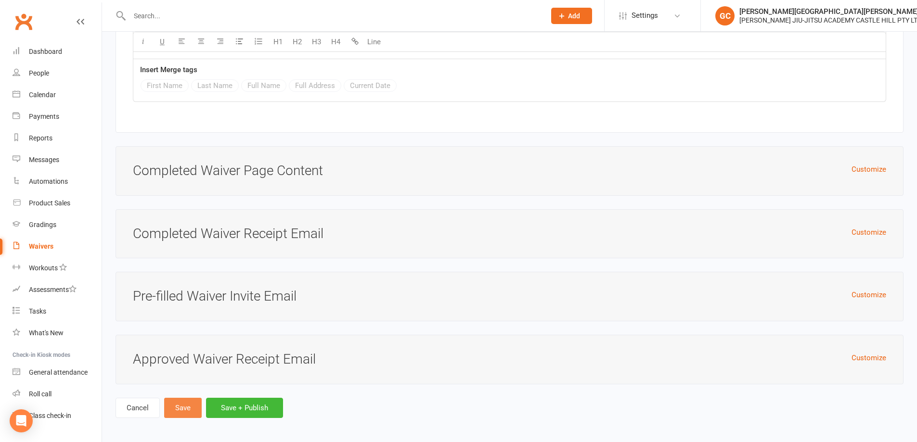
click at [185, 406] on button "Save" at bounding box center [183, 408] width 38 height 20
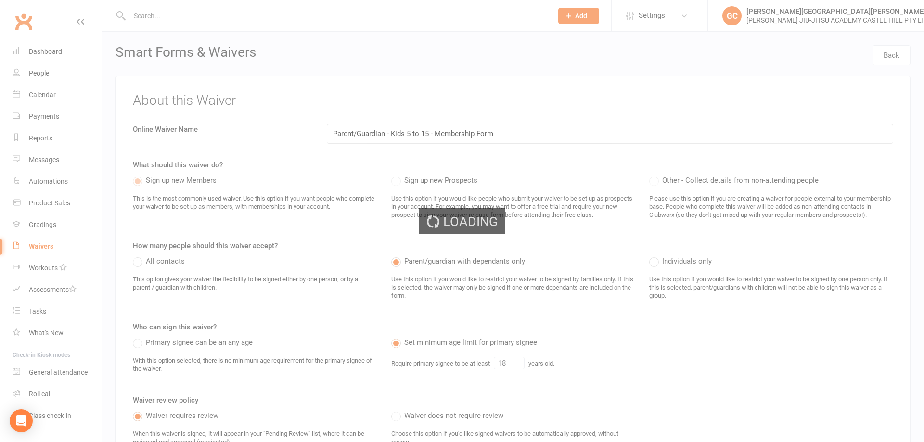
select select "100"
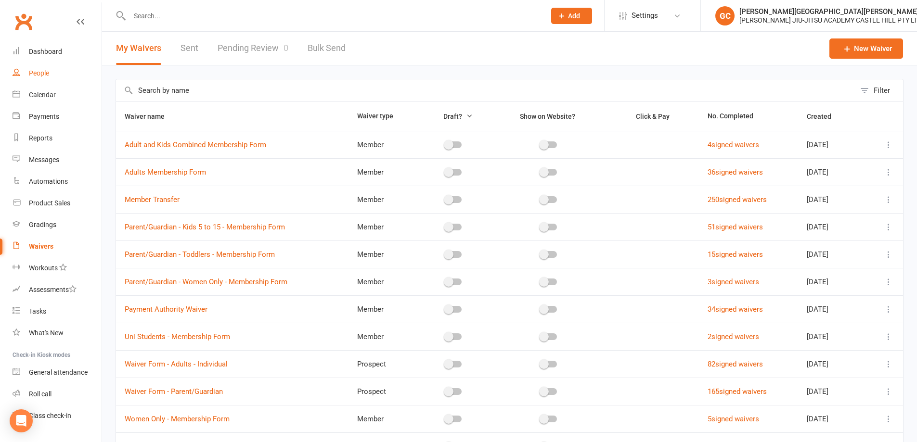
click at [41, 71] on div "People" at bounding box center [39, 73] width 20 height 8
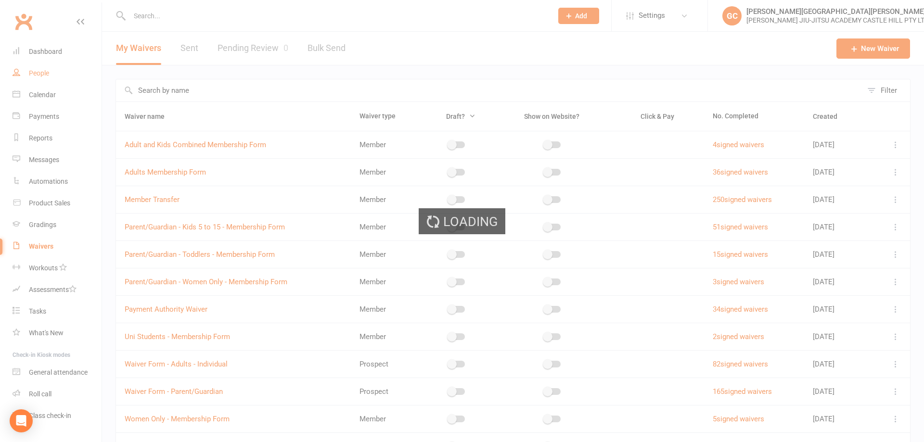
select select "100"
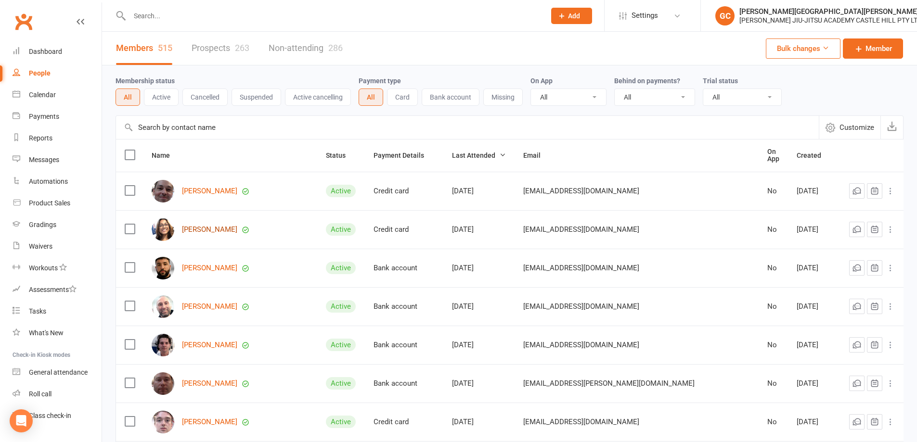
click at [206, 226] on link "Arya Shah" at bounding box center [209, 230] width 55 height 8
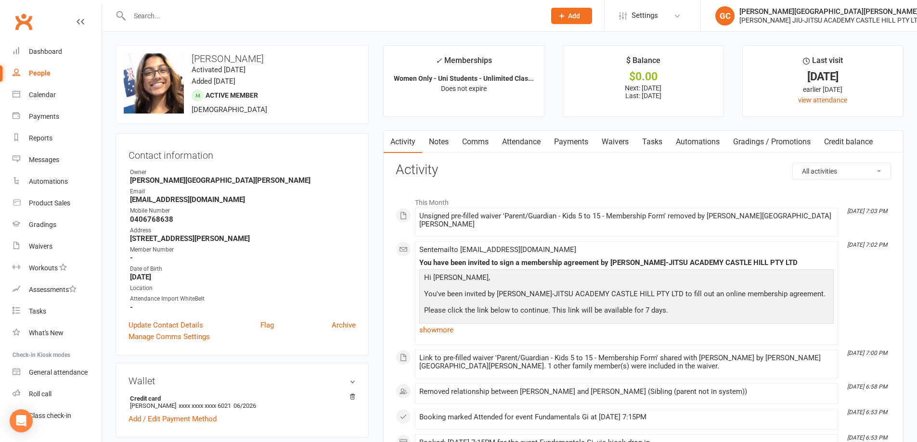
click at [626, 140] on link "Waivers" at bounding box center [615, 142] width 40 height 22
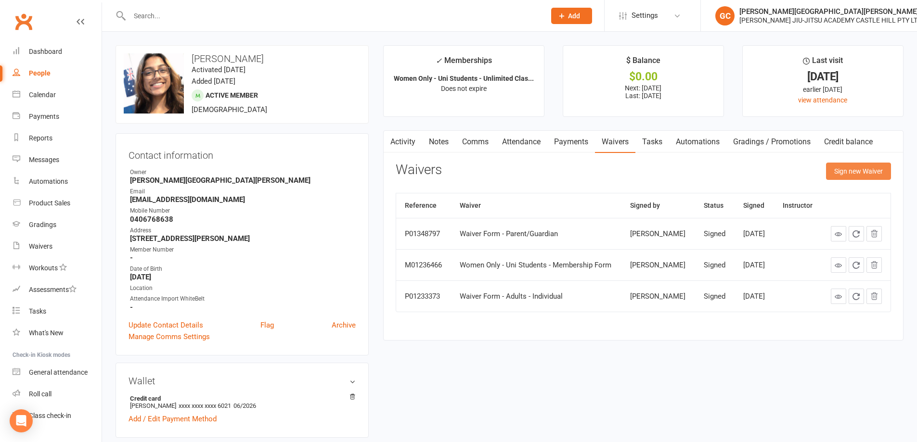
click at [862, 168] on button "Sign new Waiver" at bounding box center [858, 171] width 65 height 17
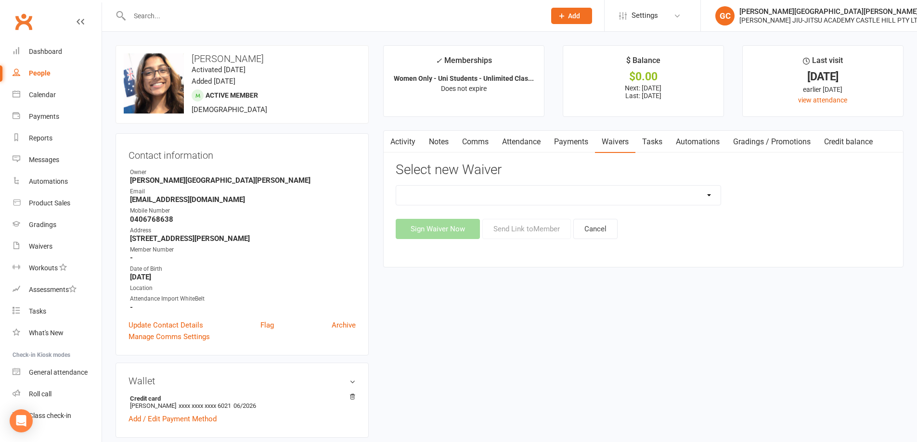
click at [520, 196] on select "Adult and Kids Combined Membership Form Adults Membership Form Member Transfer …" at bounding box center [558, 195] width 324 height 19
select select "13042"
click at [396, 186] on select "Adult and Kids Combined Membership Form Adults Membership Form Member Transfer …" at bounding box center [558, 195] width 324 height 19
click at [535, 232] on button "Send Link to Member" at bounding box center [526, 229] width 89 height 20
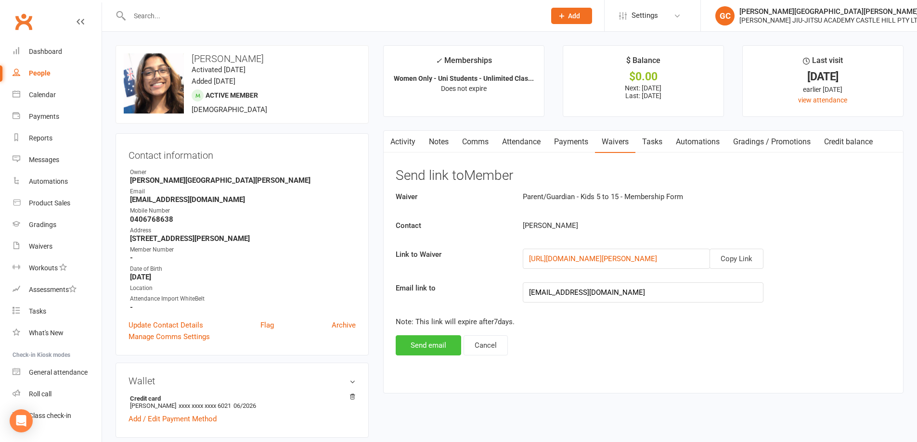
click at [434, 346] on button "Send email" at bounding box center [428, 345] width 65 height 20
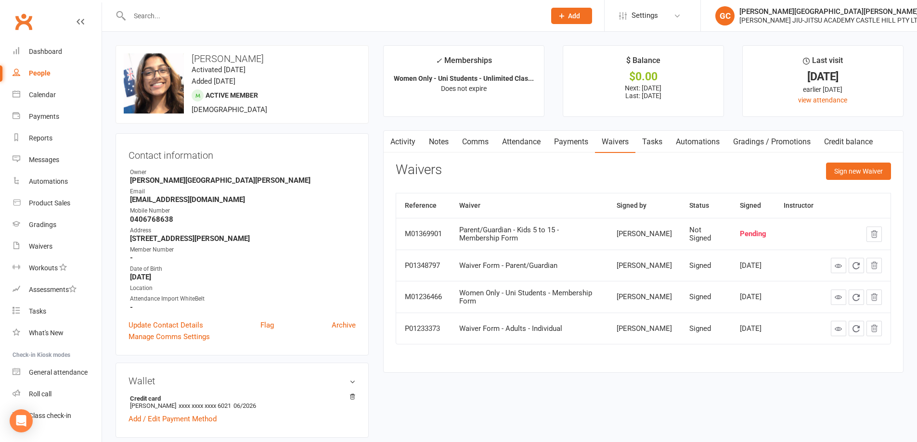
click at [154, 12] on input "text" at bounding box center [333, 15] width 412 height 13
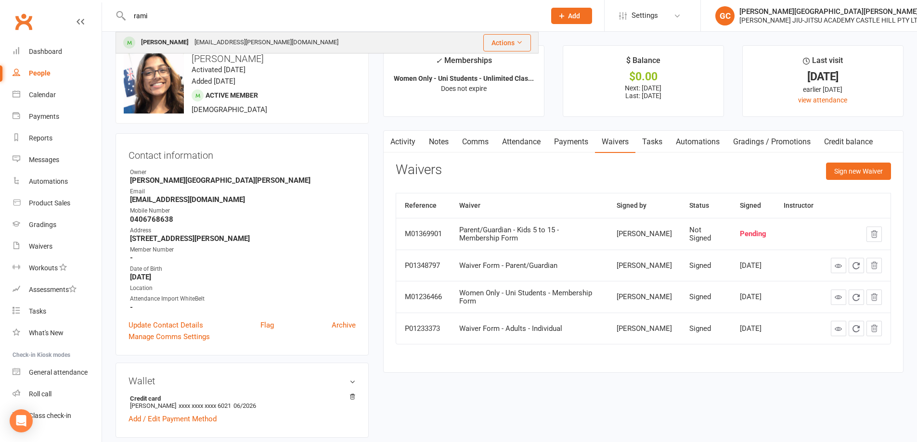
type input "rami"
click at [176, 39] on div "Rami Haddad" at bounding box center [164, 43] width 53 height 14
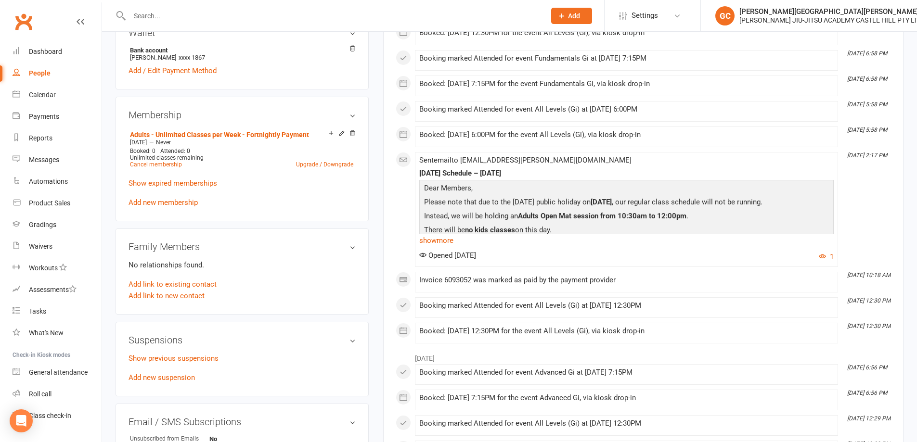
scroll to position [337, 0]
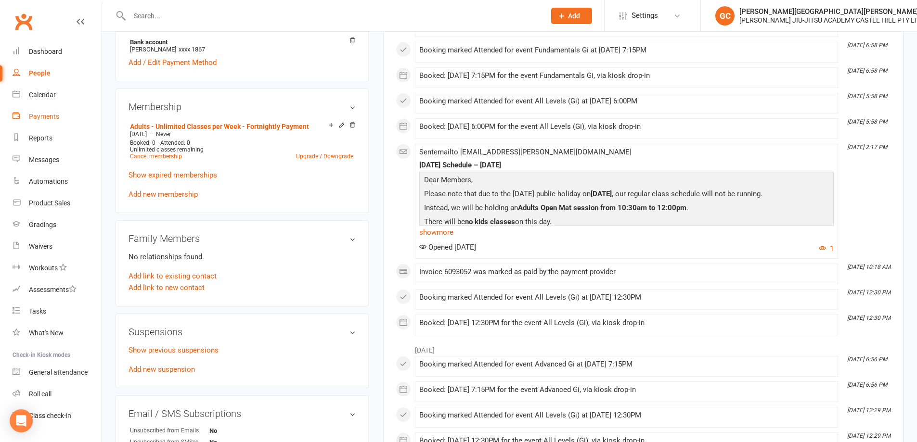
click at [49, 116] on div "Payments" at bounding box center [44, 117] width 30 height 8
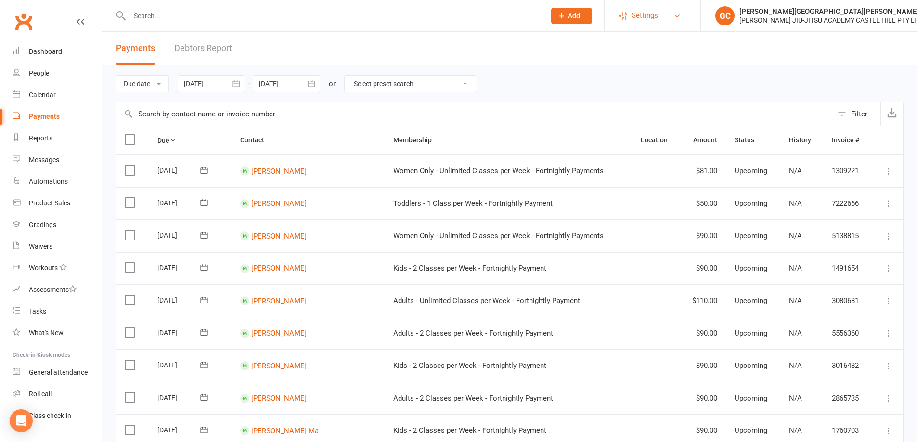
click at [656, 16] on span "Settings" at bounding box center [644, 16] width 26 height 22
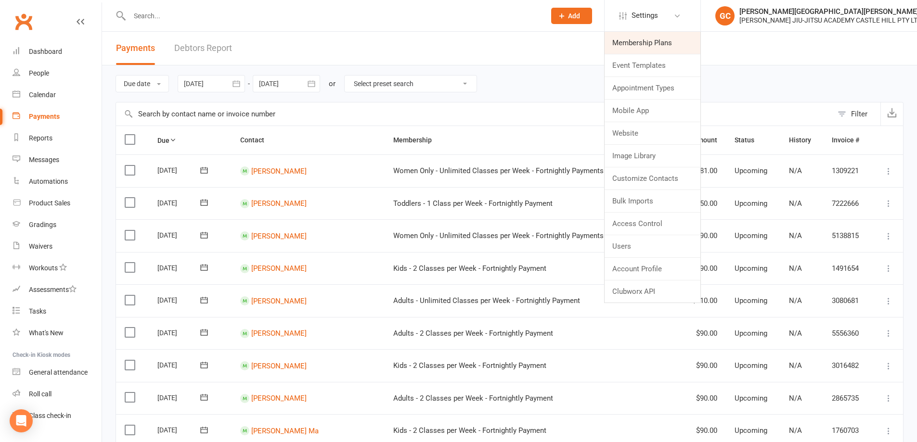
click at [643, 41] on link "Membership Plans" at bounding box center [653, 43] width 96 height 22
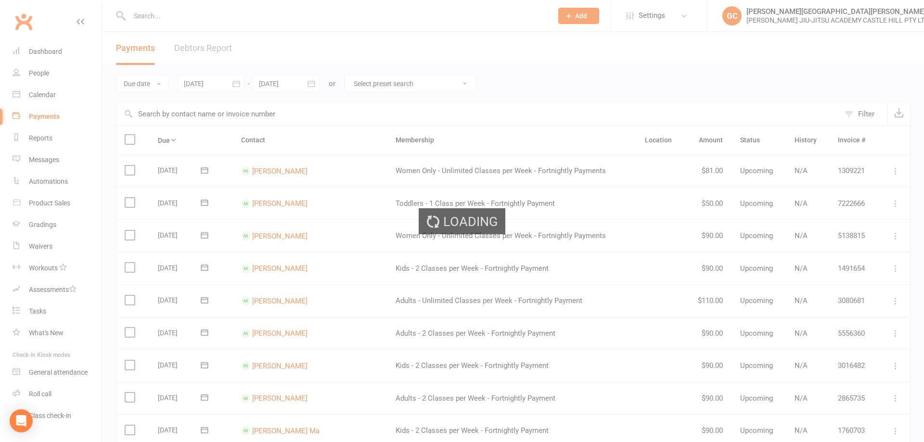
select select "100"
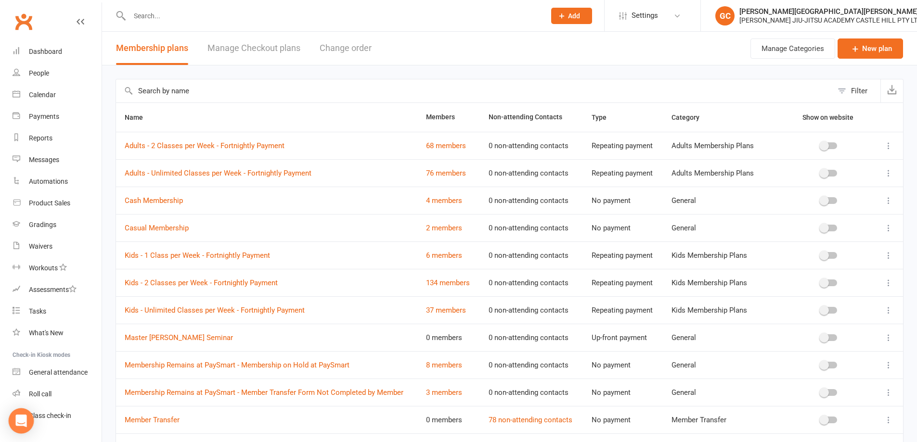
click at [27, 423] on div "Open Intercom Messenger" at bounding box center [22, 422] width 26 height 26
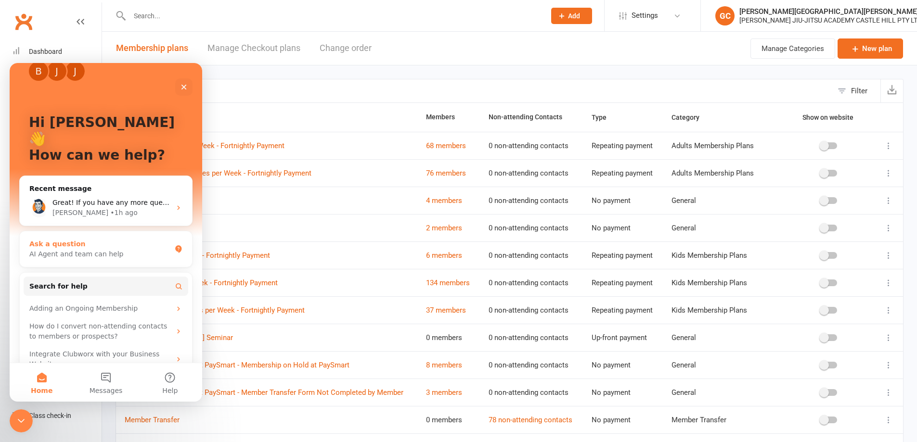
scroll to position [16, 0]
click at [109, 200] on span "Great! If you have any more questions or need further assistance, feel free to …" at bounding box center [191, 204] width 278 height 8
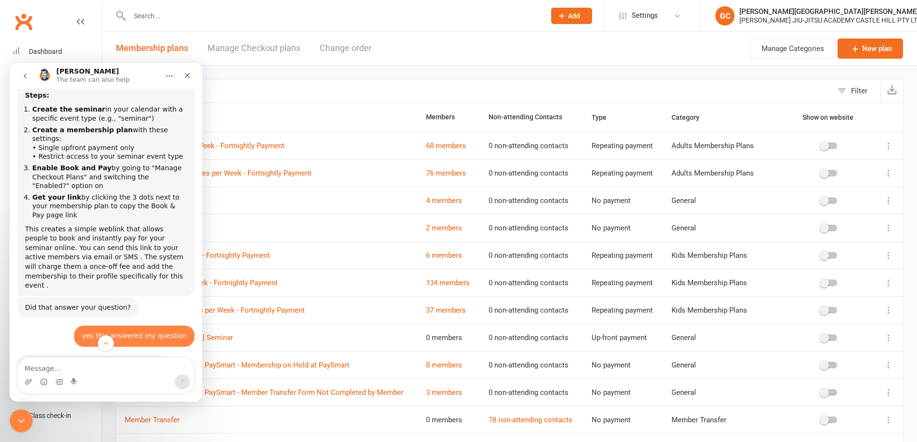
scroll to position [193, 0]
click at [186, 74] on icon "Close" at bounding box center [187, 75] width 5 height 5
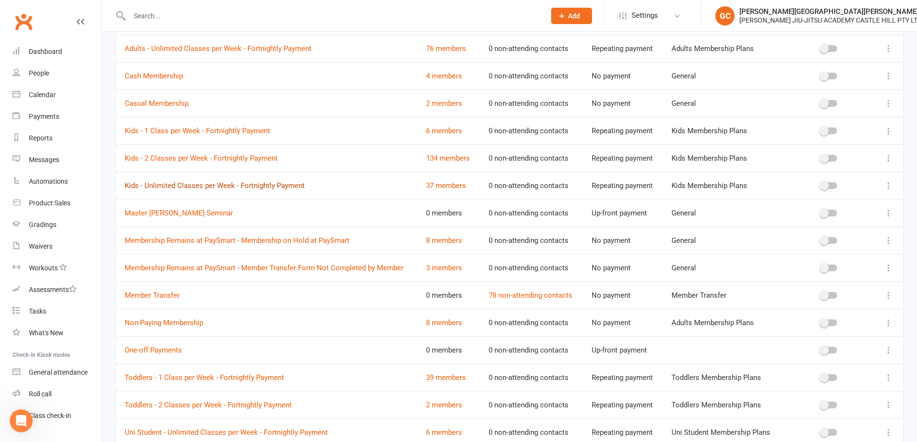
scroll to position [129, 0]
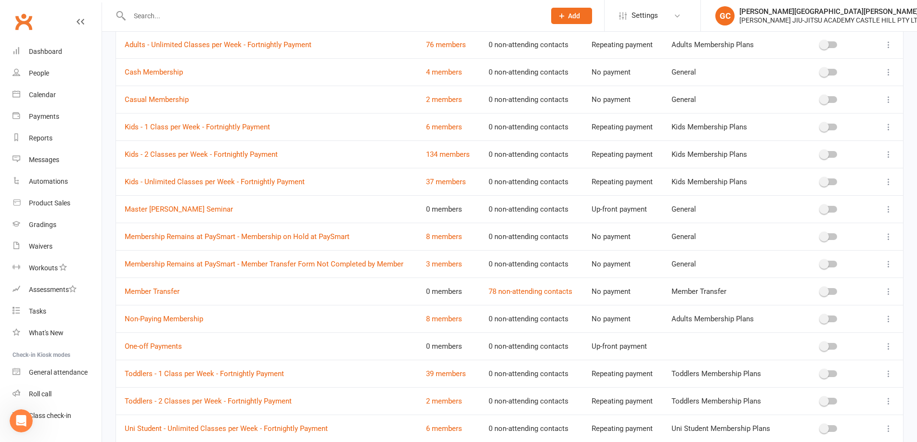
click at [886, 209] on icon at bounding box center [889, 210] width 10 height 10
click at [190, 208] on link "Master [PERSON_NAME] Seminar" at bounding box center [179, 209] width 108 height 9
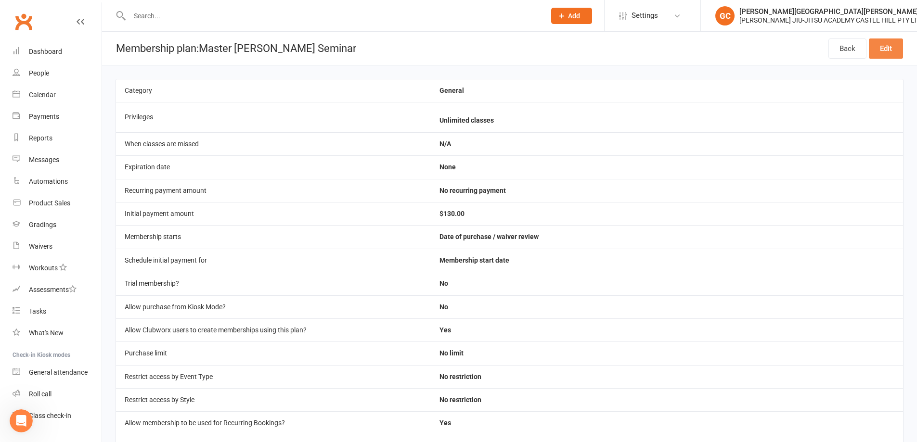
click at [890, 49] on link "Edit" at bounding box center [886, 49] width 34 height 20
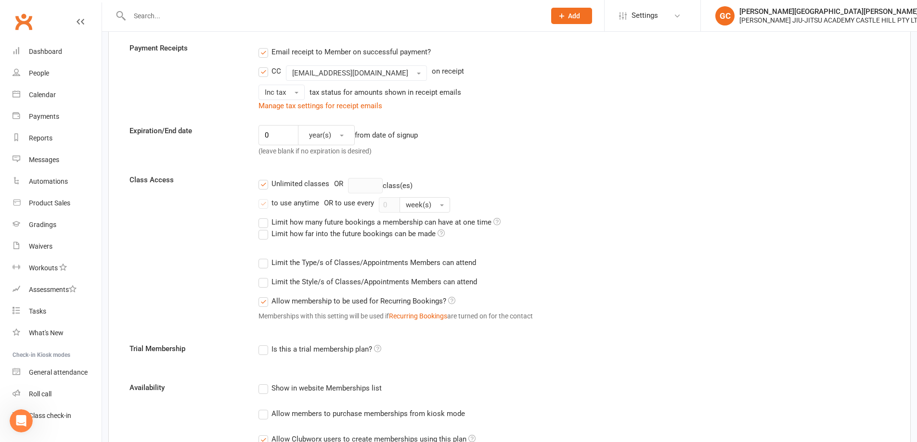
scroll to position [193, 0]
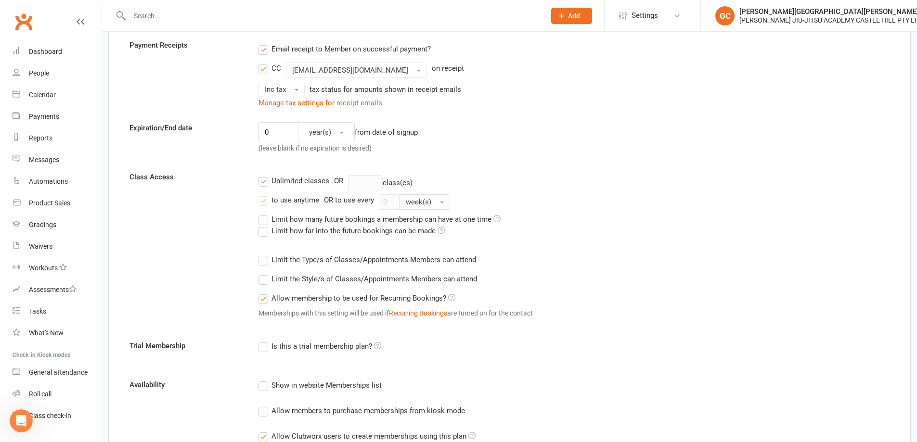
click at [263, 183] on label "Unlimited classes" at bounding box center [293, 181] width 71 height 12
click at [263, 175] on input "Unlimited classes" at bounding box center [261, 175] width 6 height 0
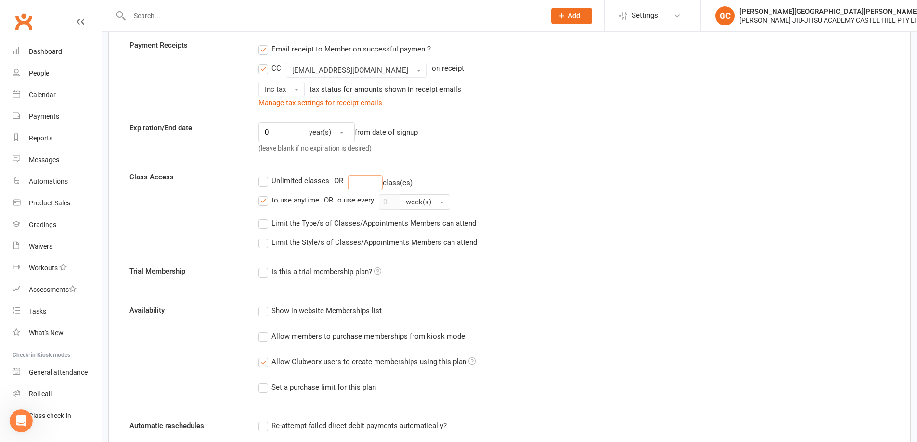
click at [362, 182] on input "number" at bounding box center [365, 182] width 35 height 15
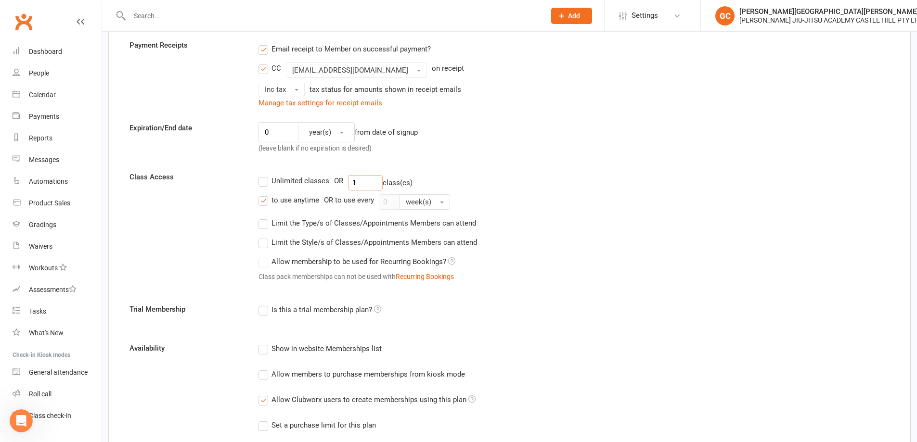
type input "1"
click at [260, 199] on label "to use anytime" at bounding box center [288, 200] width 61 height 12
click at [260, 194] on input "to use anytime" at bounding box center [261, 194] width 6 height 0
click at [262, 224] on label "Limit the Type/s of Classes/Appointments Members can attend" at bounding box center [367, 224] width 218 height 12
click at [262, 218] on input "Limit the Type/s of Classes/Appointments Members can attend" at bounding box center [261, 218] width 6 height 0
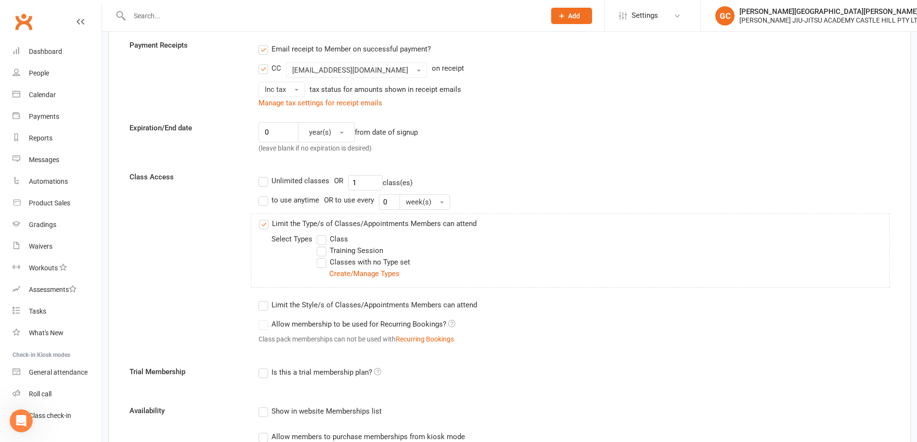
click at [266, 225] on label "Limit the Type/s of Classes/Appointments Members can attend" at bounding box center [368, 224] width 218 height 12
click at [265, 218] on input "Limit the Type/s of Classes/Appointments Members can attend" at bounding box center [262, 218] width 6 height 0
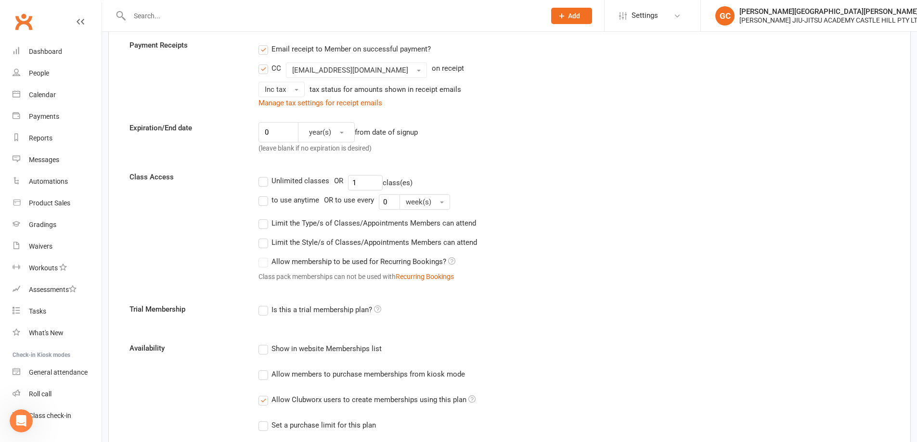
click at [267, 244] on label "Limit the Style/s of Classes/Appointments Members can attend" at bounding box center [367, 243] width 219 height 12
click at [265, 237] on input "Limit the Style/s of Classes/Appointments Members can attend" at bounding box center [261, 237] width 6 height 0
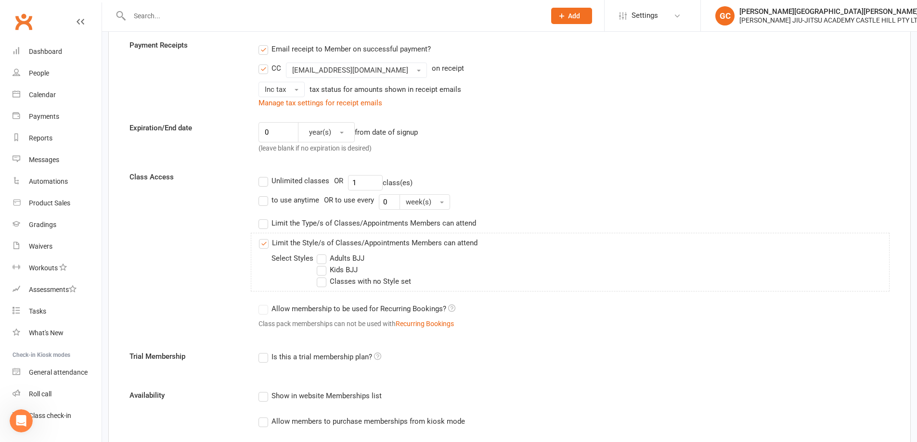
click at [267, 244] on label "Limit the Style/s of Classes/Appointments Members can attend" at bounding box center [368, 243] width 219 height 12
click at [265, 237] on input "Limit the Style/s of Classes/Appointments Members can attend" at bounding box center [262, 237] width 6 height 0
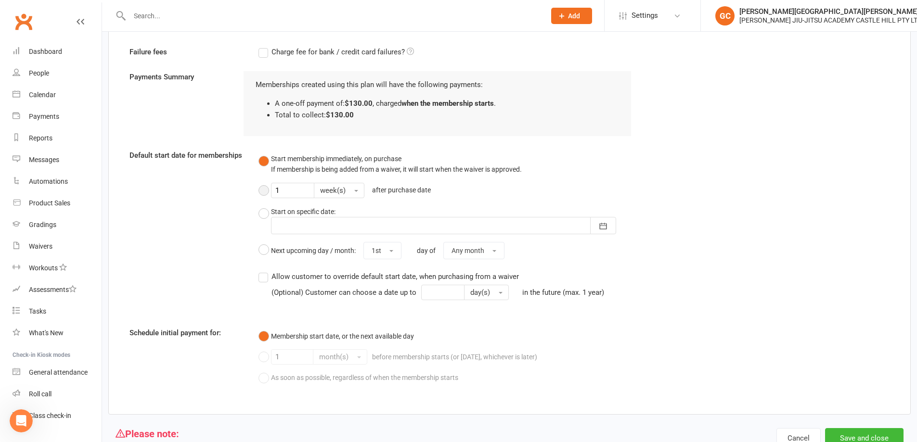
scroll to position [658, 0]
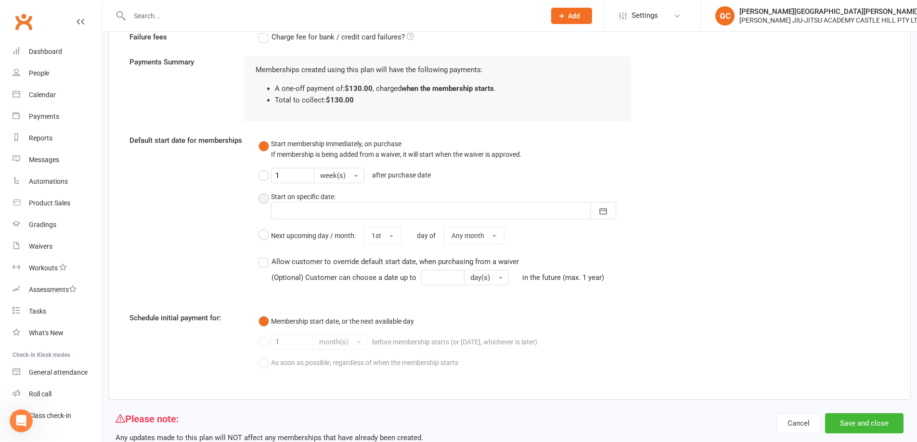
click at [261, 198] on button "Start on specific date: October 2025 Sun Mon Tue Wed Thu Fri Sat 40 28 29 30 01…" at bounding box center [444, 205] width 373 height 36
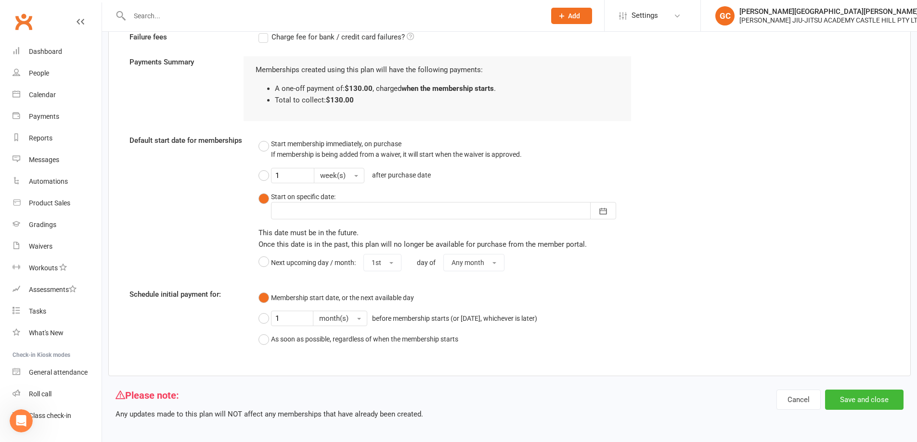
click at [295, 209] on div at bounding box center [443, 210] width 345 height 17
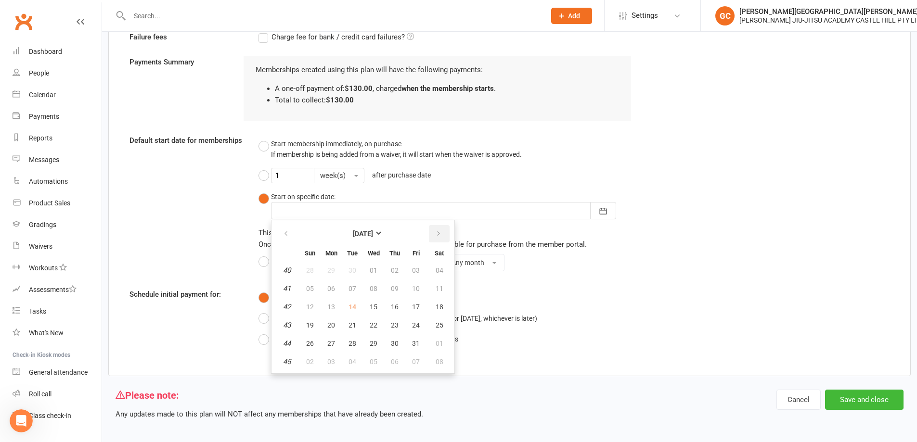
click at [443, 231] on button "button" at bounding box center [439, 233] width 21 height 17
click at [375, 326] on span "19" at bounding box center [374, 326] width 8 height 8
type input "19 Nov 2025"
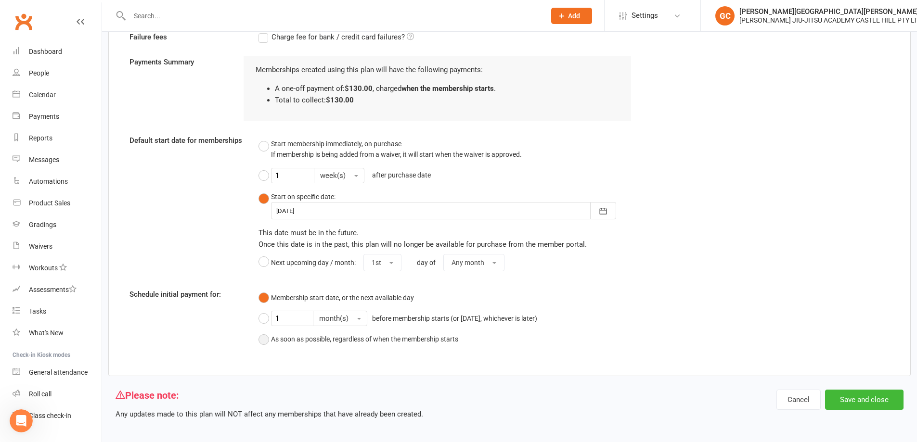
click at [265, 342] on button "As soon as possible, regardless of when the membership starts" at bounding box center [358, 339] width 200 height 18
click at [875, 400] on button "Save and close" at bounding box center [864, 400] width 78 height 20
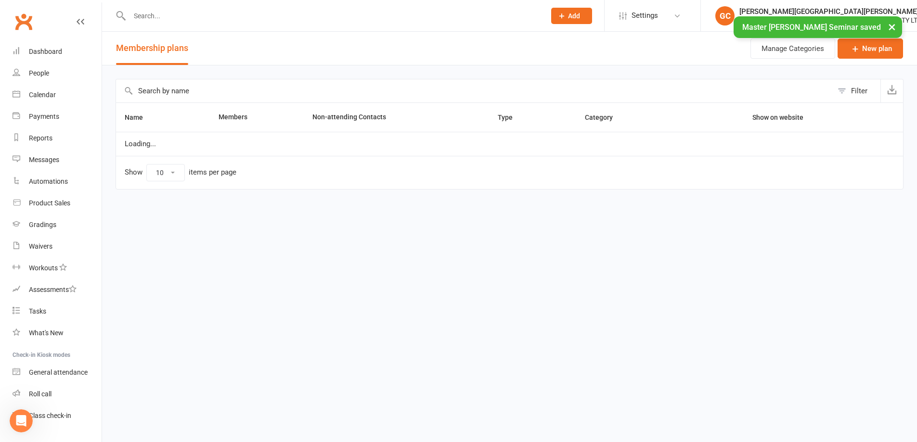
select select "100"
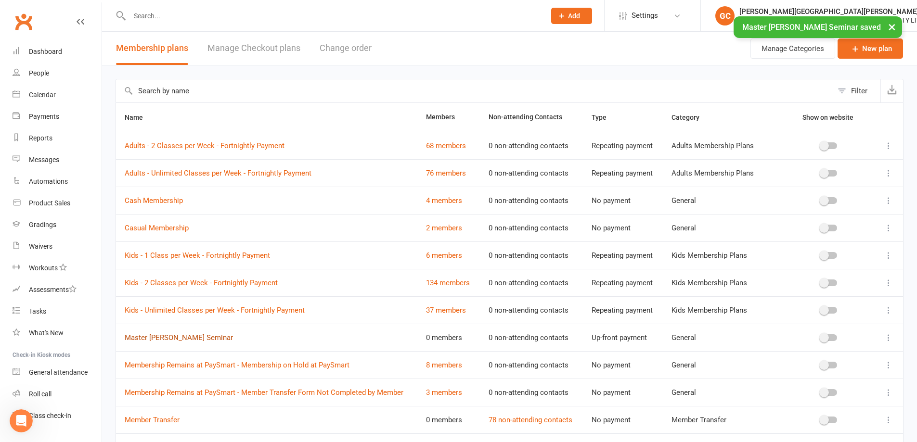
click at [169, 337] on link "Master [PERSON_NAME] Seminar" at bounding box center [179, 338] width 108 height 9
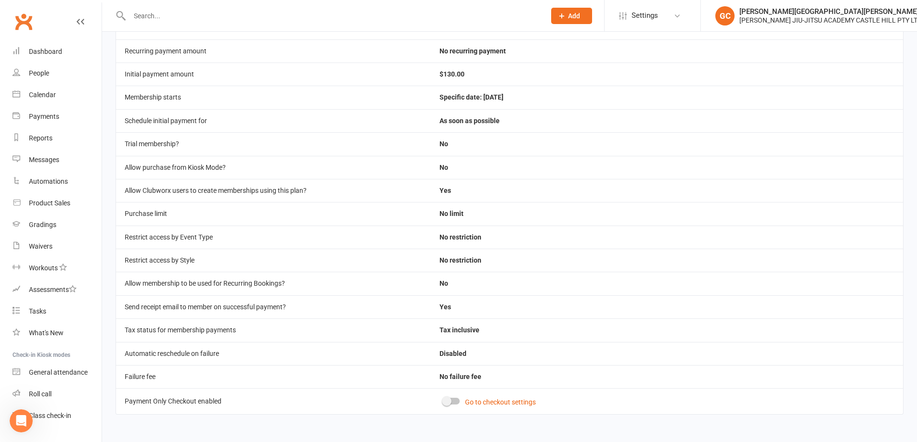
scroll to position [140, 0]
click at [495, 402] on link "Go to checkout settings" at bounding box center [500, 403] width 71 height 8
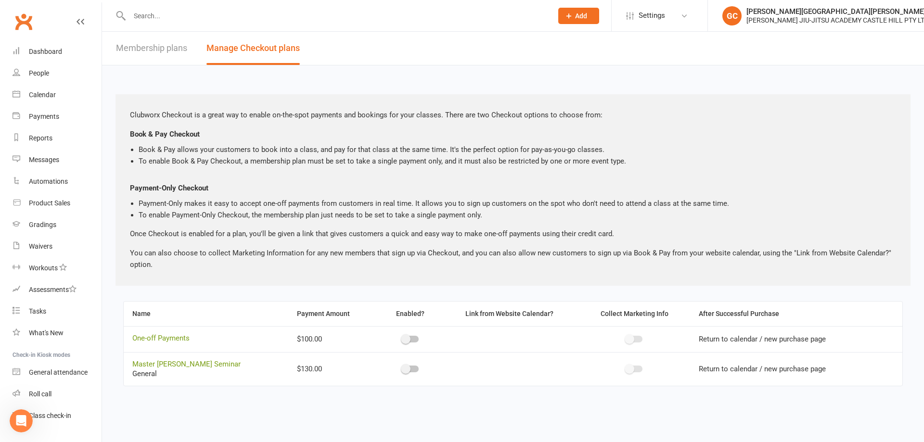
click at [158, 48] on link "Membership plans" at bounding box center [151, 48] width 71 height 33
select select "100"
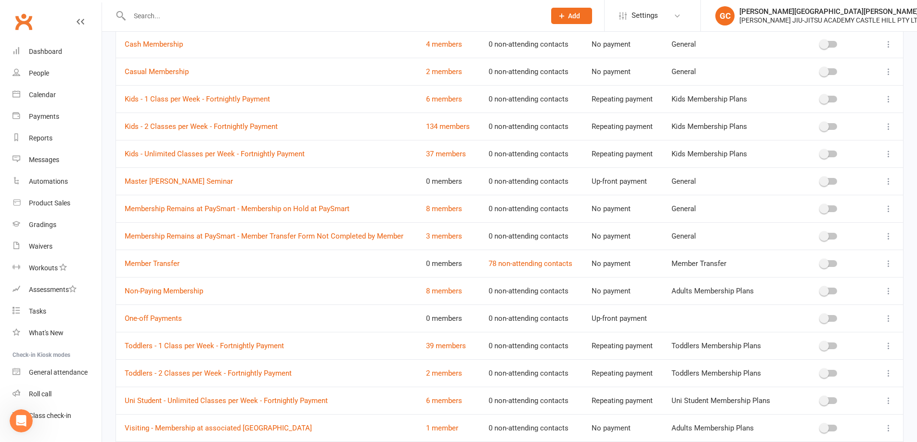
scroll to position [160, 0]
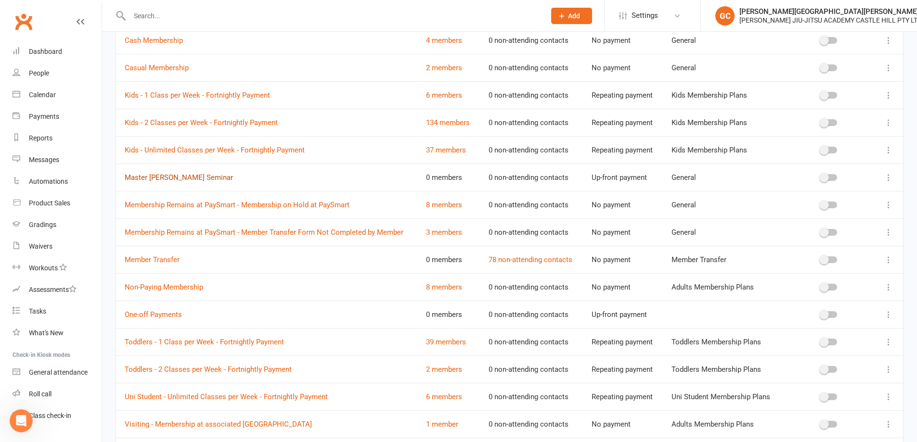
click at [180, 176] on link "Master [PERSON_NAME] Seminar" at bounding box center [179, 177] width 108 height 9
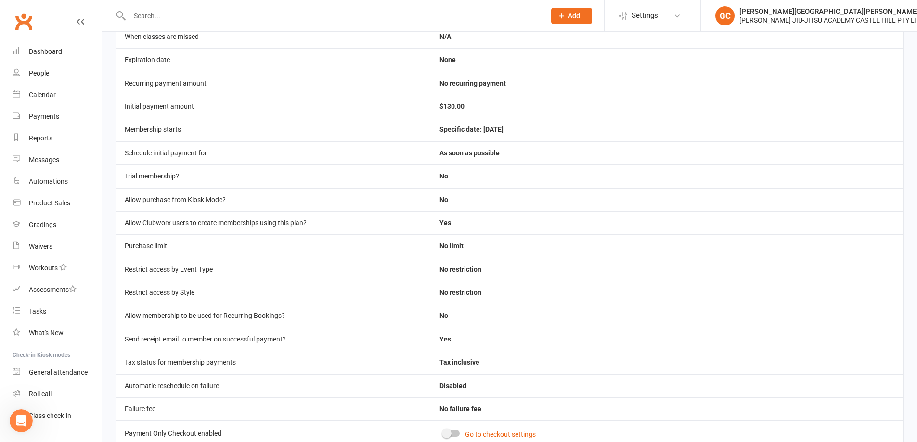
scroll to position [140, 0]
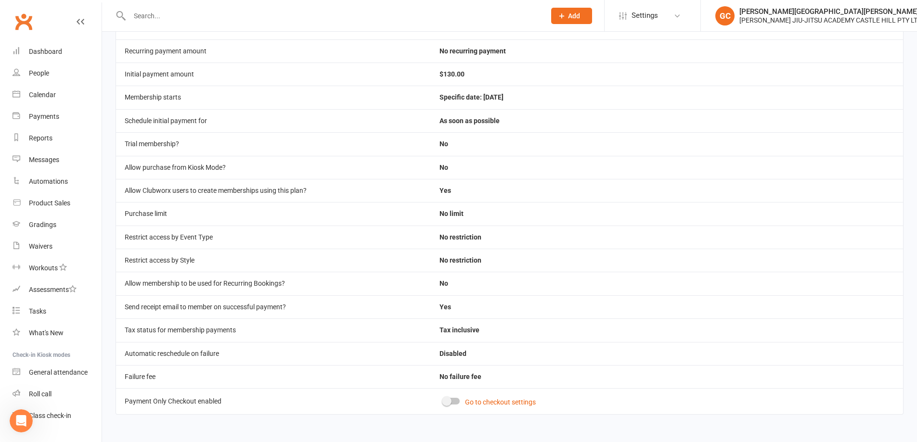
drag, startPoint x: 452, startPoint y: 401, endPoint x: 461, endPoint y: 404, distance: 8.7
click at [454, 402] on div at bounding box center [451, 401] width 16 height 7
click at [443, 400] on input "checkbox" at bounding box center [443, 400] width 0 height 0
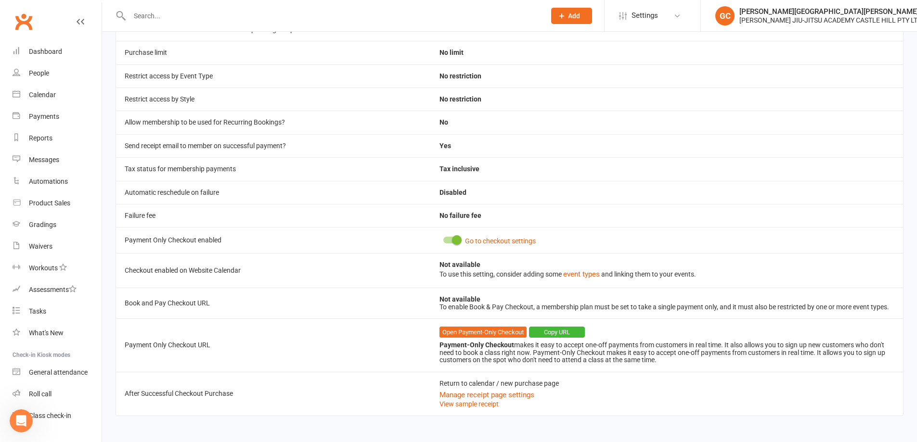
scroll to position [302, 0]
click at [448, 240] on div at bounding box center [451, 238] width 16 height 7
click at [443, 237] on input "checkbox" at bounding box center [443, 237] width 0 height 0
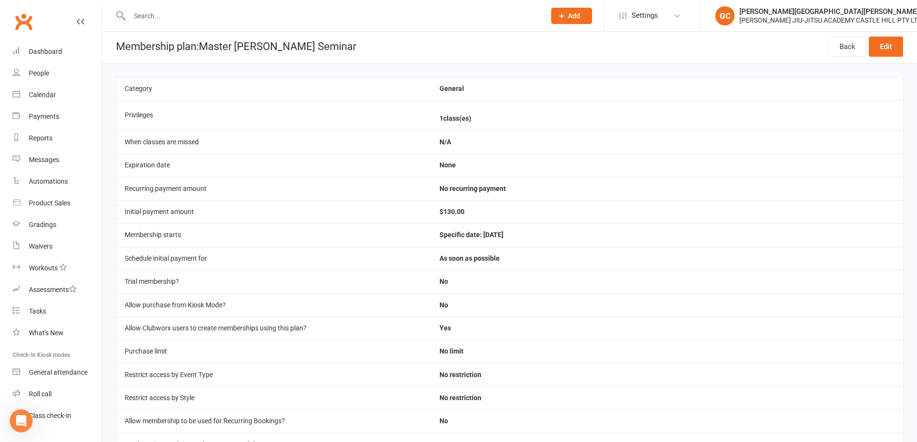
scroll to position [0, 0]
click at [41, 72] on div "People" at bounding box center [39, 73] width 20 height 8
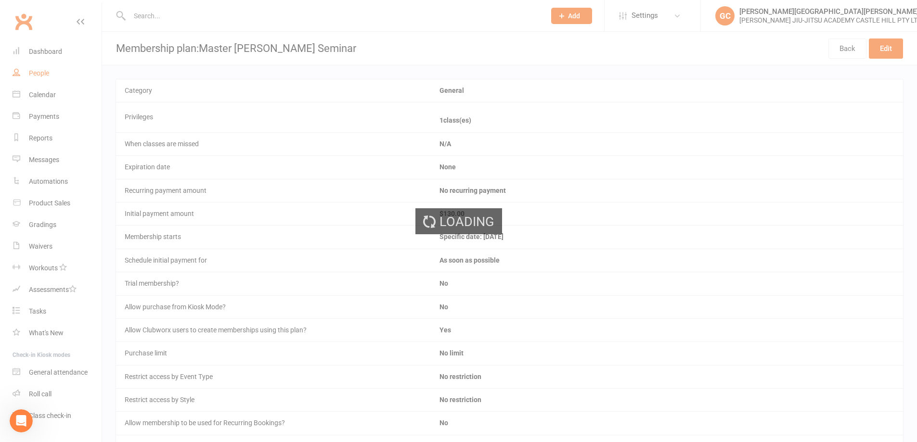
select select "100"
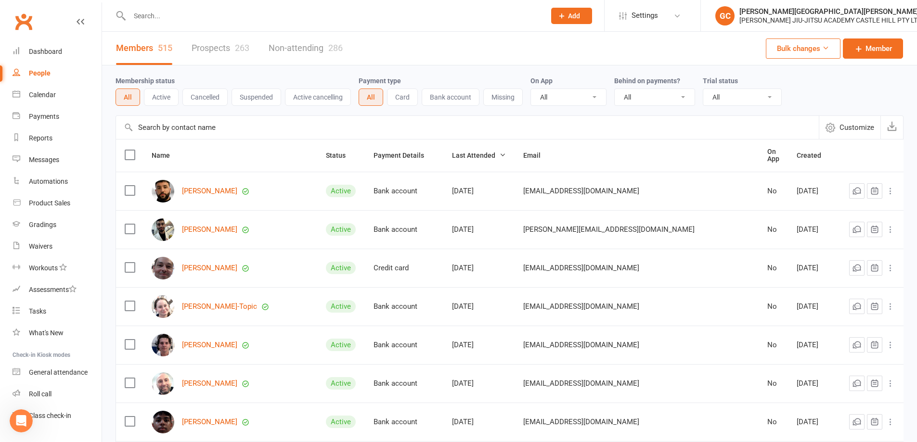
click at [165, 17] on input "text" at bounding box center [333, 15] width 412 height 13
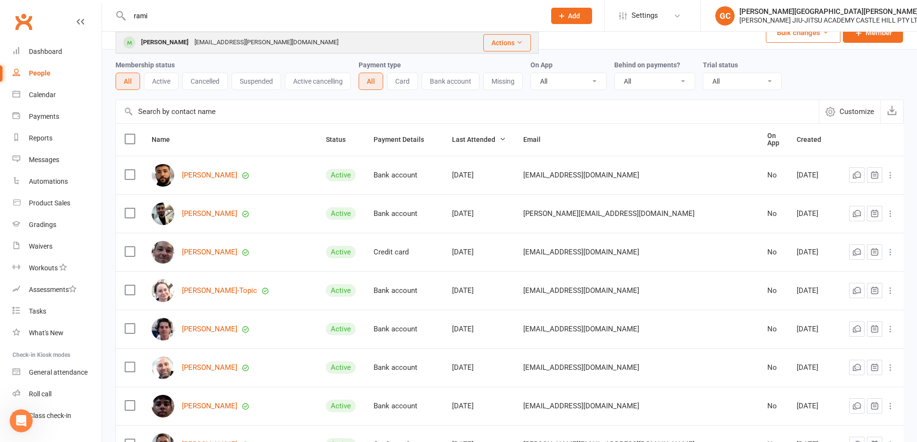
type input "rami"
click at [171, 41] on div "Rami Haddad" at bounding box center [164, 43] width 53 height 14
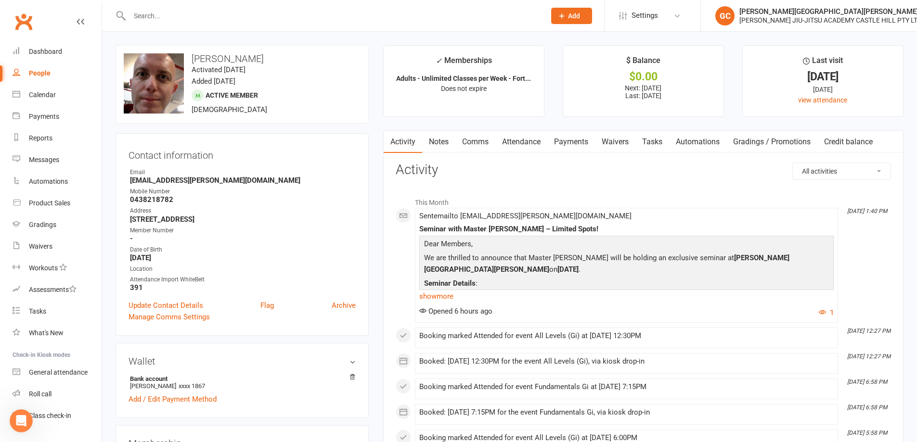
click at [576, 143] on link "Payments" at bounding box center [571, 142] width 48 height 22
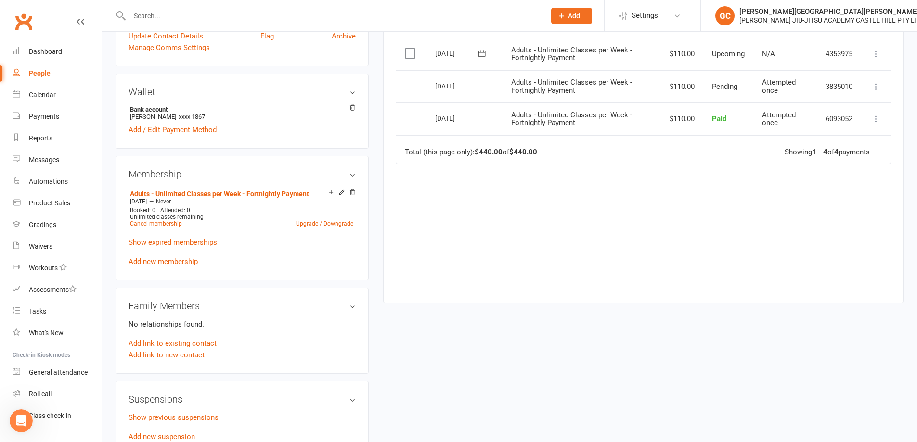
scroll to position [273, 0]
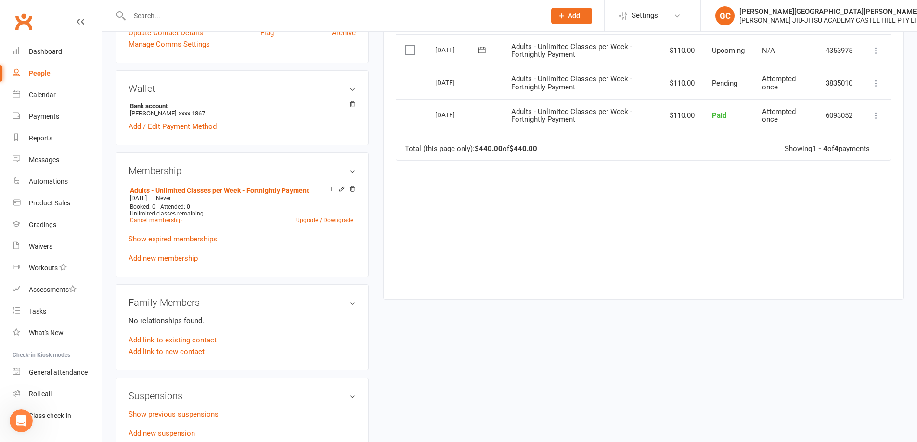
click at [167, 258] on link "Add new membership" at bounding box center [163, 258] width 69 height 9
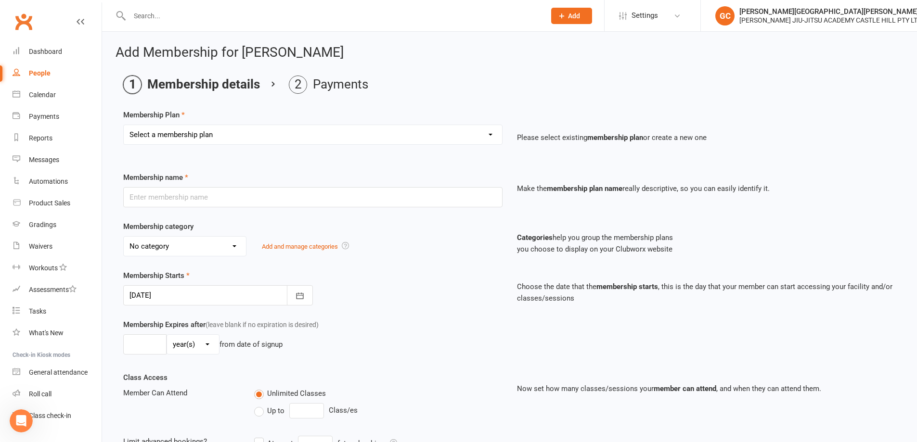
click at [200, 130] on select "Select a membership plan Create new Membership Plan Adults - 2 Classes per Week…" at bounding box center [313, 134] width 378 height 19
select select "19"
click at [124, 125] on select "Select a membership plan Create new Membership Plan Adults - 2 Classes per Week…" at bounding box center [313, 134] width 378 height 19
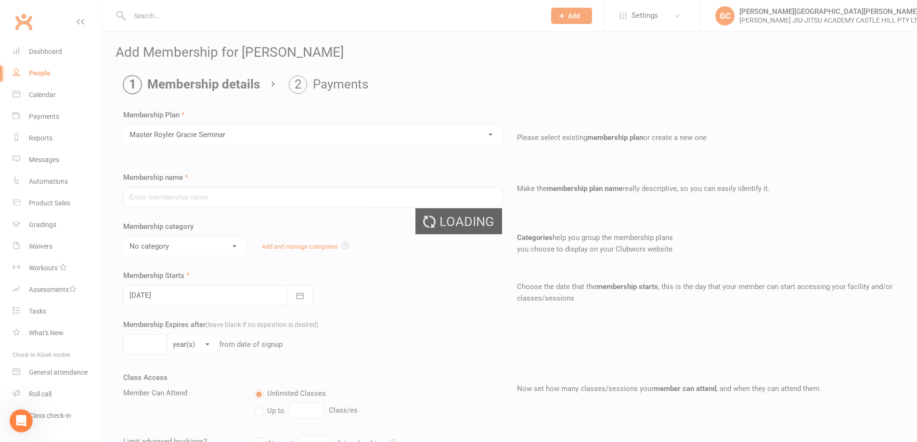
type input "Master [PERSON_NAME] Seminar"
select select "1"
type input "19 Nov 2025"
type input "0"
type input "1"
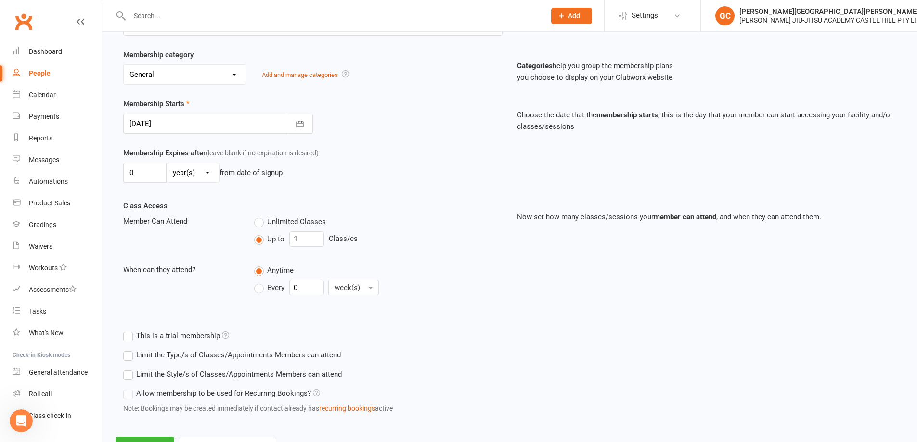
scroll to position [208, 0]
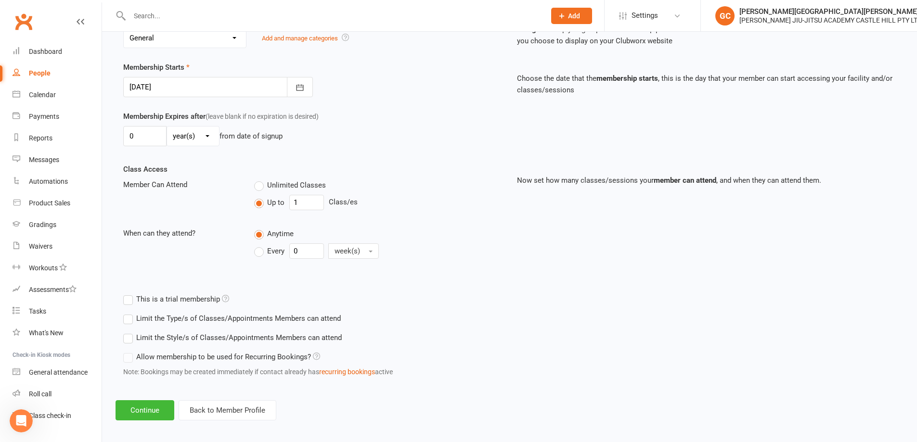
click at [259, 250] on label "Every" at bounding box center [269, 251] width 30 height 12
click at [259, 244] on input "Every" at bounding box center [257, 244] width 6 height 0
click at [257, 235] on label "Anytime" at bounding box center [273, 234] width 39 height 12
click at [257, 228] on input "Anytime" at bounding box center [257, 228] width 6 height 0
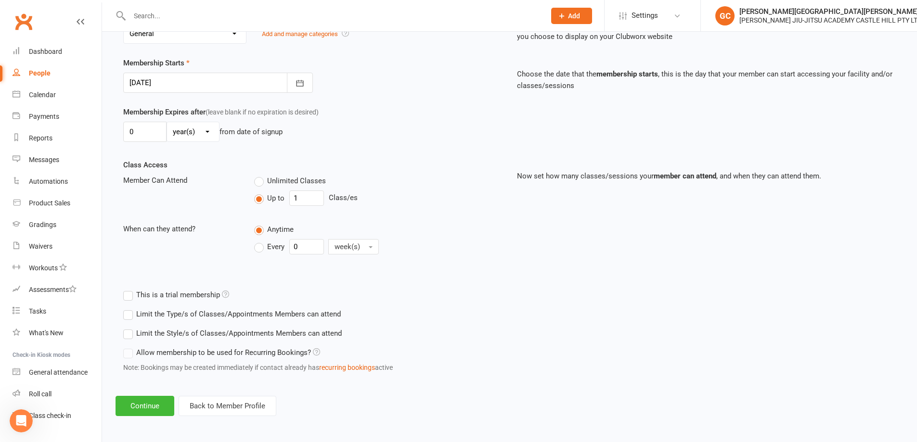
scroll to position [215, 0]
click at [149, 404] on button "Continue" at bounding box center [145, 405] width 59 height 20
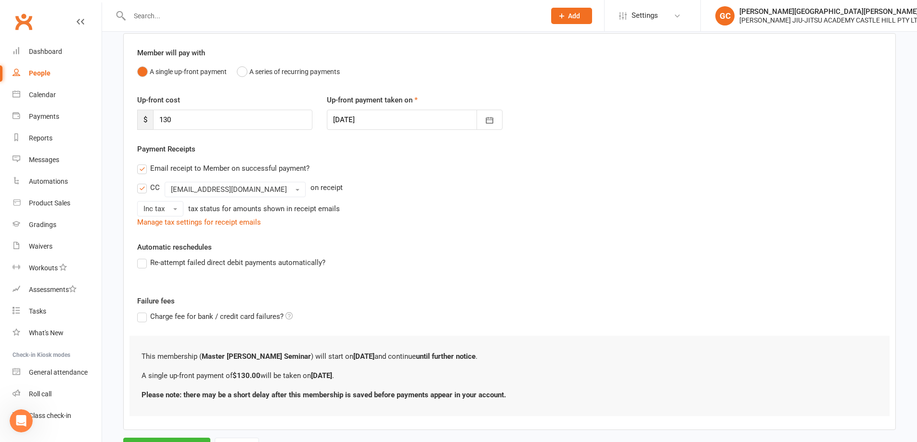
scroll to position [80, 0]
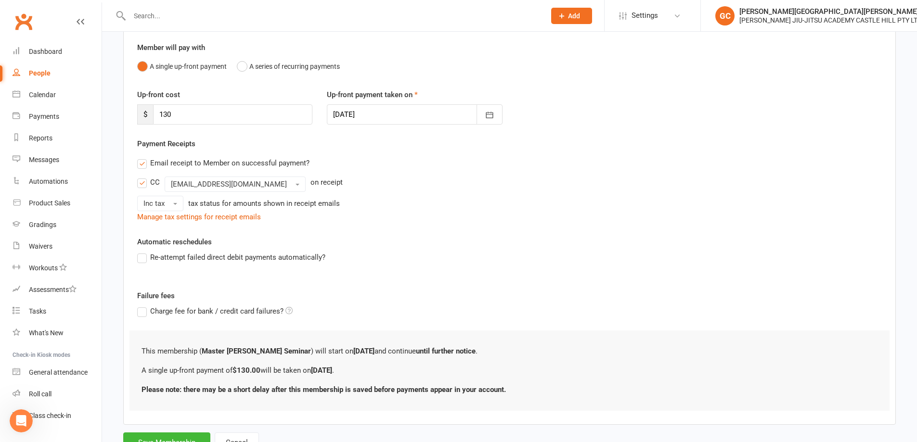
click at [142, 258] on label "Re-attempt failed direct debit payments automatically?" at bounding box center [231, 258] width 188 height 12
click at [142, 252] on input "Re-attempt failed direct debit payments automatically?" at bounding box center [140, 252] width 6 height 0
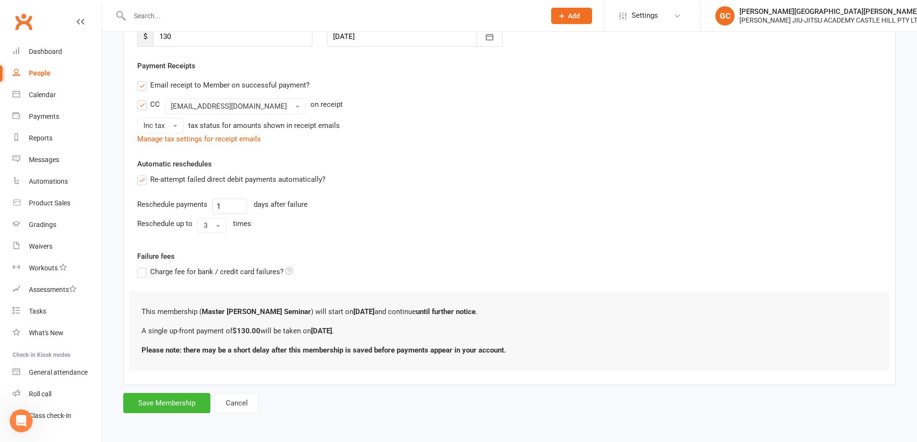
scroll to position [159, 0]
click at [176, 404] on button "Save Membership" at bounding box center [166, 403] width 87 height 20
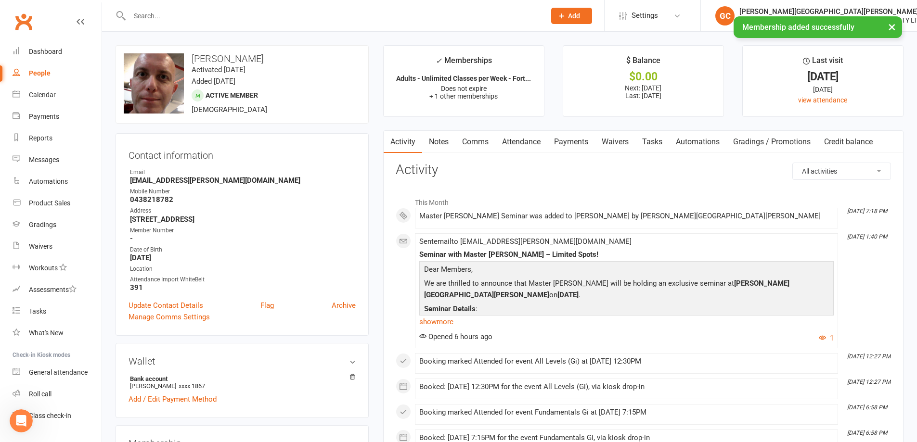
click at [575, 141] on link "Payments" at bounding box center [571, 142] width 48 height 22
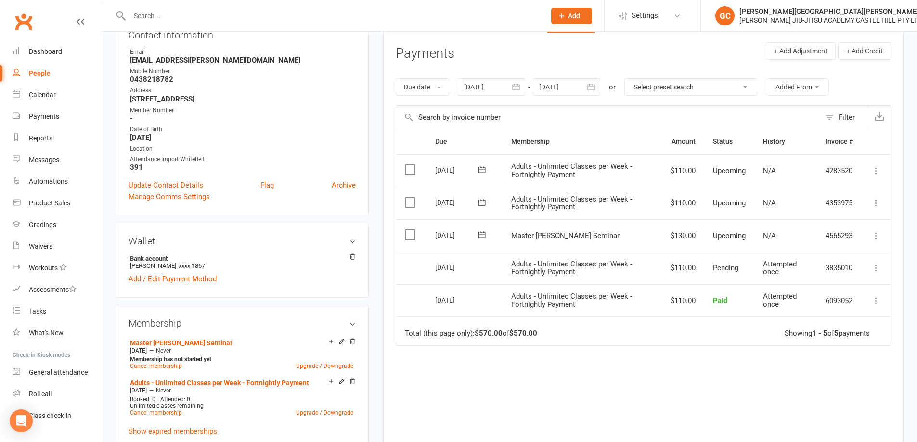
scroll to position [129, 0]
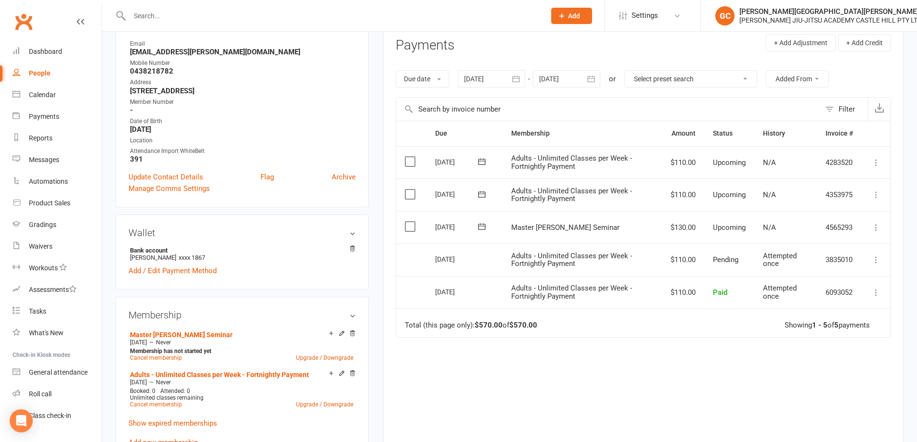
click at [878, 225] on icon at bounding box center [876, 228] width 10 height 10
click at [817, 344] on link "Process now" at bounding box center [833, 342] width 95 height 19
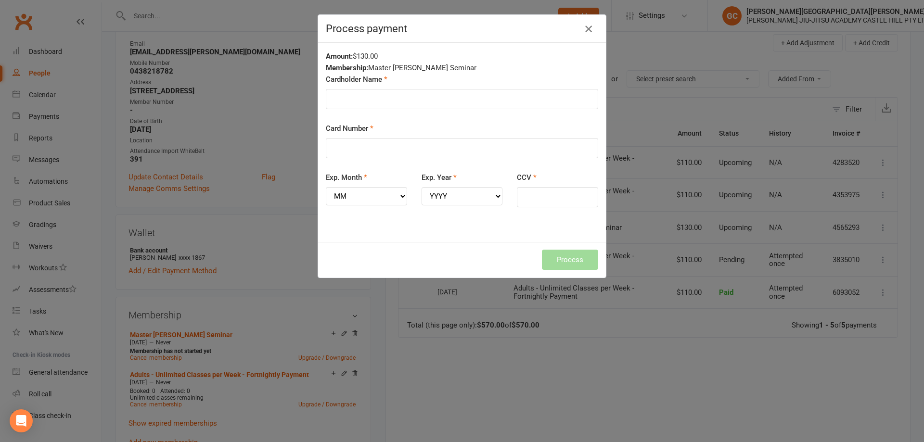
drag, startPoint x: 585, startPoint y: 28, endPoint x: 585, endPoint y: 63, distance: 34.2
click at [585, 28] on icon "button" at bounding box center [589, 29] width 12 height 12
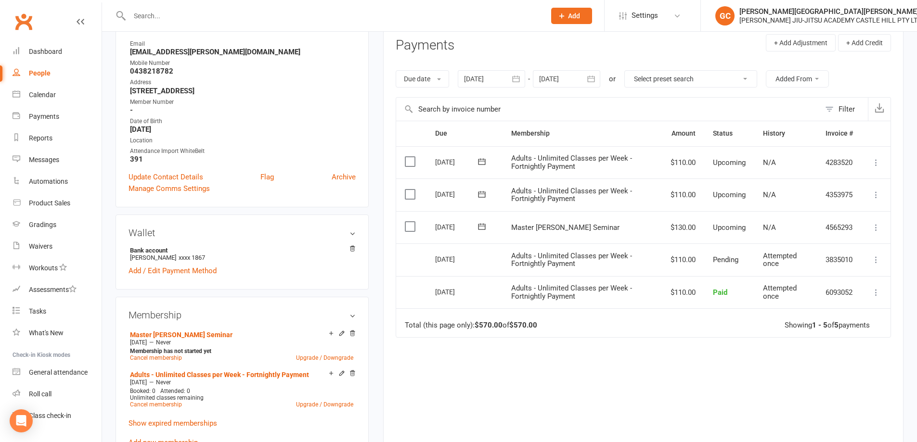
click at [592, 388] on div "Due Contact Membership Amount Status History Invoice # Select this 06 Nov 2025 …" at bounding box center [643, 291] width 495 height 341
click at [454, 386] on div "Due Contact Membership Amount Status History Invoice # Select this 06 Nov 2025 …" at bounding box center [643, 291] width 495 height 341
click at [172, 14] on input "text" at bounding box center [333, 15] width 412 height 13
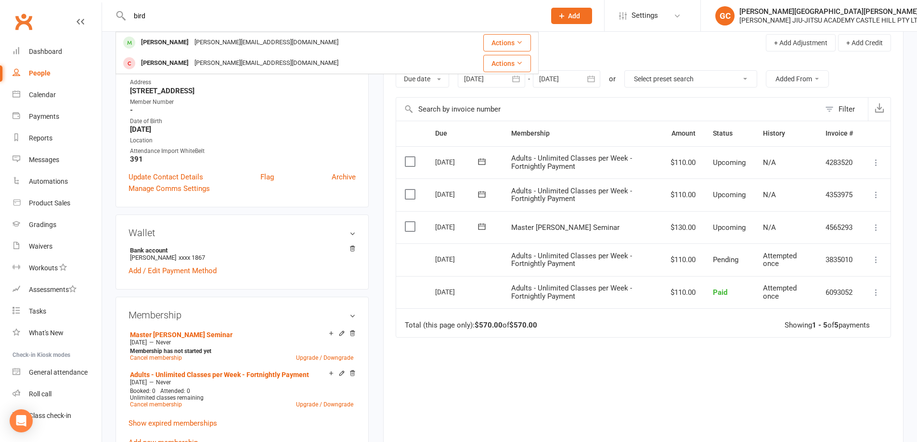
type input "bird"
click at [162, 41] on div "[PERSON_NAME]" at bounding box center [164, 43] width 53 height 14
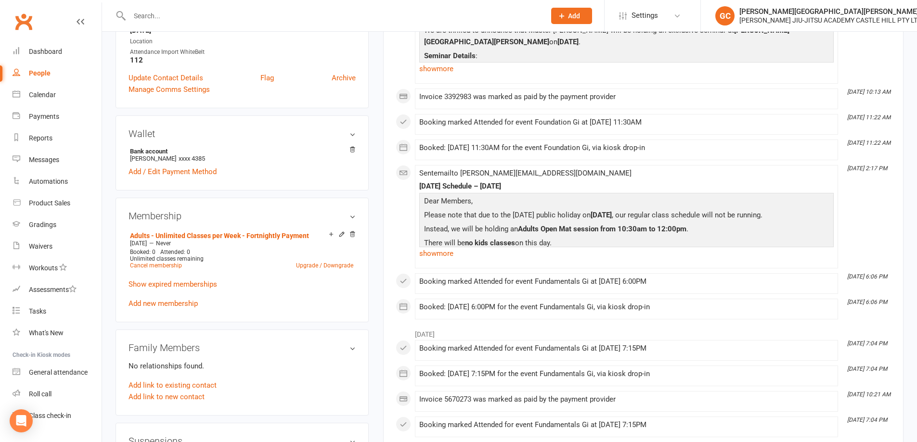
scroll to position [241, 0]
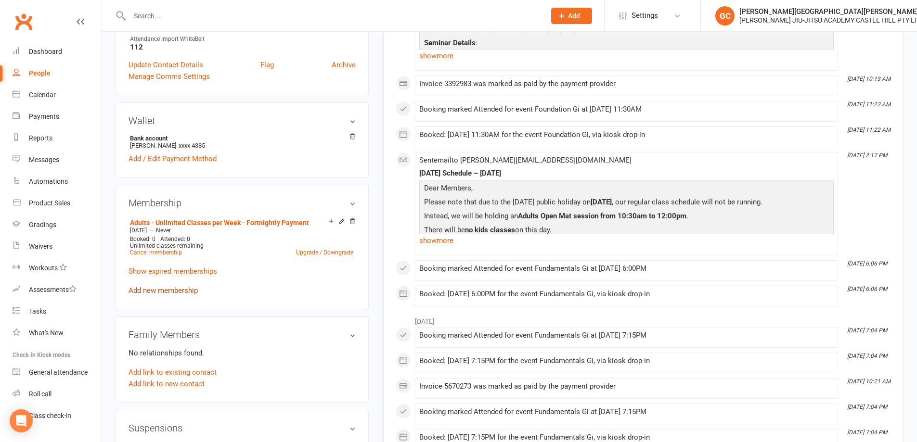
click at [164, 291] on link "Add new membership" at bounding box center [163, 290] width 69 height 9
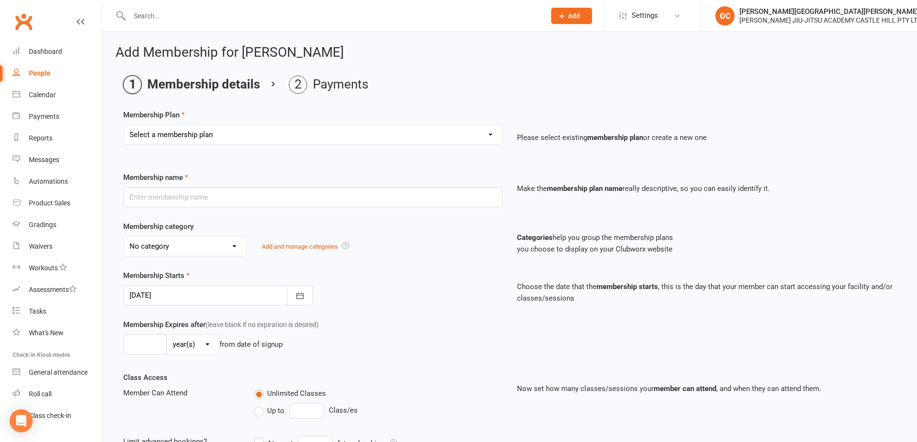
click at [196, 131] on select "Select a membership plan Create new Membership Plan Adults - 2 Classes per Week…" at bounding box center [313, 134] width 378 height 19
select select "19"
click at [124, 125] on select "Select a membership plan Create new Membership Plan Adults - 2 Classes per Week…" at bounding box center [313, 134] width 378 height 19
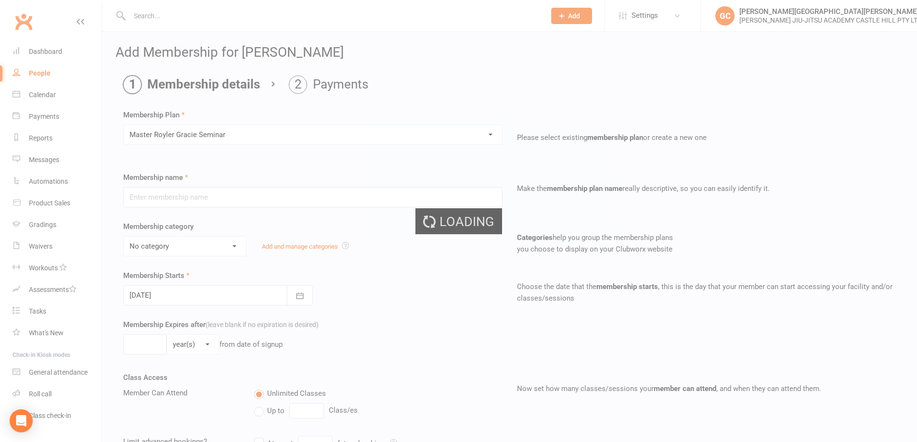
type input "Master [PERSON_NAME] Seminar"
select select "1"
type input "19 Nov 2025"
type input "0"
type input "1"
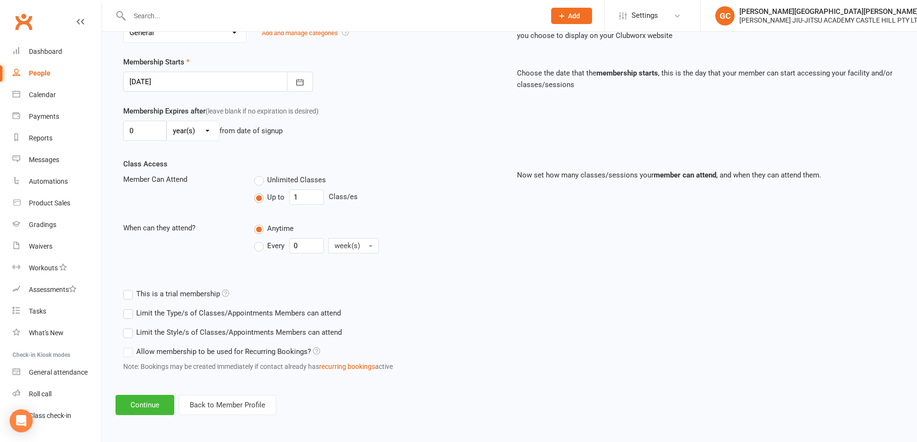
scroll to position [215, 0]
click at [151, 404] on button "Continue" at bounding box center [145, 405] width 59 height 20
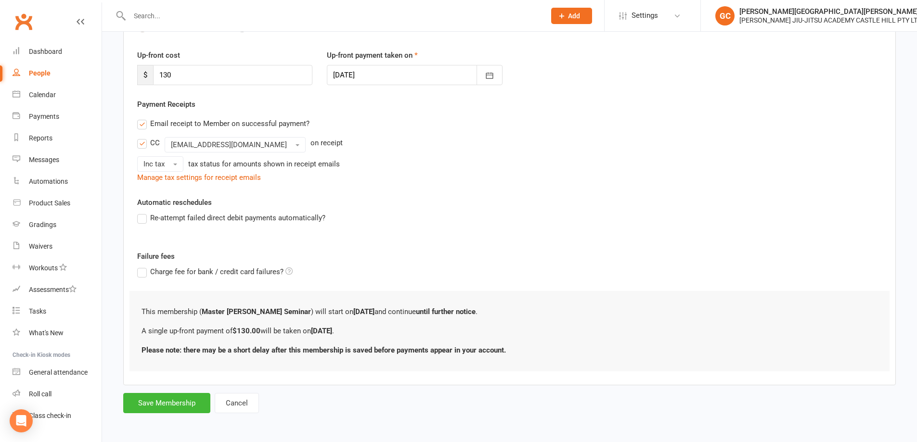
scroll to position [120, 0]
click at [170, 400] on button "Save Membership" at bounding box center [166, 403] width 87 height 20
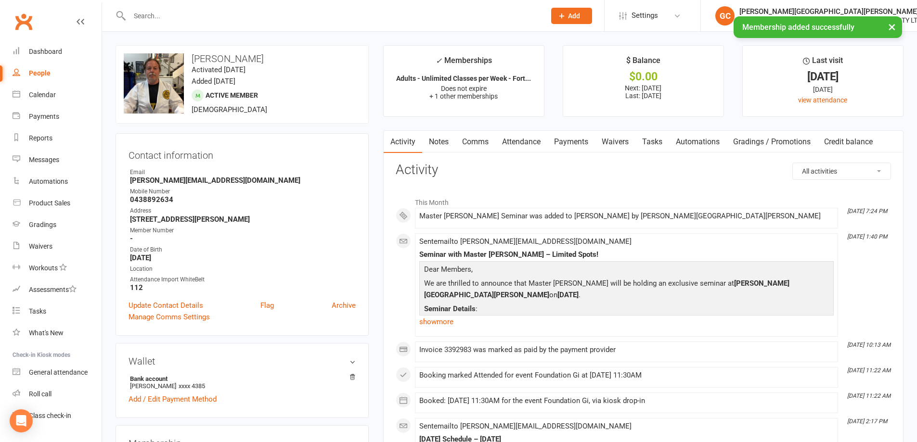
click at [573, 141] on link "Payments" at bounding box center [571, 142] width 48 height 22
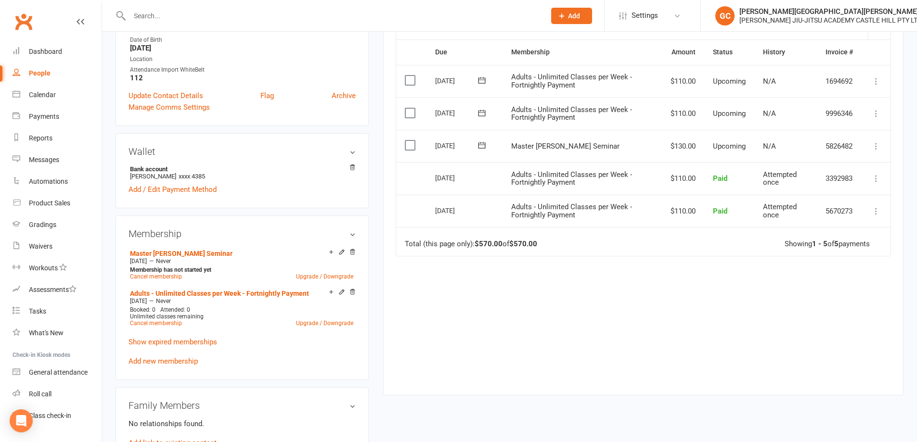
scroll to position [208, 0]
click at [796, 14] on div "[PERSON_NAME][GEOGRAPHIC_DATA][PERSON_NAME]" at bounding box center [830, 11] width 182 height 9
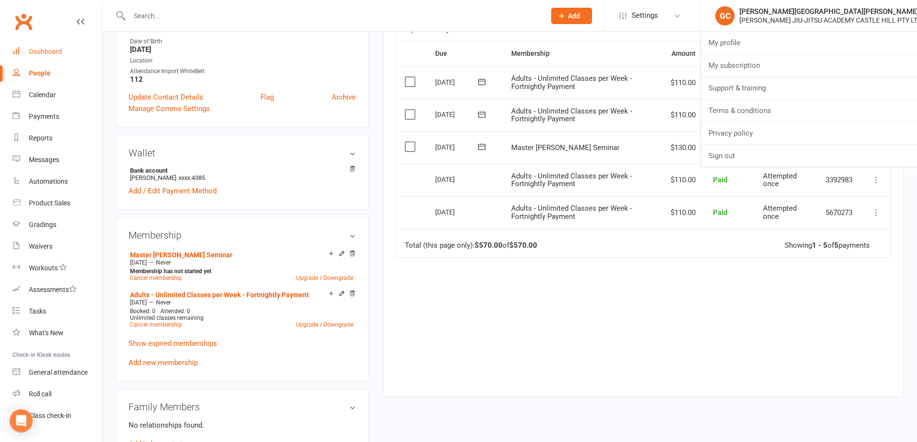
click at [37, 51] on div "Dashboard" at bounding box center [45, 52] width 33 height 8
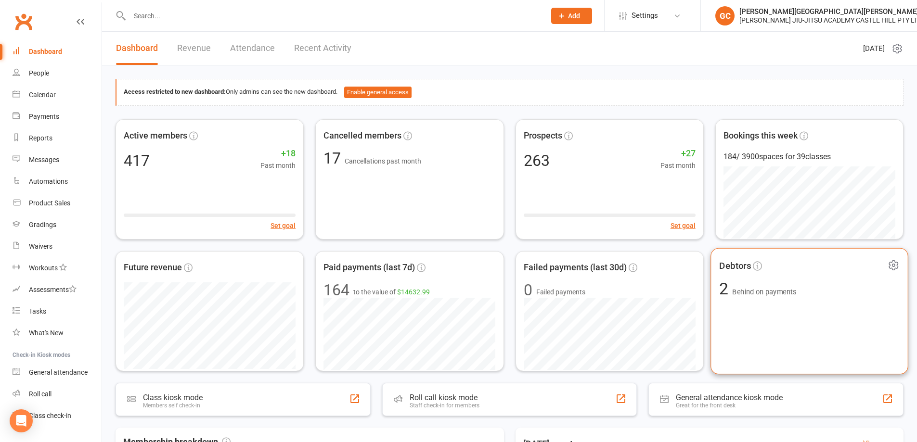
click at [753, 293] on span "Behind on payments" at bounding box center [764, 292] width 64 height 8
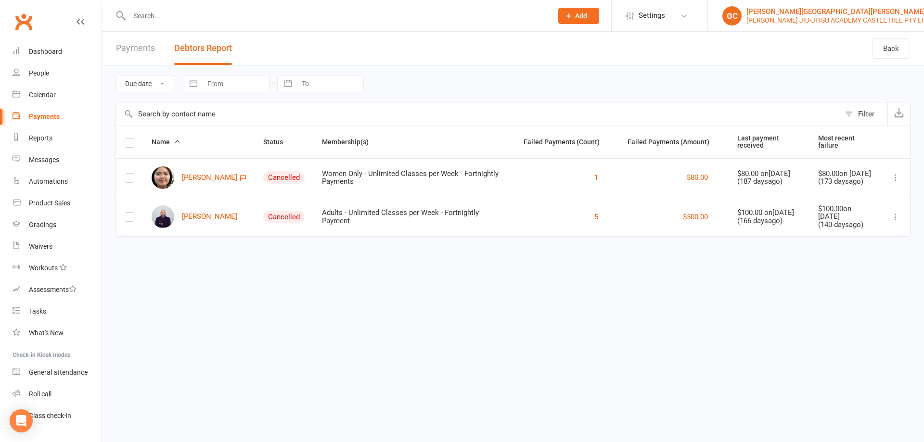
click at [826, 19] on div "[PERSON_NAME] JIU-JITSU ACADEMY CASTLE HILL PTY LTD" at bounding box center [837, 20] width 182 height 9
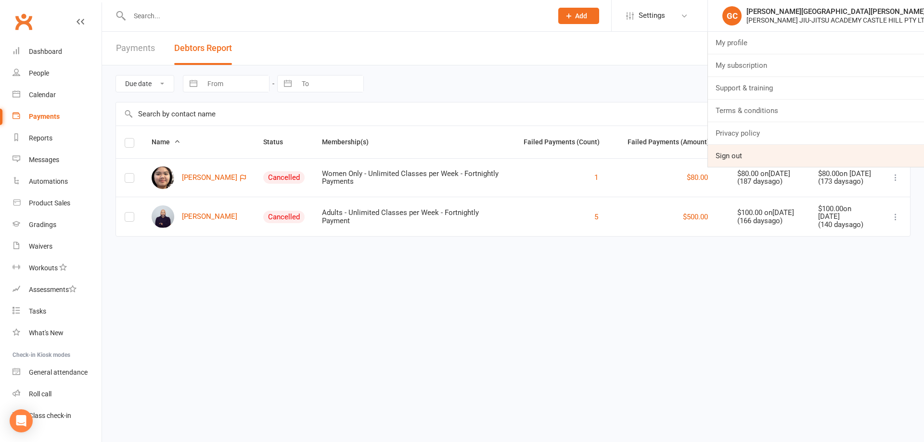
click at [735, 154] on link "Sign out" at bounding box center [816, 156] width 216 height 22
